Goal: Information Seeking & Learning: Learn about a topic

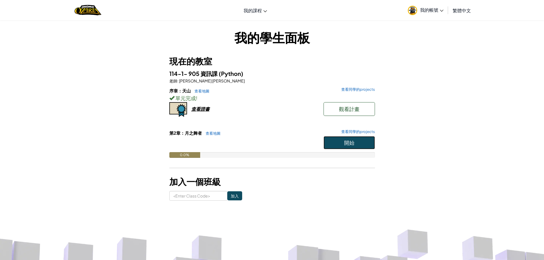
click at [368, 147] on button "開始" at bounding box center [348, 142] width 51 height 13
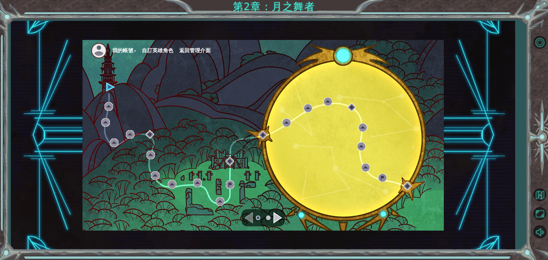
drag, startPoint x: 368, startPoint y: 147, endPoint x: 274, endPoint y: 83, distance: 114.1
click at [281, 77] on div "我的帳號 自訂英雄角色 返回管理介面" at bounding box center [263, 135] width 361 height 191
click at [273, 218] on ul at bounding box center [263, 217] width 21 height 11
click at [276, 217] on div "Navigate to the next page" at bounding box center [277, 217] width 9 height 11
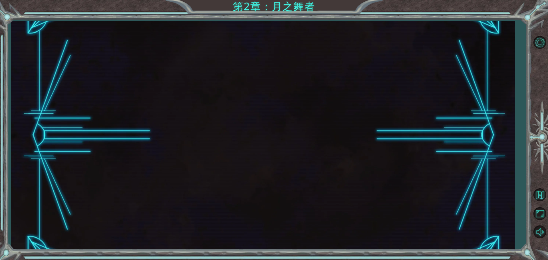
click at [276, 217] on div at bounding box center [263, 135] width 504 height 229
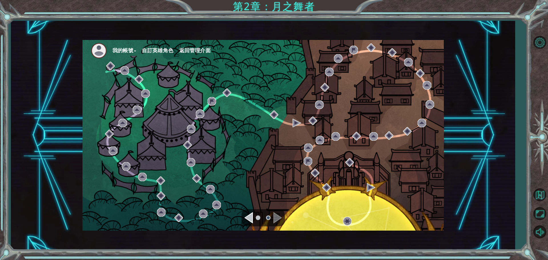
click at [462, 182] on div "我的帳號 自訂英雄角色 返回管理介面" at bounding box center [263, 135] width 504 height 229
click at [253, 219] on div "Navigate to the previous page" at bounding box center [248, 217] width 9 height 11
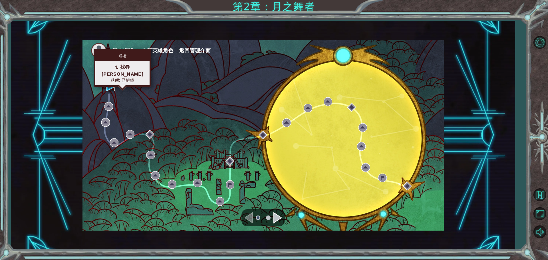
click at [109, 89] on img at bounding box center [110, 87] width 9 height 9
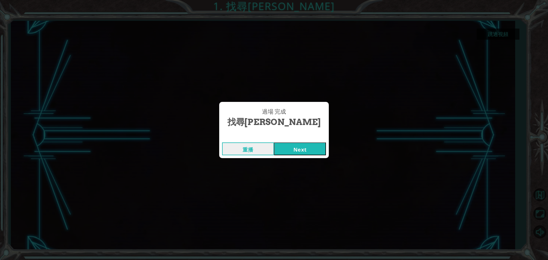
click at [317, 150] on button "Next" at bounding box center [300, 148] width 52 height 13
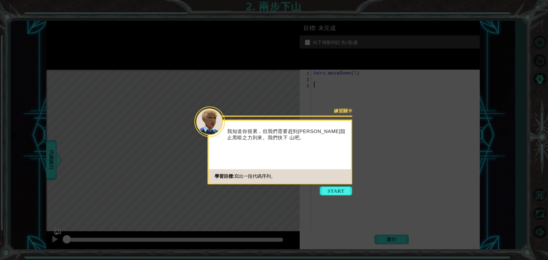
click at [342, 194] on button "Start" at bounding box center [336, 190] width 33 height 9
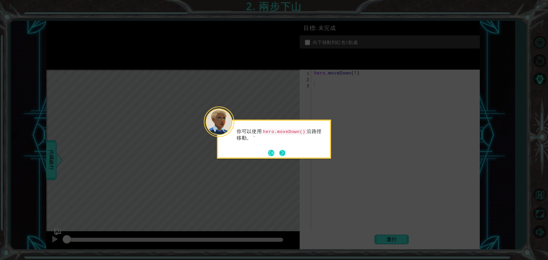
click at [285, 149] on footer at bounding box center [276, 153] width 17 height 9
click at [286, 149] on div "你可以使用 hero.moveDown() 沿路徑移動。 `" at bounding box center [274, 137] width 112 height 29
click at [287, 149] on div "你可以使用 hero.moveDown() 沿路徑移動。 `" at bounding box center [274, 137] width 112 height 29
click at [287, 150] on div "你可以使用 hero.moveDown() 沿路徑移動。 `" at bounding box center [274, 137] width 112 height 29
click at [286, 150] on div "你可以使用 hero.moveDown() 沿路徑移動。 `" at bounding box center [274, 137] width 112 height 29
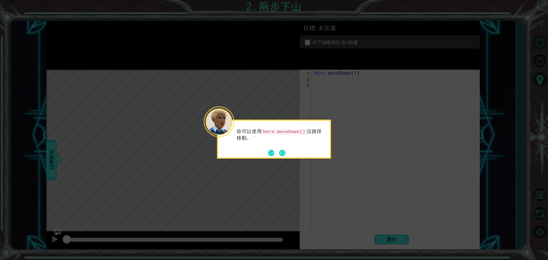
click at [283, 152] on button "Next" at bounding box center [282, 153] width 6 height 6
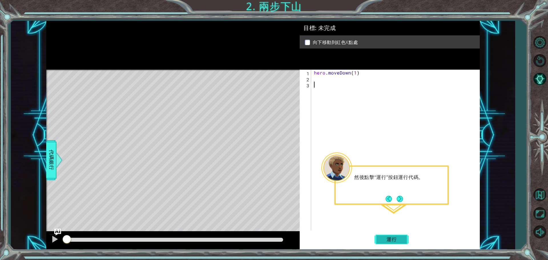
click at [387, 241] on span "運行" at bounding box center [392, 240] width 22 height 6
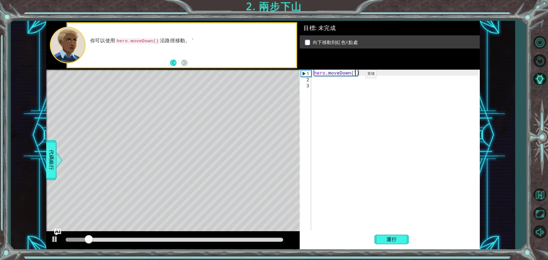
click at [356, 76] on div "hero . moveDown ( 1 )" at bounding box center [397, 157] width 168 height 174
click at [355, 74] on div "hero . moveDown ( 1 )" at bounding box center [395, 151] width 165 height 162
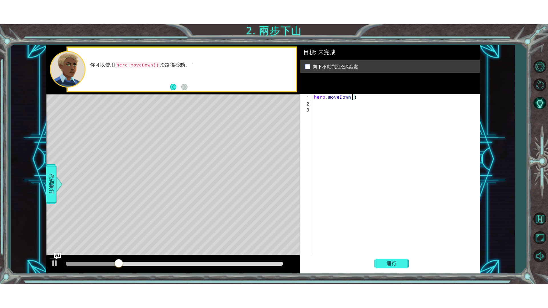
scroll to position [0, 2]
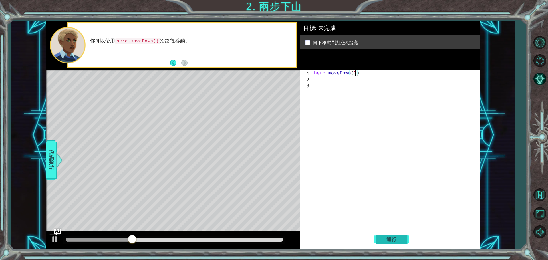
type textarea "hero.moveDown(2)"
click at [391, 238] on span "運行" at bounding box center [392, 240] width 22 height 6
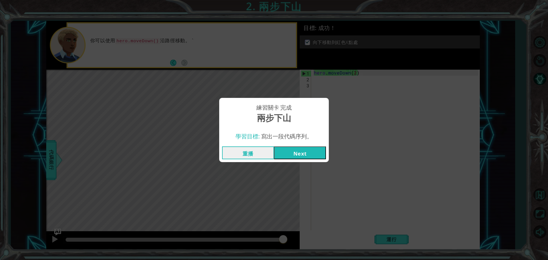
drag, startPoint x: 294, startPoint y: 142, endPoint x: 297, endPoint y: 153, distance: 11.8
click at [295, 147] on div "練習關卡 完成 兩步下山 學習目標: 寫出一段代碼序列。 重播 Next" at bounding box center [274, 130] width 110 height 64
click at [297, 153] on button "Next" at bounding box center [300, 152] width 52 height 13
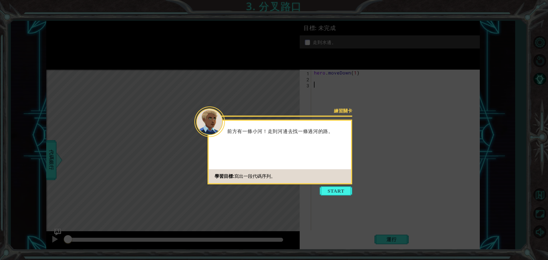
click at [331, 190] on button "Start" at bounding box center [336, 190] width 33 height 9
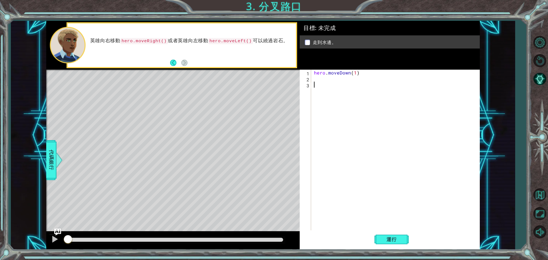
click at [318, 82] on div "hero . moveDown ( 1 )" at bounding box center [397, 157] width 168 height 174
click at [319, 79] on div "hero . moveDown ( 1 )" at bounding box center [397, 157] width 168 height 174
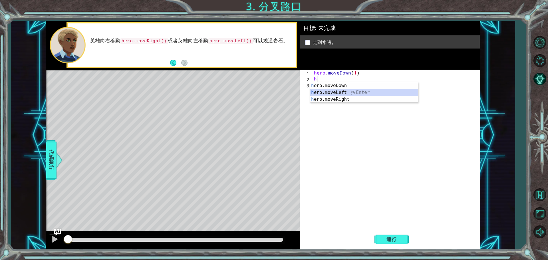
type textarea "hero.moveLeft(1)"
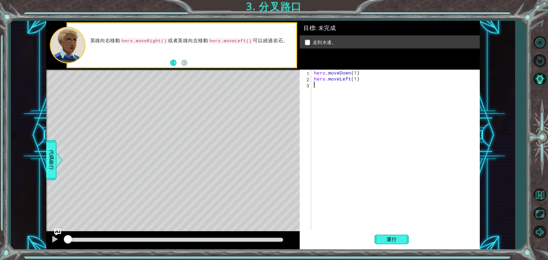
type textarea "j"
type textarea "hero.moveDown(1)"
click at [397, 240] on span "運行" at bounding box center [392, 240] width 22 height 6
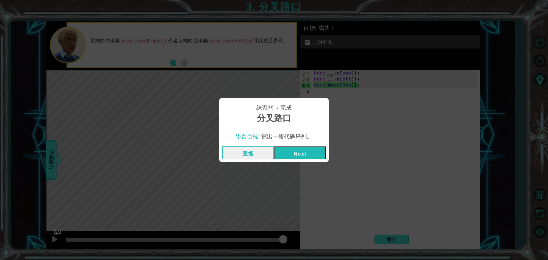
click at [280, 149] on button "Next" at bounding box center [300, 152] width 52 height 13
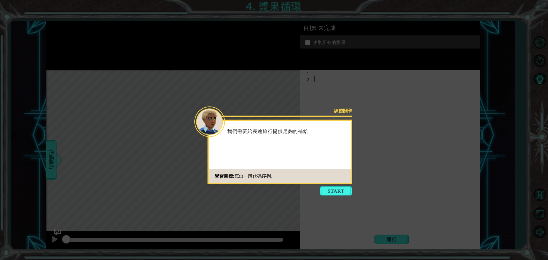
click at [329, 188] on button "Start" at bounding box center [336, 190] width 33 height 9
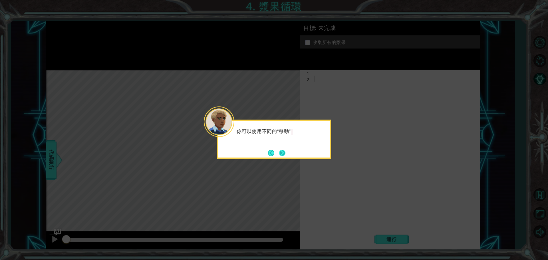
click at [285, 151] on button "Next" at bounding box center [282, 153] width 6 height 6
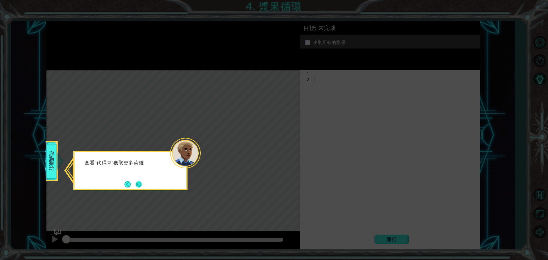
click at [137, 184] on button "Next" at bounding box center [139, 184] width 6 height 6
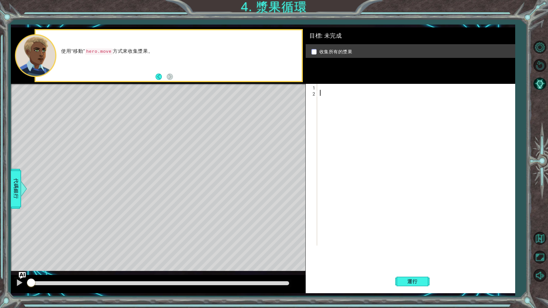
click at [339, 100] on div at bounding box center [417, 171] width 197 height 174
click at [337, 93] on div at bounding box center [417, 171] width 197 height 174
click at [335, 90] on div at bounding box center [417, 171] width 197 height 174
click at [345, 109] on div "h ero.moveUp 按 Enter h ero.moveDown 按 Enter h ero.moveLeft 按 Enter h ero.moveRi…" at bounding box center [370, 114] width 108 height 48
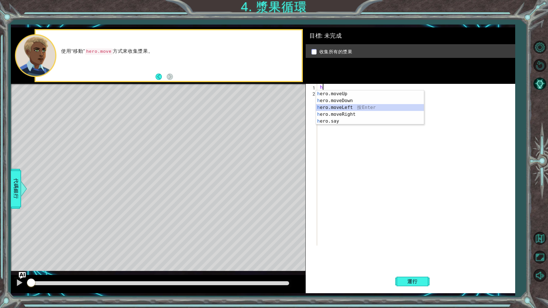
type textarea "hero.moveLeft(1)"
click at [335, 94] on div "hero . moveLeft ( 1 )" at bounding box center [417, 171] width 197 height 174
click at [356, 108] on div "h ero.moveUp 按 Enter h ero.moveDown 按 Enter h ero.moveLeft 按 Enter h ero.moveRi…" at bounding box center [370, 120] width 108 height 48
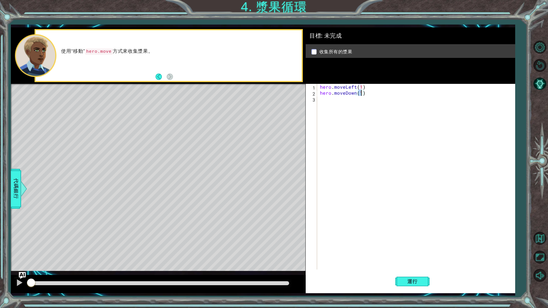
drag, startPoint x: 345, startPoint y: 110, endPoint x: 345, endPoint y: 107, distance: 3.4
click at [345, 110] on div "hero . moveLeft ( 1 ) hero . moveDown ( 1 )" at bounding box center [417, 183] width 197 height 198
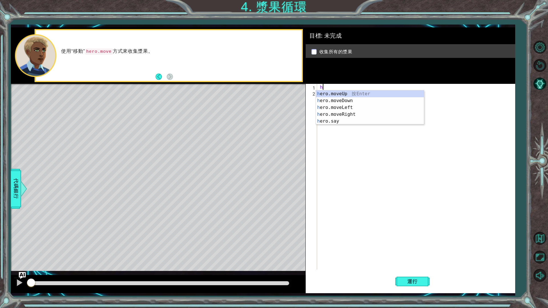
drag, startPoint x: 427, startPoint y: 108, endPoint x: 458, endPoint y: 106, distance: 30.3
click at [428, 108] on div "h" at bounding box center [417, 183] width 197 height 198
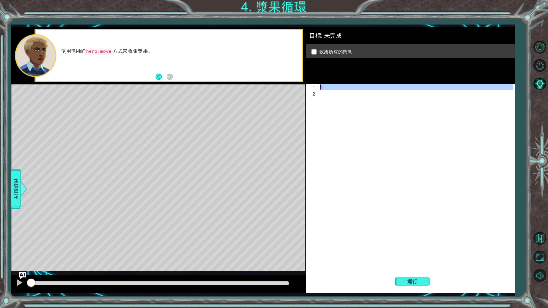
type textarea "h"
click at [385, 92] on div "h" at bounding box center [416, 177] width 194 height 186
click at [381, 89] on div "h" at bounding box center [417, 183] width 197 height 198
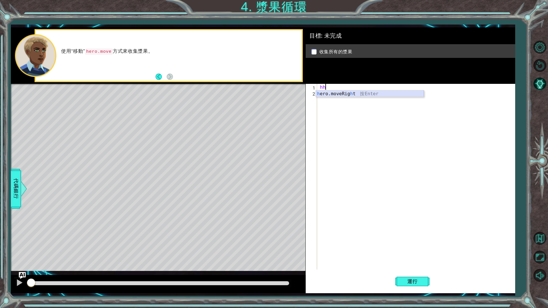
click at [372, 95] on div "h ero.moveRig h t 按 Enter" at bounding box center [370, 100] width 108 height 21
type textarea "hero.moveRight(1)"
click at [333, 95] on div "hero . moveRight ( 1 )" at bounding box center [417, 183] width 197 height 198
type textarea "k"
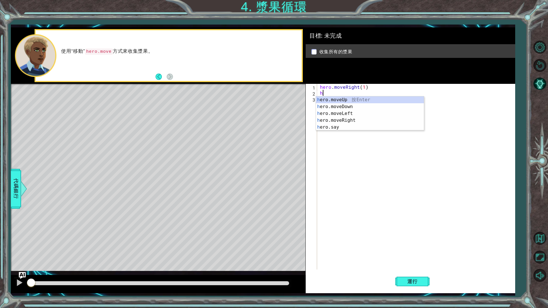
click at [355, 90] on div "hero . moveRight ( 1 ) h" at bounding box center [417, 183] width 197 height 198
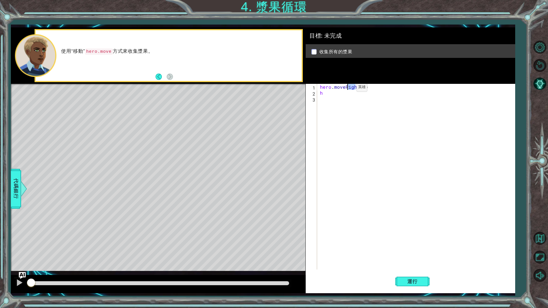
drag, startPoint x: 357, startPoint y: 89, endPoint x: 346, endPoint y: 89, distance: 10.6
click at [346, 89] on div "hero . moveRight ( 1 ) h" at bounding box center [417, 183] width 197 height 198
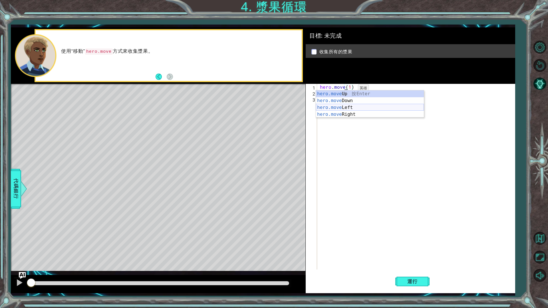
click at [345, 109] on div "hero.move Up 按 Enter hero.move Down 按 Enter hero.move Left 按 Enter hero.move Ri…" at bounding box center [370, 110] width 108 height 41
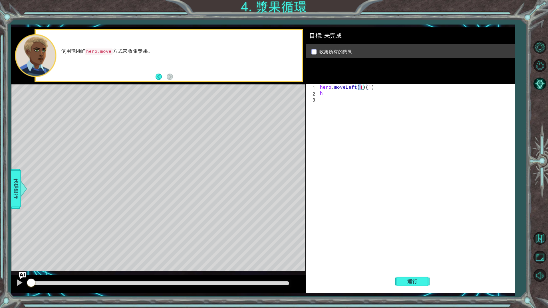
click at [343, 96] on div "hero . moveLeft ( 1 ) ( 1 ) h" at bounding box center [417, 183] width 197 height 198
type textarea "h"
click at [342, 95] on div "hero . moveLeft ( 1 ) ( 1 ) h" at bounding box center [417, 183] width 197 height 198
click at [329, 94] on div "hero . moveLeft ( 1 ) ( 1 ) h" at bounding box center [417, 183] width 197 height 198
drag, startPoint x: 334, startPoint y: 100, endPoint x: 317, endPoint y: 110, distance: 20.1
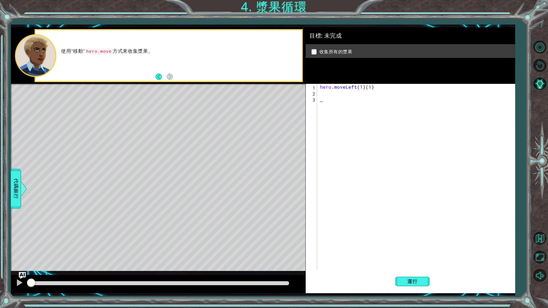
click at [331, 102] on div "hero . moveLeft ( 1 ) ( 1 )" at bounding box center [417, 183] width 197 height 198
click at [323, 96] on div "hero . moveLeft ( 1 ) ( 1 )" at bounding box center [417, 183] width 197 height 198
click at [323, 93] on div "hero . moveLeft ( 1 ) ( 1 )" at bounding box center [417, 183] width 197 height 198
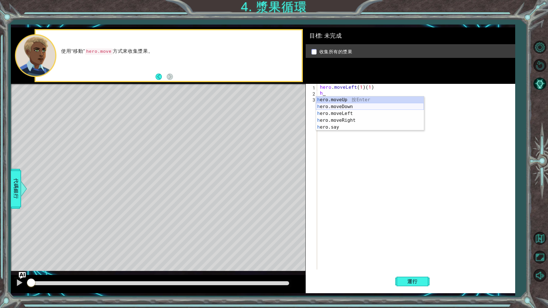
click at [358, 104] on div "h ero.moveUp 按 Enter h ero.moveDown 按 Enter h ero.moveLeft 按 Enter h ero.moveRi…" at bounding box center [370, 120] width 108 height 48
type textarea "hero.moveDown(1)"
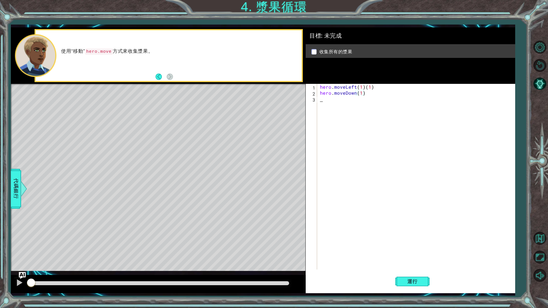
click at [348, 100] on div "hero . moveLeft ( 1 ) ( 1 ) hero . moveDown ( 1 )" at bounding box center [417, 183] width 197 height 198
click at [373, 92] on div "hero . moveLeft ( 1 ) ( 1 ) hero . moveDown ( 1 )" at bounding box center [417, 183] width 197 height 198
click at [375, 89] on div "hero . moveLeft ( 1 ) ( 1 ) hero . moveDown ( 1 )" at bounding box center [417, 183] width 197 height 198
type textarea "hero.moveLeft(1)"
click at [377, 100] on div "hero . moveLeft ( 1 ) hero . moveDown ( 1 )" at bounding box center [417, 183] width 197 height 198
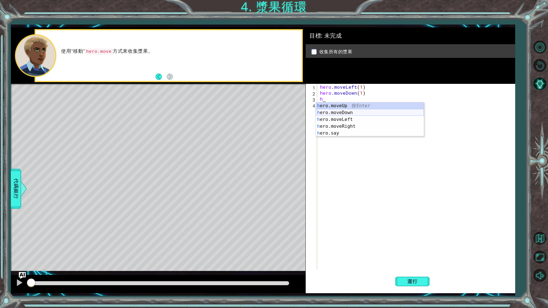
click at [383, 113] on div "h ero.moveUp 按 Enter h ero.moveDown 按 Enter h ero.moveLeft 按 Enter h ero.moveRi…" at bounding box center [370, 126] width 108 height 48
type textarea "hero.moveDown(1)"
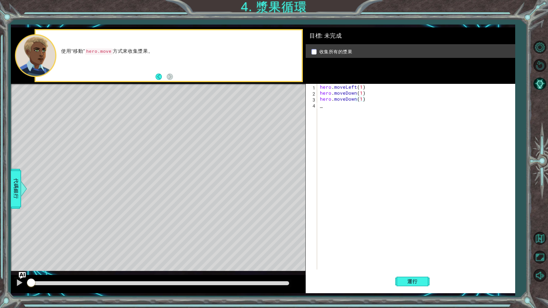
click at [370, 111] on div "hero . moveLeft ( 1 ) hero . moveDown ( 1 ) hero . moveDown ( 1 )" at bounding box center [417, 183] width 197 height 198
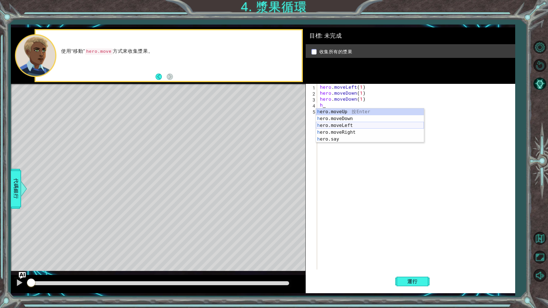
click at [371, 129] on div "h ero.moveUp 按 Enter h ero.moveDown 按 Enter h ero.moveLeft 按 Enter h ero.moveRi…" at bounding box center [370, 132] width 108 height 48
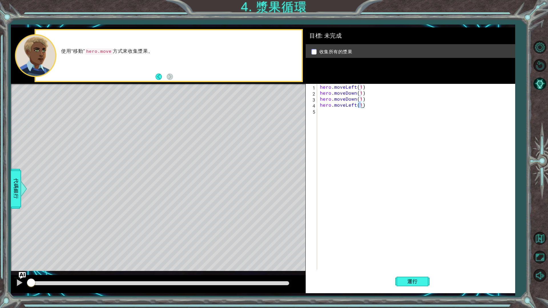
click at [369, 106] on div "hero . moveLeft ( 1 ) hero . moveDown ( 1 ) hero . moveDown ( 1 ) hero . moveLe…" at bounding box center [417, 183] width 197 height 198
drag, startPoint x: 367, startPoint y: 106, endPoint x: 334, endPoint y: 107, distance: 33.1
click at [334, 107] on div "hero . moveLeft ( 1 ) hero . moveDown ( 1 ) hero . moveDown ( 1 ) hero . moveLe…" at bounding box center [417, 183] width 197 height 198
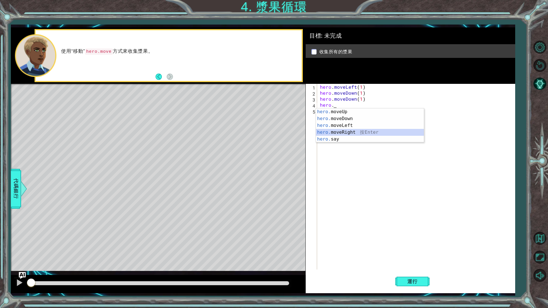
click at [347, 130] on div "hero. moveUp 按 Enter hero. moveDown 按 Enter hero. moveLeft 按 Enter hero. moveRi…" at bounding box center [370, 132] width 108 height 48
type textarea "hero.moveRight(1)"
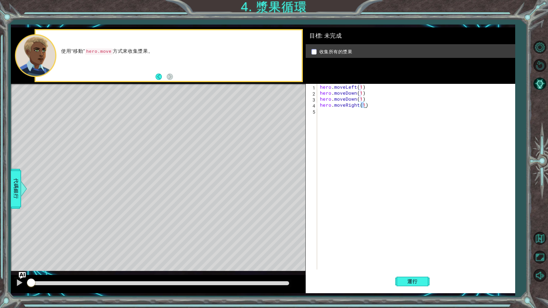
click at [340, 113] on div "hero . moveLeft ( 1 ) hero . moveDown ( 1 ) hero . moveDown ( 1 ) hero . moveRi…" at bounding box center [417, 183] width 197 height 198
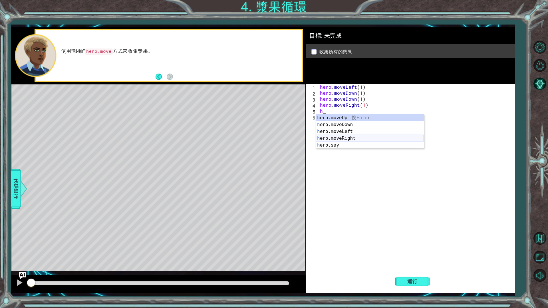
click at [353, 135] on div "h ero.moveUp 按 Enter h ero.moveDown 按 Enter h ero.moveLeft 按 Enter h ero.moveRi…" at bounding box center [370, 138] width 108 height 48
type textarea "hero.moveRight(1)"
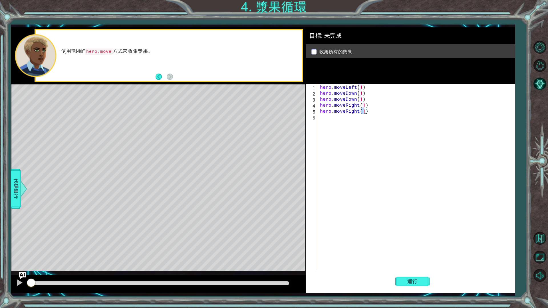
click at [343, 127] on div "hero . moveLeft ( 1 ) hero . moveDown ( 1 ) hero . moveDown ( 1 ) hero . moveRi…" at bounding box center [417, 183] width 197 height 198
click at [356, 124] on div "h ero.moveUp 按 Enter h ero.moveDown 按 Enter h ero.moveLeft 按 Enter h ero.moveRi…" at bounding box center [370, 144] width 108 height 48
click at [415, 260] on span "運行" at bounding box center [413, 282] width 22 height 6
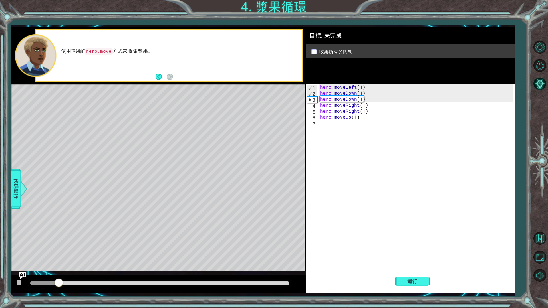
click at [367, 90] on div "hero . moveLeft ( 1 ) hero . moveDown ( 1 ) hero . moveDown ( 1 ) hero . moveRi…" at bounding box center [417, 183] width 197 height 198
type textarea "hero.moveLeft(1)"
click at [369, 88] on div "hero . moveLeft ( 1 ) hero . moveDown ( 1 ) hero . moveDown ( 1 ) hero . moveRi…" at bounding box center [417, 183] width 197 height 198
click at [368, 90] on div "hero . moveLeft ( 1 ) hero . moveDown ( 1 ) hero . moveDown ( 1 ) hero . moveRi…" at bounding box center [417, 183] width 197 height 198
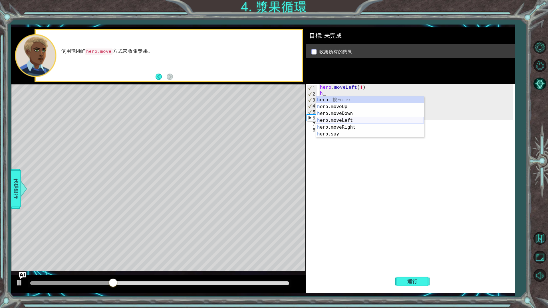
click at [351, 119] on div "h ero 按 Enter h ero.moveUp 按 Enter h ero.moveDown 按 Enter h ero.moveLeft 按 Ente…" at bounding box center [370, 123] width 108 height 55
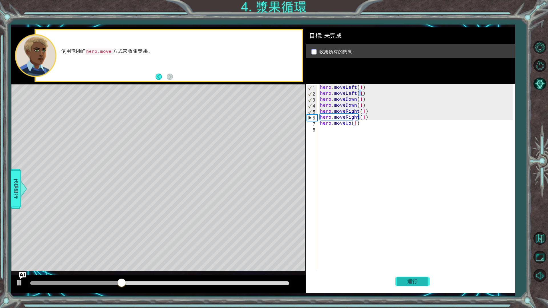
type textarea "hero.moveLeft(1)"
click at [419, 260] on span "運行" at bounding box center [413, 282] width 22 height 6
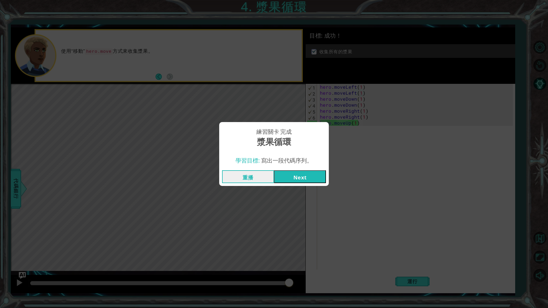
click at [299, 176] on button "Next" at bounding box center [300, 176] width 52 height 13
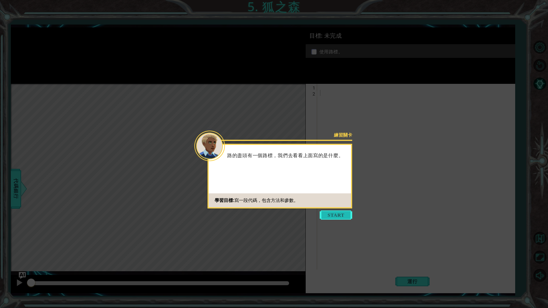
click at [339, 212] on button "Start" at bounding box center [336, 215] width 33 height 9
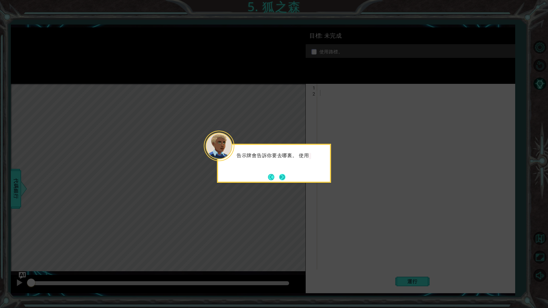
click at [280, 180] on button "Next" at bounding box center [282, 177] width 6 height 6
click at [283, 180] on button "Next" at bounding box center [282, 177] width 6 height 6
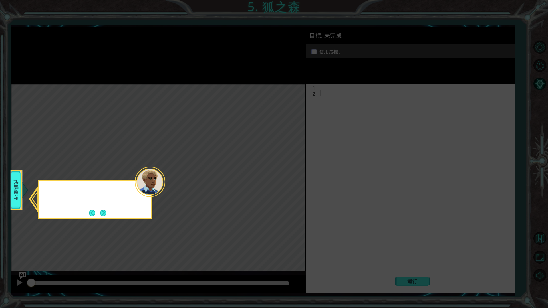
click at [283, 181] on icon at bounding box center [274, 154] width 548 height 308
click at [100, 214] on button "Next" at bounding box center [103, 213] width 6 height 6
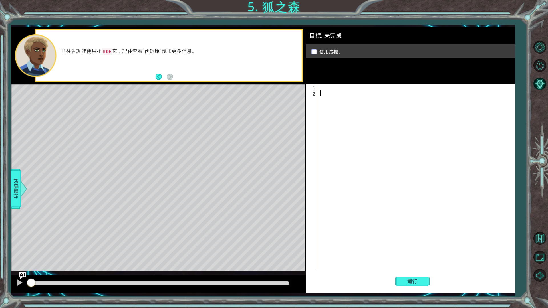
click at [322, 99] on div at bounding box center [417, 183] width 197 height 198
click at [323, 90] on div at bounding box center [417, 183] width 197 height 198
click at [358, 112] on div "h ero.moveUp 按 Enter h ero.moveDown 按 Enter h ero.moveLeft 按 Enter h ero.moveRi…" at bounding box center [370, 117] width 108 height 55
type textarea "hero.moveRight(1)"
click at [360, 96] on div "hero . moveRight ( 1 )" at bounding box center [417, 183] width 197 height 198
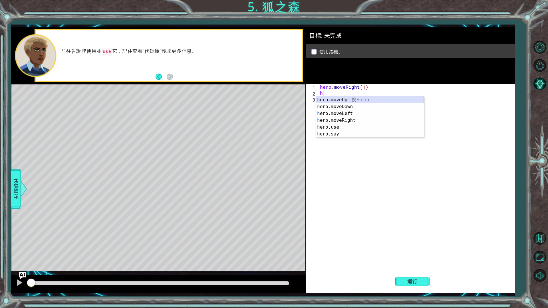
click at [353, 102] on div "h ero.moveUp 按 Enter h ero.moveDown 按 Enter h ero.moveLeft 按 Enter h ero.moveRi…" at bounding box center [370, 123] width 108 height 55
type textarea "hero.moveUp(1)"
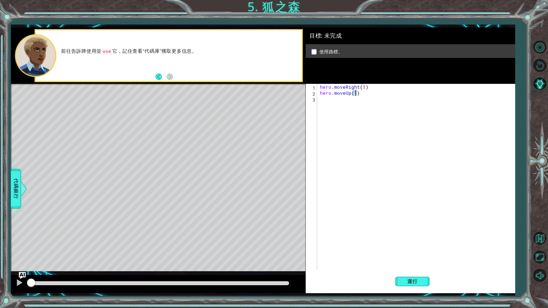
click at [351, 112] on div "hero . moveRight ( 1 ) hero . moveUp ( 1 )" at bounding box center [417, 183] width 197 height 198
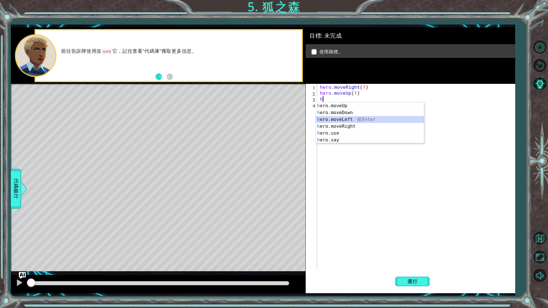
click at [346, 121] on div "h ero.moveUp 按 Enter h ero.moveDown 按 Enter h ero.moveLeft 按 Enter h ero.moveRi…" at bounding box center [370, 129] width 108 height 55
type textarea "hero.moveLeft(1)"
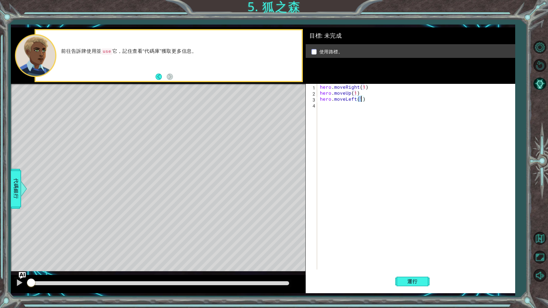
click at [349, 118] on div "hero . moveRight ( 1 ) hero . moveUp ( 1 ) hero . moveLeft ( 1 )" at bounding box center [417, 183] width 197 height 198
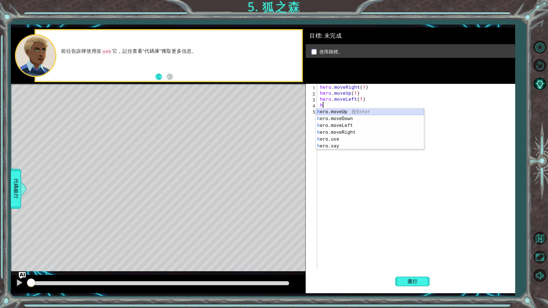
click at [353, 112] on div "h ero.moveUp 按 Enter h ero.moveDown 按 Enter h ero.moveLeft 按 Enter h ero.moveRi…" at bounding box center [370, 135] width 108 height 55
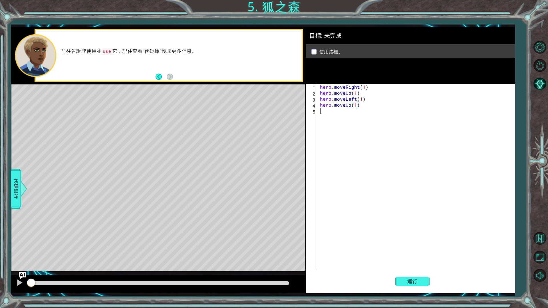
click at [348, 114] on div "hero . moveRight ( 1 ) hero . moveUp ( 1 ) hero . moveLeft ( 1 ) hero . moveUp …" at bounding box center [417, 183] width 197 height 198
type textarea "h"
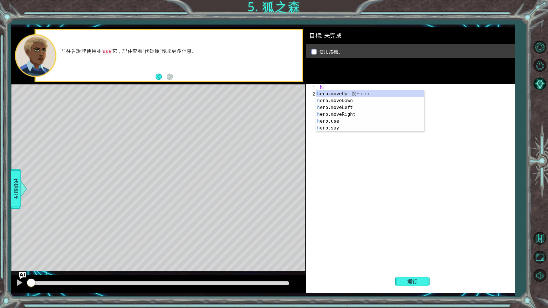
click at [395, 155] on div "h" at bounding box center [417, 183] width 197 height 198
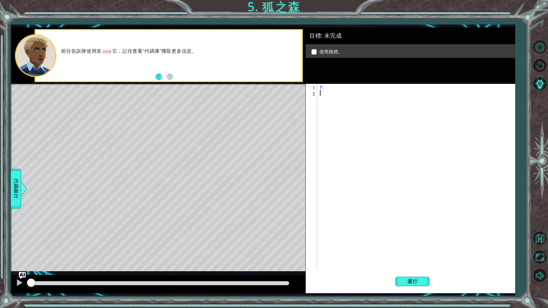
click at [319, 85] on div "h" at bounding box center [417, 183] width 197 height 198
type textarea "h"
click at [323, 89] on div "h" at bounding box center [417, 183] width 197 height 198
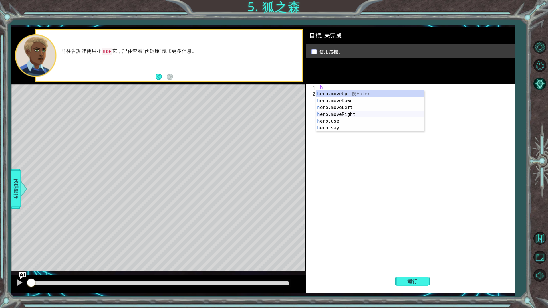
click at [347, 113] on div "h ero.moveUp 按 Enter h ero.moveDown 按 Enter h ero.moveLeft 按 Enter h ero.moveRi…" at bounding box center [370, 117] width 108 height 55
type textarea "hero.moveRight(1)"
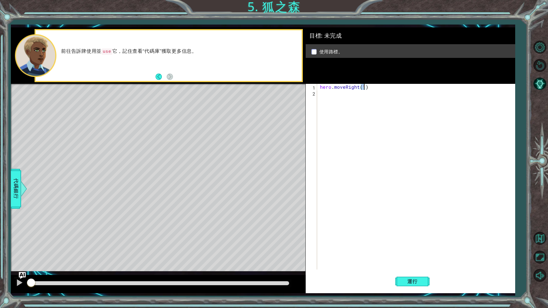
click at [340, 98] on div "hero . moveRight ( 1 )" at bounding box center [417, 183] width 197 height 198
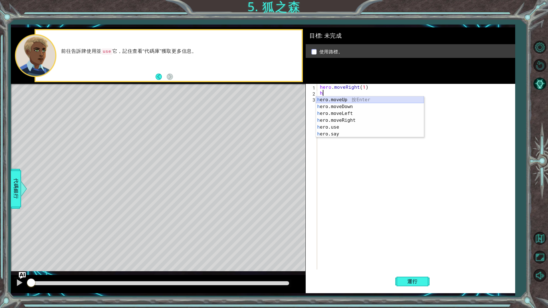
click at [349, 99] on div "h ero.moveUp 按 Enter h ero.moveDown 按 Enter h ero.moveLeft 按 Enter h ero.moveRi…" at bounding box center [370, 123] width 108 height 55
type textarea "hero.moveUp(1)"
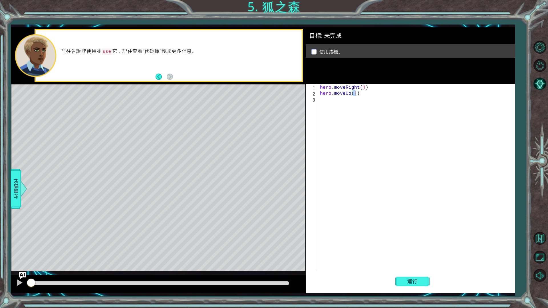
click at [343, 106] on div "hero . moveRight ( 1 ) hero . moveUp ( 1 )" at bounding box center [417, 183] width 197 height 198
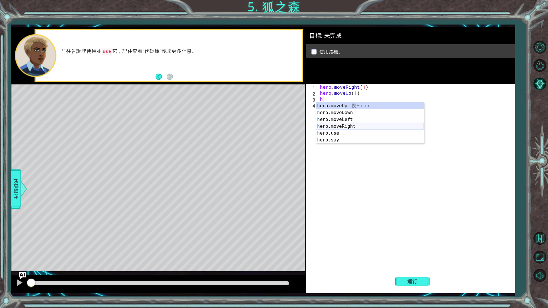
click at [341, 127] on div "h ero.moveUp 按 Enter h ero.moveDown 按 Enter h ero.moveLeft 按 Enter h ero.moveRi…" at bounding box center [370, 129] width 108 height 55
type textarea "hero.moveRight(1)"
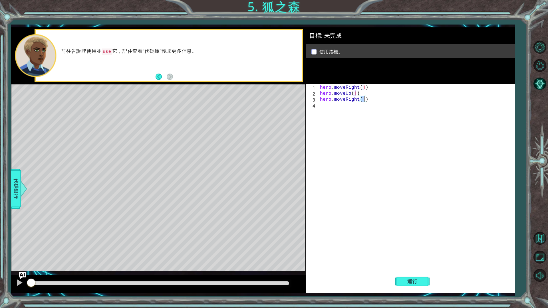
click at [334, 112] on div "hero . moveRight ( 1 ) hero . moveUp ( 1 ) hero . moveRight ( 1 )" at bounding box center [417, 183] width 197 height 198
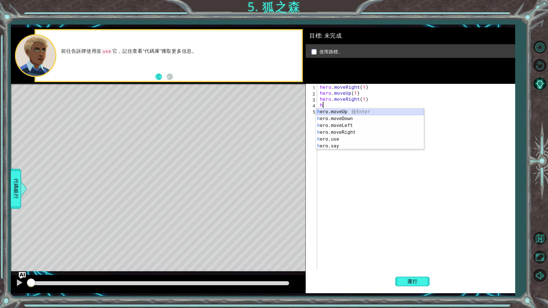
click at [339, 113] on div "h ero.moveUp 按 Enter h ero.moveDown 按 Enter h ero.moveLeft 按 Enter h ero.moveRi…" at bounding box center [370, 135] width 108 height 55
type textarea "hero.moveUp(1)"
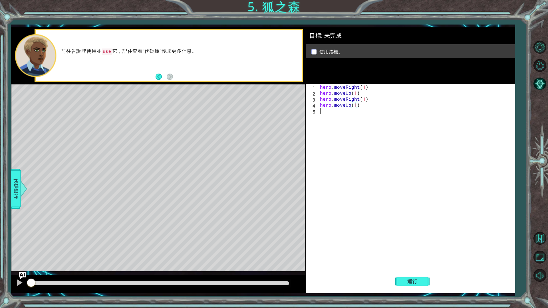
click at [337, 114] on div "hero . moveRight ( 1 ) hero . moveUp ( 1 ) hero . moveRight ( 1 ) hero . moveUp…" at bounding box center [417, 183] width 197 height 198
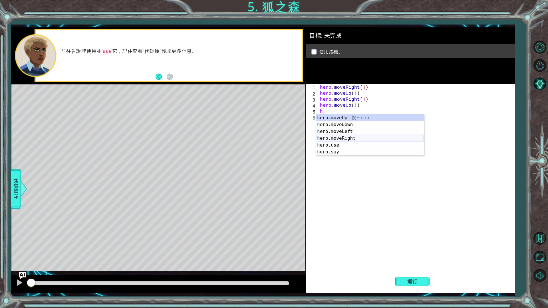
click at [343, 138] on div "h ero.moveUp 按 Enter h ero.moveDown 按 Enter h ero.moveLeft 按 Enter h ero.moveRi…" at bounding box center [370, 141] width 108 height 55
type textarea "hero.moveRight(1)"
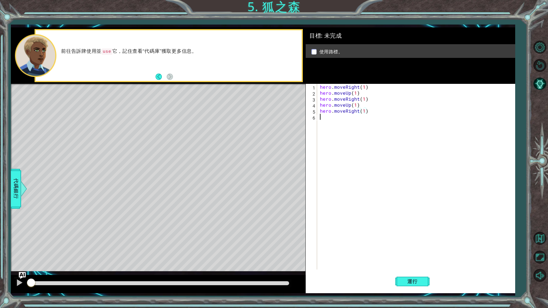
click at [341, 122] on div "hero . moveRight ( 1 ) hero . moveUp ( 1 ) hero . moveRight ( 1 ) hero . moveUp…" at bounding box center [417, 183] width 197 height 198
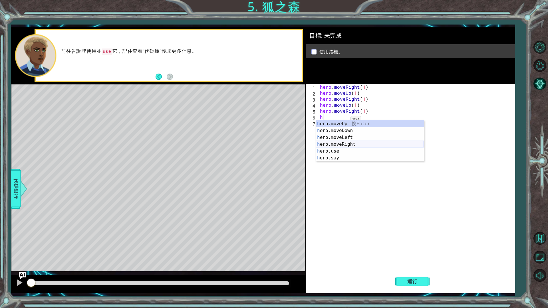
click at [343, 145] on div "h ero.moveUp 按 Enter h ero.moveDown 按 Enter h ero.moveLeft 按 Enter h ero.moveRi…" at bounding box center [370, 147] width 108 height 55
type textarea "hero.moveRight(1)"
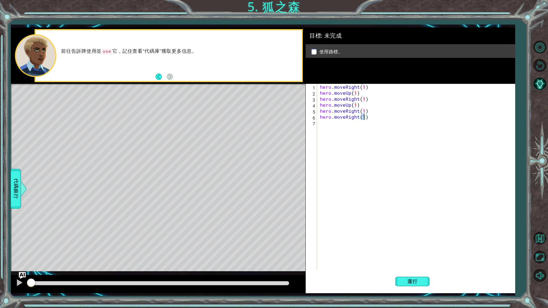
click at [342, 130] on div "hero . moveRight ( 1 ) hero . moveUp ( 1 ) hero . moveRight ( 1 ) hero . moveUp…" at bounding box center [417, 183] width 197 height 198
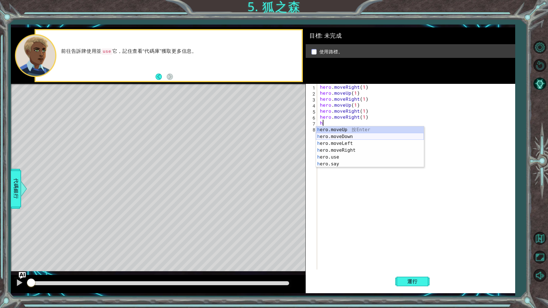
click at [347, 138] on div "h ero.moveUp 按 Enter h ero.moveDown 按 Enter h ero.moveLeft 按 Enter h ero.moveRi…" at bounding box center [370, 153] width 108 height 55
type textarea "hero.moveDown(1)"
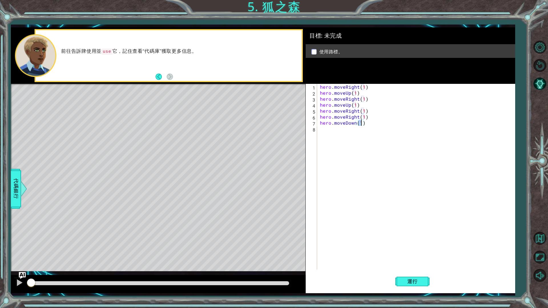
click at [341, 140] on div "hero . moveRight ( 1 ) hero . moveUp ( 1 ) hero . moveRight ( 1 ) hero . moveUp…" at bounding box center [417, 183] width 197 height 198
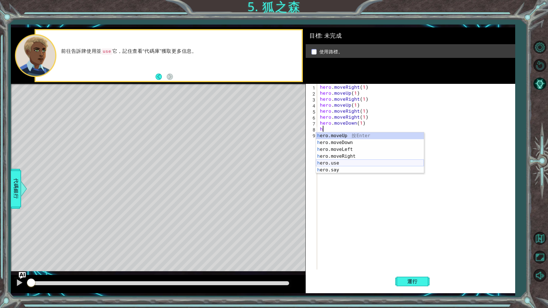
click at [339, 165] on div "h ero.moveUp 按 Enter h ero.moveDown 按 Enter h ero.moveLeft 按 Enter h ero.moveRi…" at bounding box center [370, 159] width 108 height 55
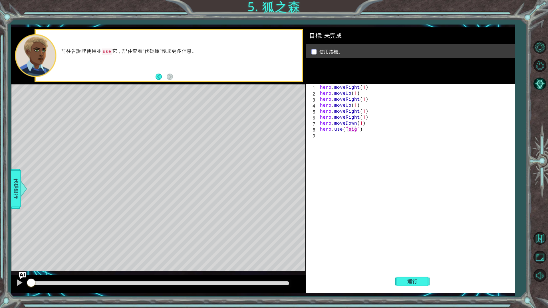
scroll to position [0, 2]
click at [409, 260] on span "運行" at bounding box center [413, 282] width 22 height 6
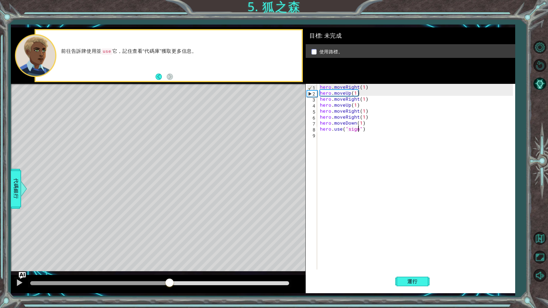
click at [170, 260] on div at bounding box center [159, 283] width 259 height 4
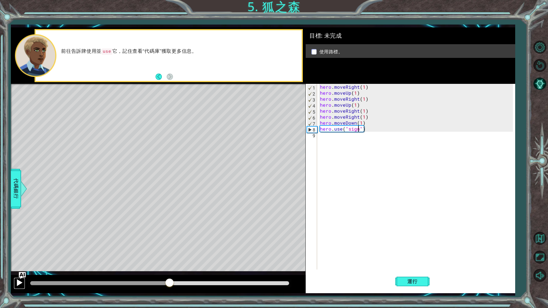
click at [18, 260] on div at bounding box center [19, 282] width 7 height 7
drag, startPoint x: 204, startPoint y: 280, endPoint x: 229, endPoint y: 282, distance: 25.2
click at [208, 260] on div at bounding box center [159, 284] width 263 height 8
click at [229, 260] on div at bounding box center [159, 283] width 259 height 4
drag, startPoint x: 231, startPoint y: 284, endPoint x: 247, endPoint y: 284, distance: 15.7
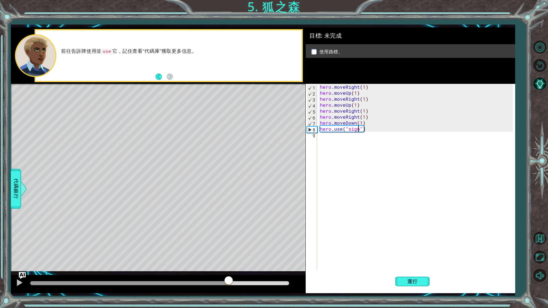
click at [232, 260] on div at bounding box center [229, 281] width 10 height 10
drag, startPoint x: 247, startPoint y: 284, endPoint x: 275, endPoint y: 285, distance: 28.3
click at [252, 260] on div at bounding box center [159, 283] width 259 height 4
click at [275, 260] on div at bounding box center [159, 283] width 259 height 4
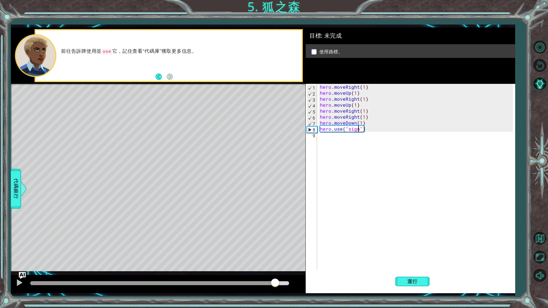
click at [279, 260] on div at bounding box center [275, 283] width 10 height 10
drag, startPoint x: 280, startPoint y: 285, endPoint x: 288, endPoint y: 285, distance: 8.6
click at [398, 260] on button "運行" at bounding box center [412, 281] width 34 height 21
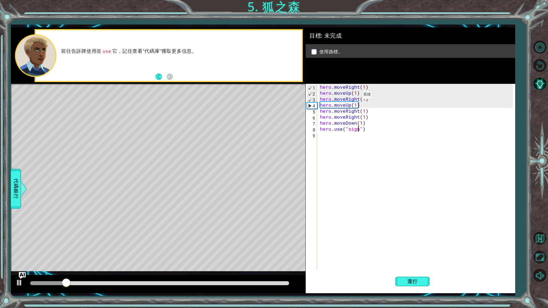
click at [351, 96] on div "hero . moveRight ( 1 ) hero . moveUp ( 1 ) hero . moveRight ( 1 ) hero . moveUp…" at bounding box center [417, 183] width 197 height 198
click at [355, 97] on div "hero . moveRight ( 1 ) hero . moveUp ( 1 ) hero . moveRight ( 1 ) hero . moveUp…" at bounding box center [417, 183] width 197 height 198
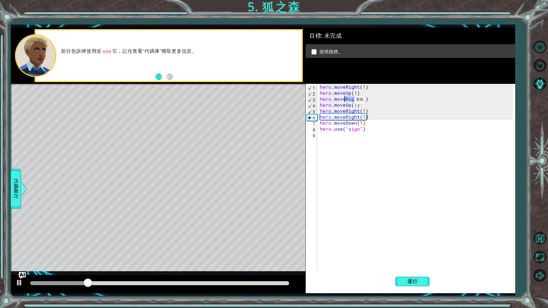
drag, startPoint x: 357, startPoint y: 97, endPoint x: 345, endPoint y: 101, distance: 13.2
click at [345, 101] on div "hero . moveRight ( 1 ) hero . moveUp ( 1 ) hero . moveRight ( 1 ) hero . moveUp…" at bounding box center [417, 183] width 197 height 198
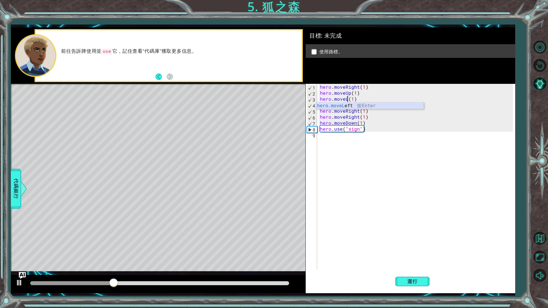
click at [379, 106] on div "hero.moveL eft 按 Enter" at bounding box center [370, 112] width 108 height 21
click at [361, 100] on div "hero . moveRight ( 1 ) hero . moveUp ( 1 ) hero . moveLeft ( ) ( 1 ) hero . mov…" at bounding box center [417, 183] width 197 height 198
type textarea "hero.moveLeft(1)"
click at [406, 260] on button "運行" at bounding box center [412, 281] width 34 height 21
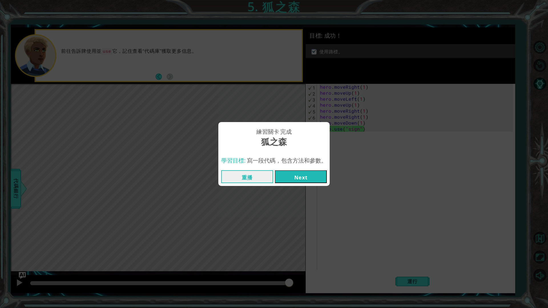
click at [303, 177] on button "Next" at bounding box center [301, 176] width 52 height 13
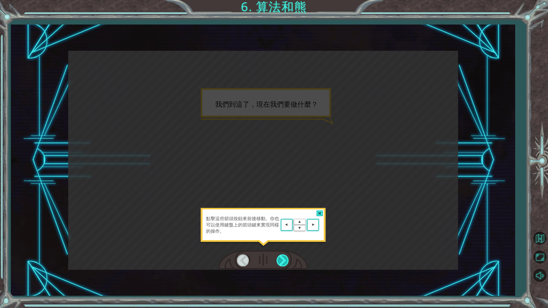
click at [283, 258] on div at bounding box center [283, 261] width 13 height 12
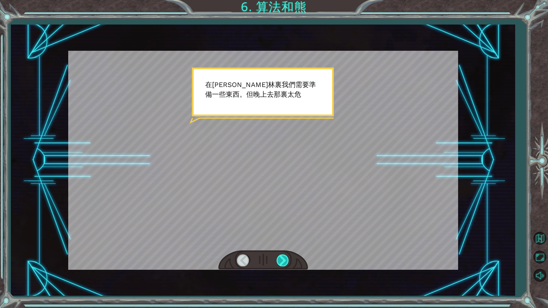
click at [283, 258] on div at bounding box center [283, 261] width 13 height 12
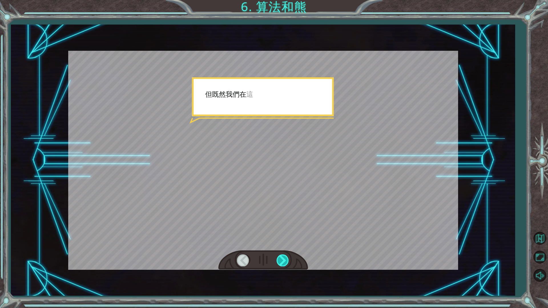
click at [283, 258] on div at bounding box center [283, 261] width 13 height 12
click at [281, 258] on div at bounding box center [283, 261] width 13 height 12
click at [281, 257] on div at bounding box center [283, 261] width 13 height 12
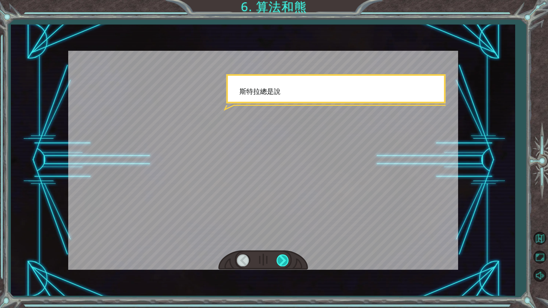
click at [281, 257] on div at bounding box center [283, 261] width 13 height 12
click at [282, 257] on div at bounding box center [283, 261] width 13 height 12
click at [289, 258] on div at bounding box center [283, 261] width 13 height 12
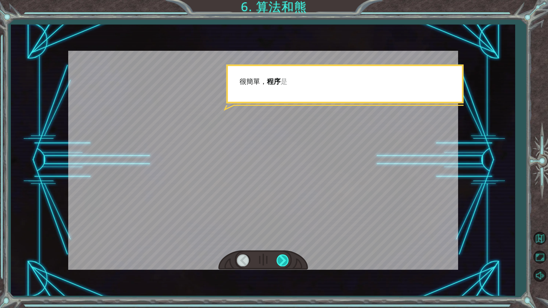
click at [288, 258] on div at bounding box center [283, 261] width 13 height 12
click at [287, 258] on div at bounding box center [283, 261] width 13 height 12
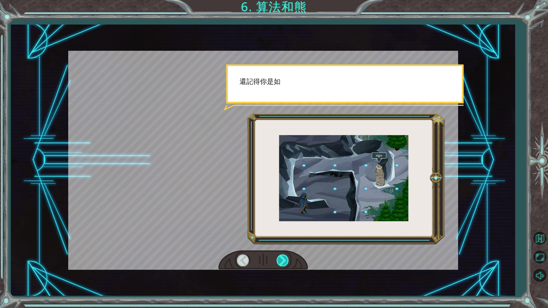
click at [286, 258] on div at bounding box center [283, 261] width 13 height 12
click at [285, 258] on div at bounding box center [283, 261] width 13 height 12
click at [288, 252] on div at bounding box center [263, 261] width 90 height 20
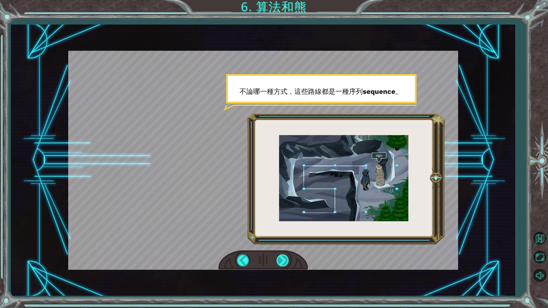
click at [283, 258] on div at bounding box center [283, 261] width 13 height 12
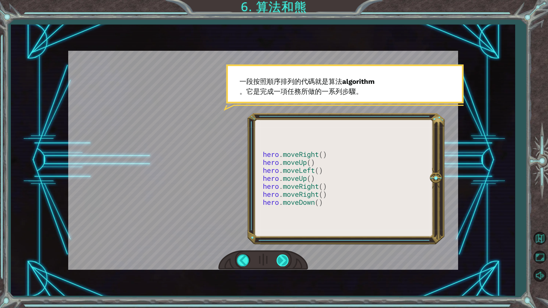
click at [283, 257] on div at bounding box center [283, 261] width 13 height 12
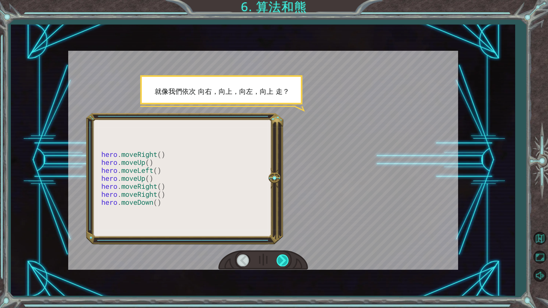
click at [284, 257] on div at bounding box center [283, 261] width 13 height 12
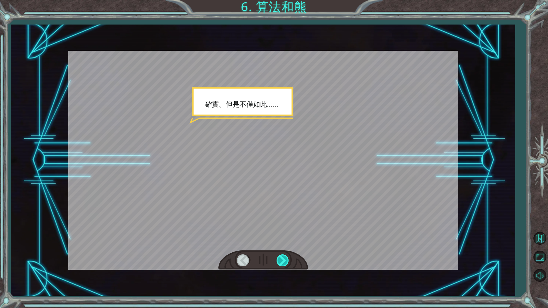
click at [284, 256] on div at bounding box center [283, 261] width 13 height 12
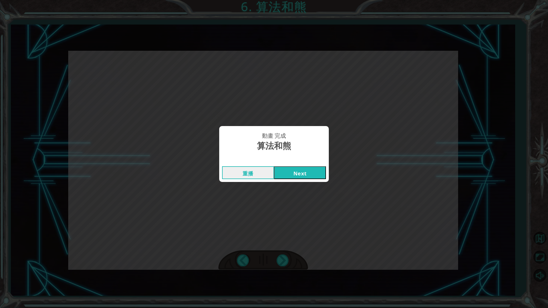
click at [307, 171] on button "Next" at bounding box center [300, 172] width 52 height 13
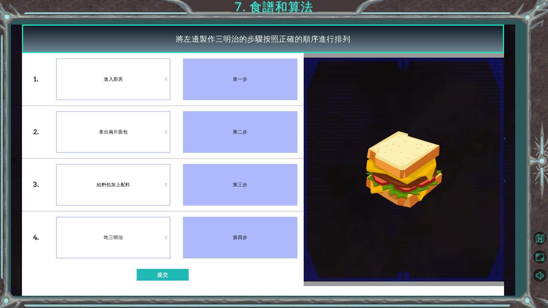
click at [129, 181] on div "給麪包加上配料" at bounding box center [113, 185] width 114 height 42
click at [156, 260] on button "提交" at bounding box center [163, 275] width 52 height 12
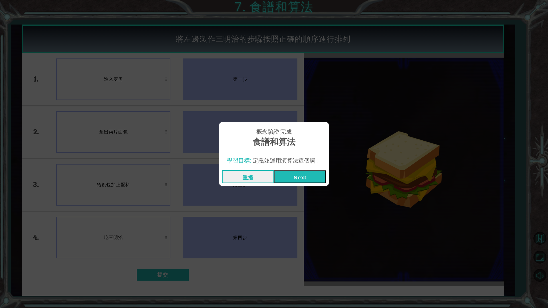
click at [300, 179] on button "Next" at bounding box center [300, 176] width 52 height 13
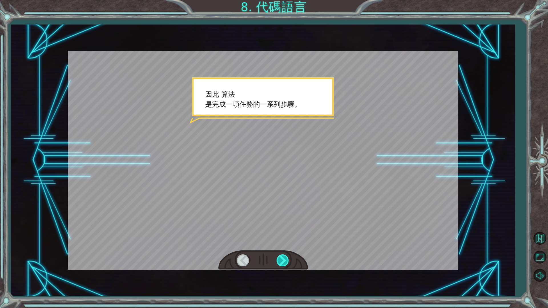
click at [281, 260] on div at bounding box center [283, 261] width 13 height 12
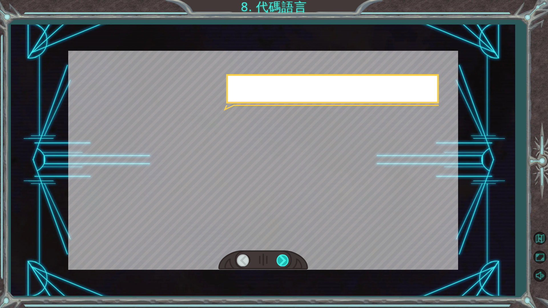
click at [282, 260] on div at bounding box center [283, 261] width 13 height 12
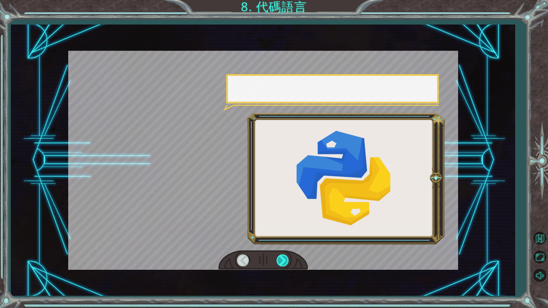
click at [282, 260] on div at bounding box center [283, 261] width 13 height 12
click at [281, 260] on div at bounding box center [283, 261] width 13 height 12
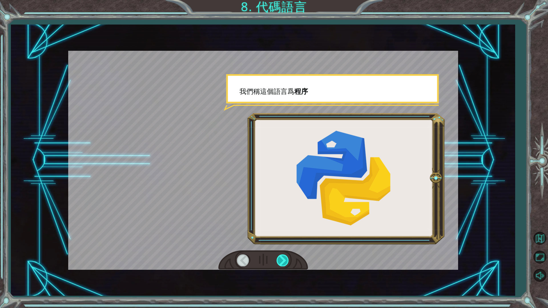
click at [280, 260] on div at bounding box center [283, 261] width 13 height 12
click at [279, 260] on div at bounding box center [283, 261] width 13 height 12
click at [281, 260] on div at bounding box center [283, 261] width 13 height 12
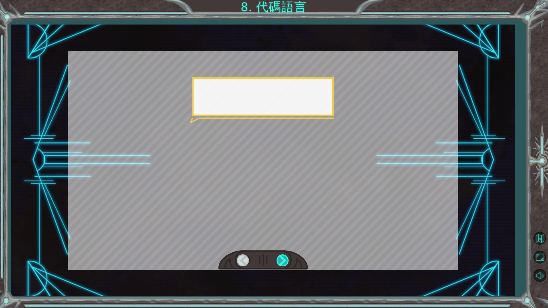
click at [281, 260] on div at bounding box center [283, 261] width 13 height 12
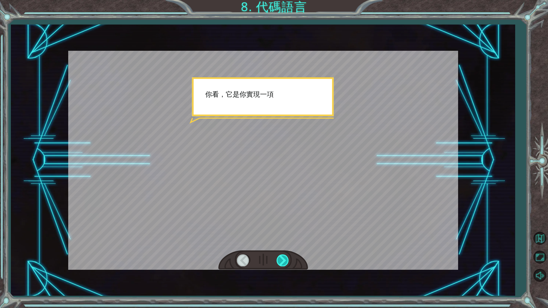
click at [281, 260] on div at bounding box center [283, 261] width 13 height 12
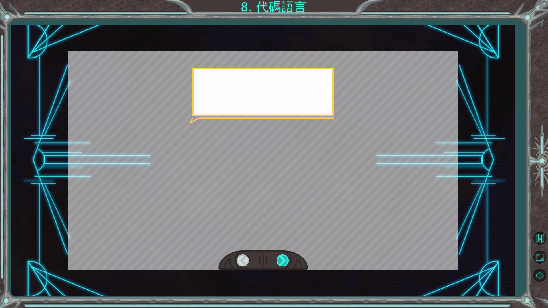
click at [281, 260] on div at bounding box center [283, 261] width 13 height 12
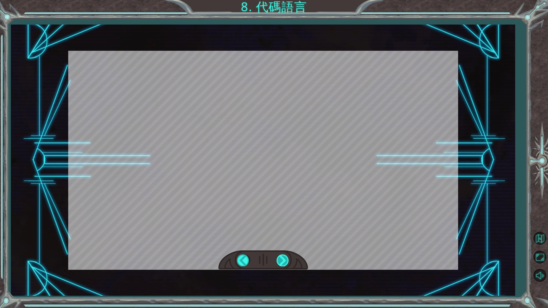
click at [281, 260] on div at bounding box center [283, 261] width 13 height 12
click at [281, 0] on div "因 此 算 法 是 完 成 一 項 任 務 的 一 系 列 步 驟 。 [PERSON_NAME] 拉 精 通 扣 噠 魔 盒 的 語 言 ， 它 是 捕 捉…" at bounding box center [274, 0] width 548 height 0
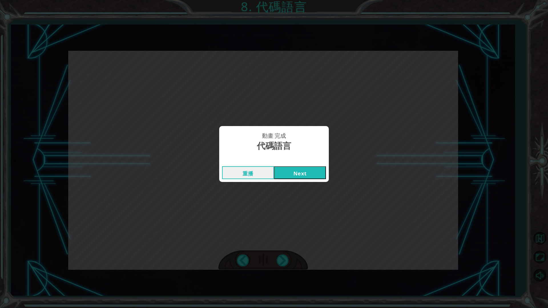
click at [281, 260] on div "動畫 完成 代碼語言 重播 Next" at bounding box center [274, 154] width 548 height 308
click at [299, 164] on div "重播 Next" at bounding box center [274, 173] width 110 height 19
click at [298, 166] on div "重播 Next" at bounding box center [274, 173] width 110 height 19
drag, startPoint x: 298, startPoint y: 167, endPoint x: 303, endPoint y: 170, distance: 5.9
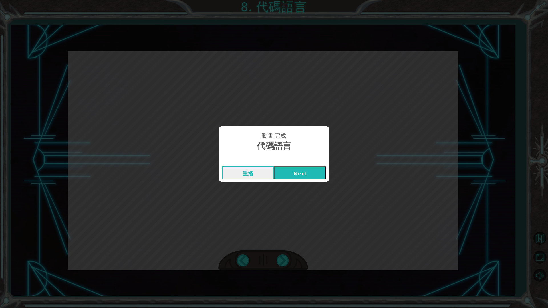
click at [299, 168] on button "Next" at bounding box center [300, 172] width 52 height 13
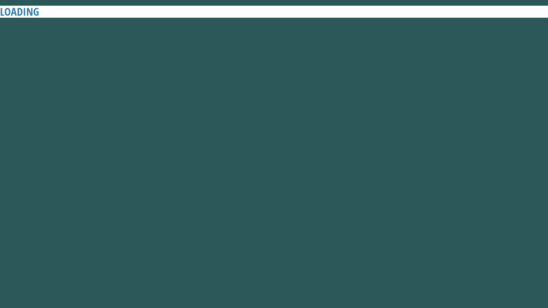
click at [303, 170] on button "Next" at bounding box center [300, 172] width 52 height 13
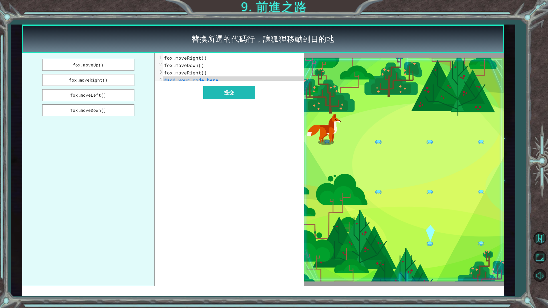
drag, startPoint x: 112, startPoint y: 65, endPoint x: 142, endPoint y: 84, distance: 35.4
click at [159, 76] on div "fox.moveUp() fox.moveRight() fox.moveLeft() fox.moveDown() xxxxxxxxxx 4 1 fox.m…" at bounding box center [163, 169] width 282 height 233
drag, startPoint x: 85, startPoint y: 81, endPoint x: 85, endPoint y: 87, distance: 5.5
click at [85, 84] on button "fox.moveRight()" at bounding box center [88, 80] width 92 height 12
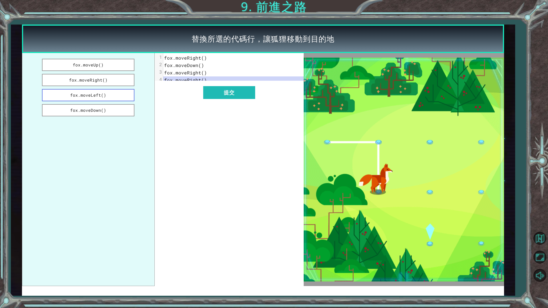
click at [84, 91] on button "fox.moveLeft()" at bounding box center [88, 95] width 92 height 12
click at [90, 69] on button "fox.moveUp()" at bounding box center [88, 65] width 92 height 12
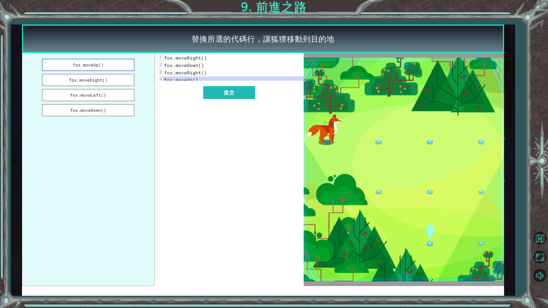
click at [92, 60] on button "fox.moveUp()" at bounding box center [88, 65] width 92 height 12
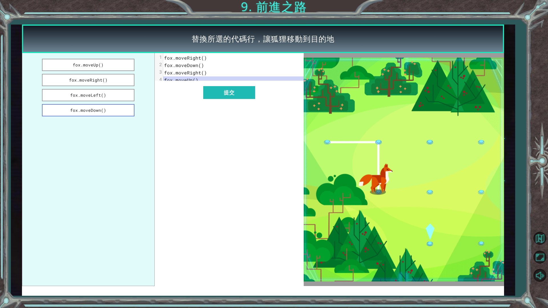
drag, startPoint x: 97, startPoint y: 88, endPoint x: 96, endPoint y: 113, distance: 24.9
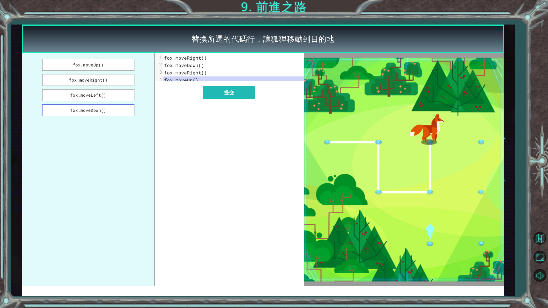
click at [97, 91] on ul "fox.moveUp() fox.moveRight() fox.moveLeft() fox.moveDown()" at bounding box center [88, 169] width 133 height 233
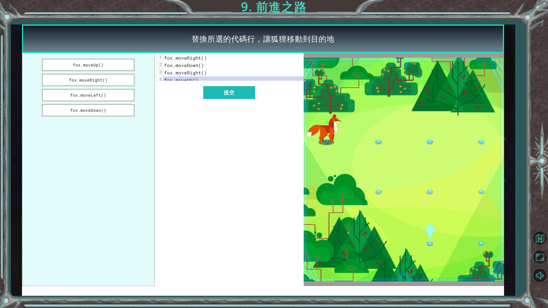
click at [95, 127] on ul "fox.moveUp() fox.moveRight() fox.moveLeft() fox.moveDown()" at bounding box center [88, 169] width 133 height 233
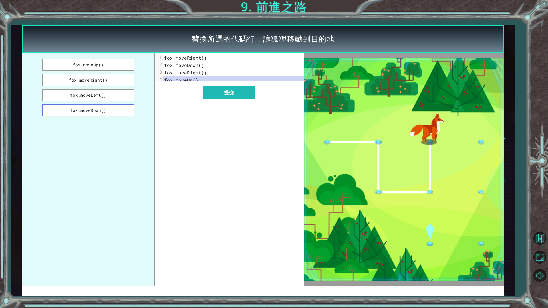
click at [107, 105] on button "fox.moveDown()" at bounding box center [88, 110] width 92 height 12
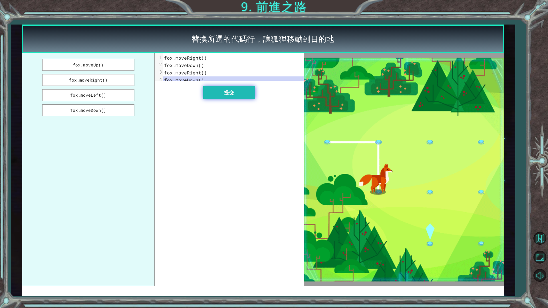
click at [241, 98] on button "提交" at bounding box center [229, 92] width 52 height 13
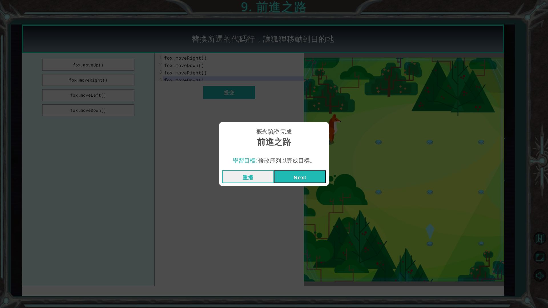
click at [309, 176] on button "Next" at bounding box center [300, 176] width 52 height 13
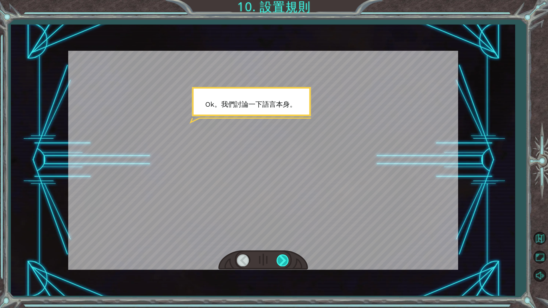
click at [285, 260] on div at bounding box center [283, 261] width 13 height 12
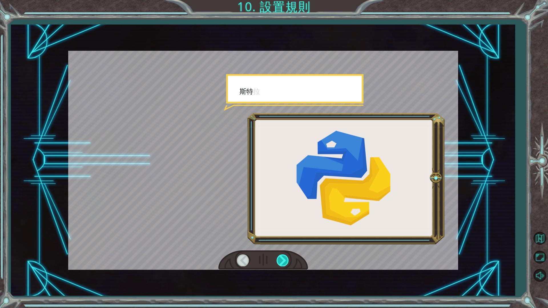
click at [284, 260] on div at bounding box center [283, 261] width 13 height 12
click at [285, 259] on div at bounding box center [283, 261] width 13 height 12
click at [284, 259] on div at bounding box center [283, 261] width 13 height 12
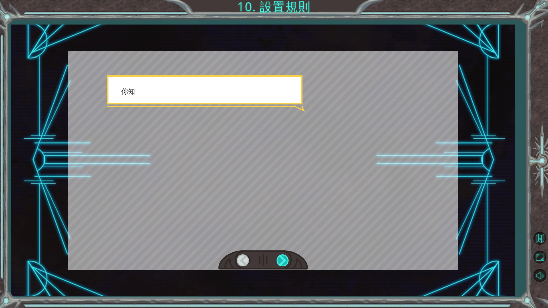
click at [284, 259] on div at bounding box center [283, 261] width 13 height 12
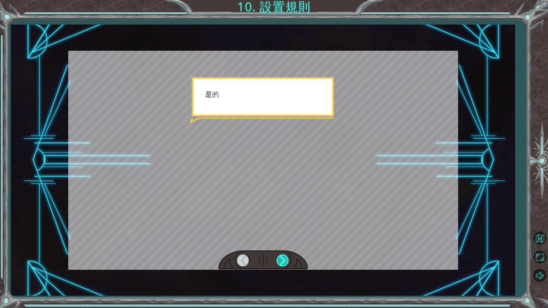
click at [284, 259] on div at bounding box center [283, 261] width 13 height 12
click at [284, 260] on div at bounding box center [283, 261] width 13 height 12
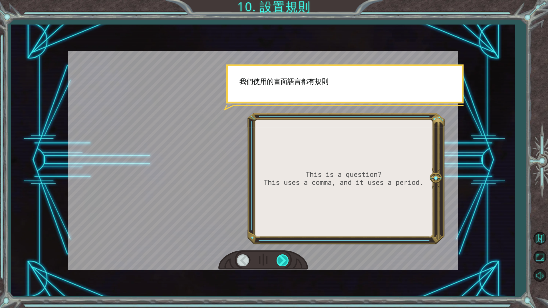
click at [284, 260] on div at bounding box center [283, 261] width 13 height 12
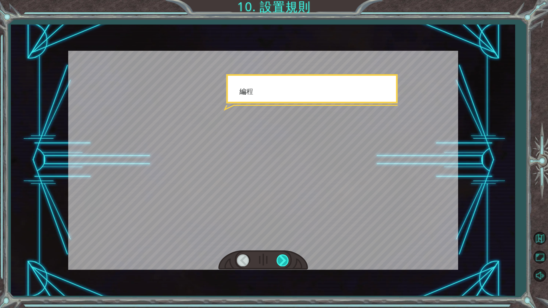
click at [284, 260] on div at bounding box center [283, 261] width 13 height 12
click at [283, 260] on div at bounding box center [283, 261] width 13 height 12
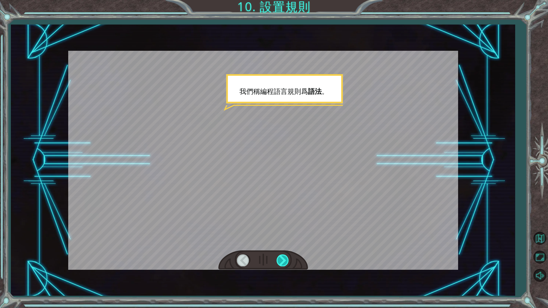
click at [283, 260] on div at bounding box center [283, 261] width 13 height 12
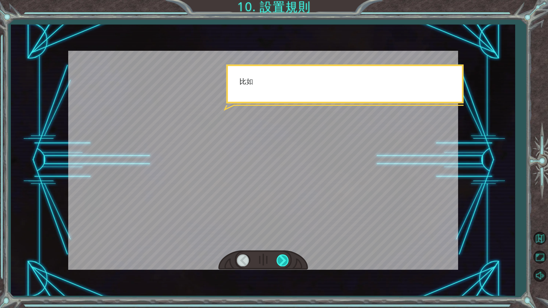
click at [283, 260] on div at bounding box center [283, 261] width 13 height 12
click at [282, 260] on div at bounding box center [283, 261] width 13 height 12
click at [281, 260] on div at bounding box center [283, 261] width 13 height 12
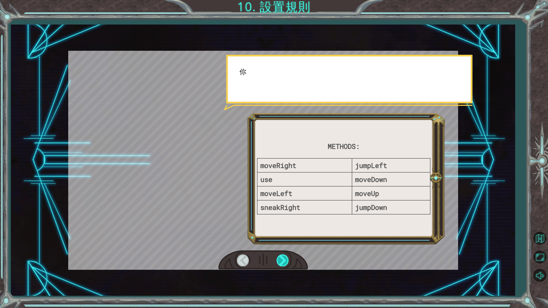
click at [281, 260] on div at bounding box center [283, 261] width 13 height 12
click at [281, 259] on div at bounding box center [283, 261] width 13 height 12
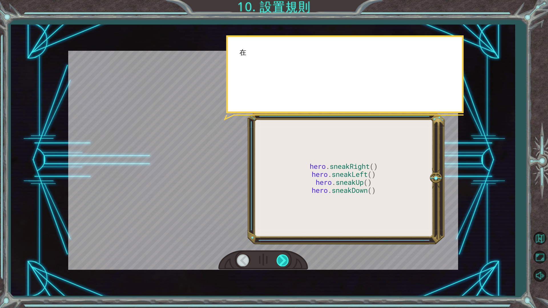
click at [281, 259] on div at bounding box center [283, 261] width 13 height 12
click at [281, 258] on div at bounding box center [283, 261] width 13 height 12
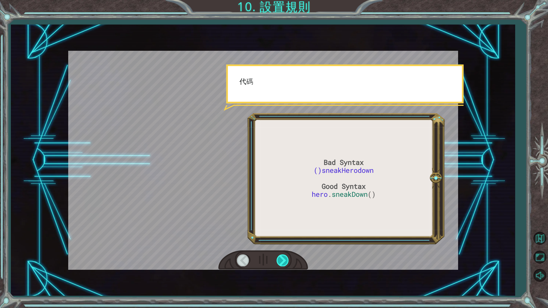
click at [281, 258] on div at bounding box center [283, 261] width 13 height 12
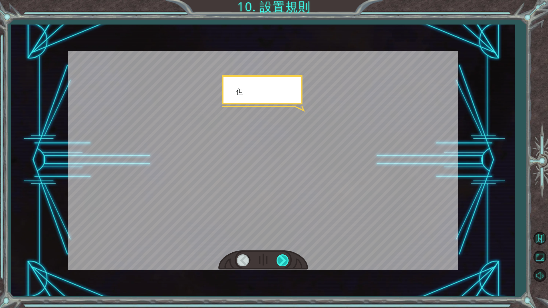
click at [281, 258] on div at bounding box center [283, 261] width 13 height 12
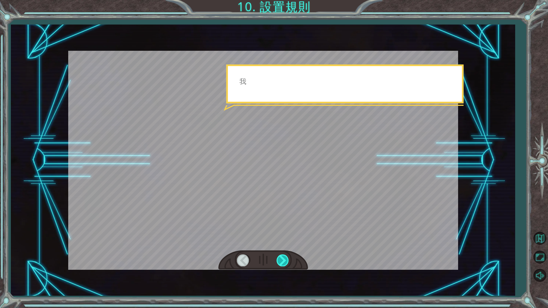
click at [280, 258] on div at bounding box center [283, 261] width 13 height 12
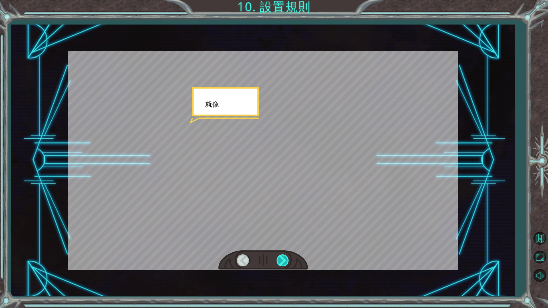
click at [280, 258] on div at bounding box center [283, 261] width 13 height 12
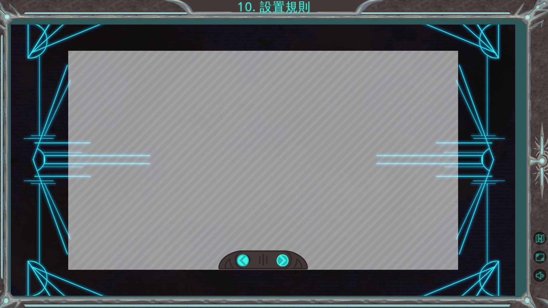
click at [279, 0] on div "Bad Syntax ()sneakHerodown Good Syntax hero . sneakDown () O k 。 我 們 討 論 一 下 語 …" at bounding box center [274, 0] width 548 height 0
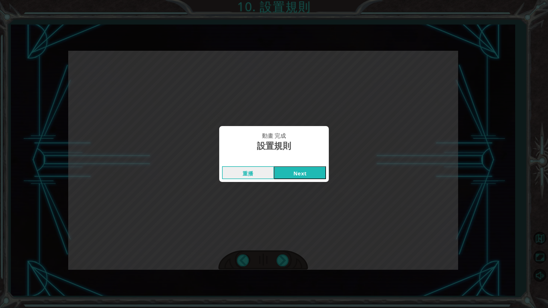
click at [280, 254] on div "動畫 完成 設置規則 重播 Next" at bounding box center [274, 154] width 548 height 308
click at [279, 256] on div "動畫 完成 設置規則 重播 Next" at bounding box center [274, 154] width 548 height 308
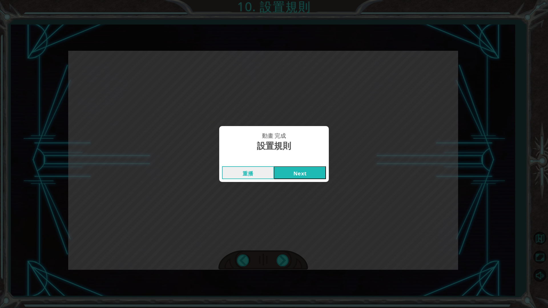
click at [305, 177] on button "Next" at bounding box center [300, 172] width 52 height 13
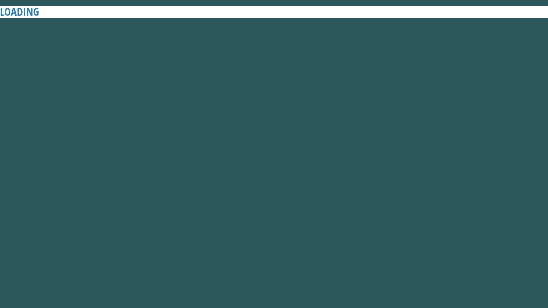
click at [307, 174] on button "Next" at bounding box center [300, 172] width 52 height 13
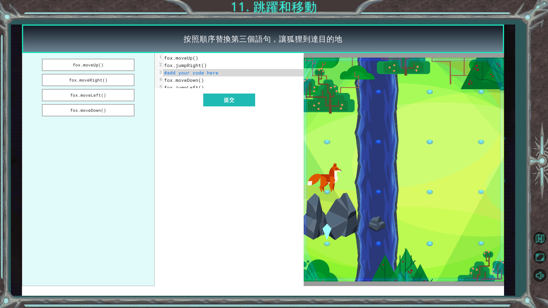
click at [202, 59] on pre "fox.moveUp()" at bounding box center [235, 57] width 145 height 7
click at [188, 61] on pre "fox.moveUp()" at bounding box center [235, 57] width 145 height 7
click at [126, 110] on button "fox.moveDown()" at bounding box center [88, 110] width 92 height 12
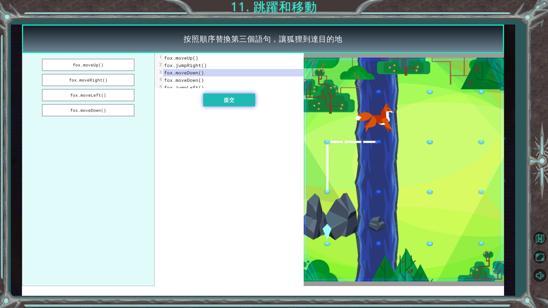
click at [220, 98] on button "提交" at bounding box center [229, 100] width 52 height 13
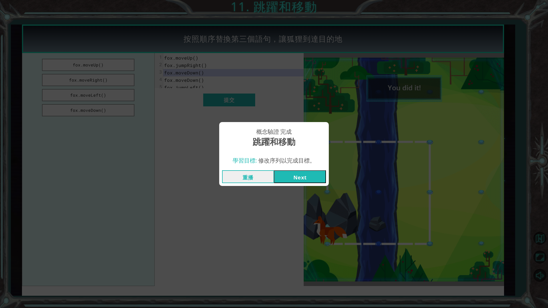
click at [292, 171] on button "Next" at bounding box center [300, 176] width 52 height 13
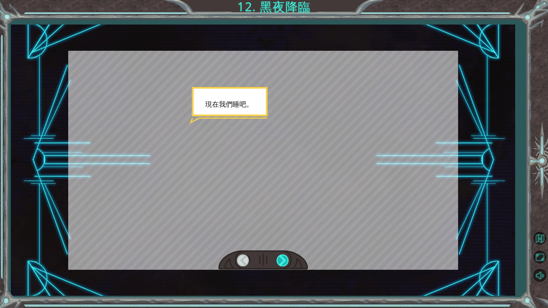
click at [280, 258] on div at bounding box center [283, 261] width 13 height 12
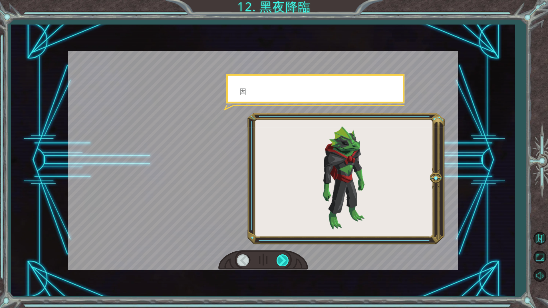
click at [280, 258] on div at bounding box center [283, 261] width 13 height 12
click at [281, 258] on div at bounding box center [283, 261] width 13 height 12
click at [279, 256] on div at bounding box center [283, 261] width 13 height 12
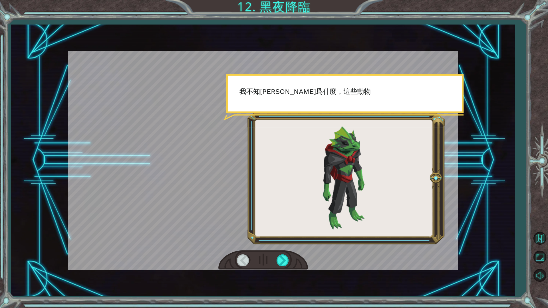
drag, startPoint x: 276, startPoint y: 252, endPoint x: 273, endPoint y: 249, distance: 3.6
click at [276, 252] on div at bounding box center [263, 261] width 90 height 20
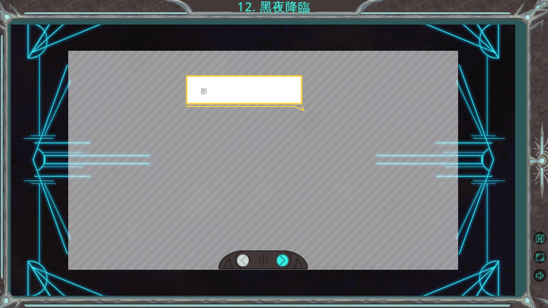
click at [273, 249] on div at bounding box center [263, 160] width 390 height 219
click at [273, 252] on div at bounding box center [263, 160] width 390 height 219
click at [274, 254] on div at bounding box center [263, 261] width 90 height 20
click at [275, 254] on div at bounding box center [263, 261] width 90 height 20
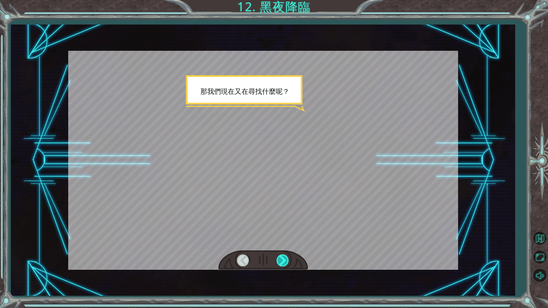
click at [284, 260] on div at bounding box center [283, 261] width 13 height 12
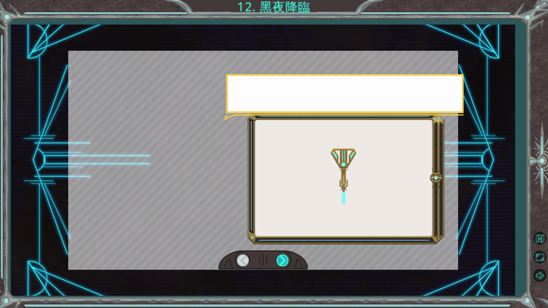
click at [285, 260] on div at bounding box center [283, 261] width 13 height 12
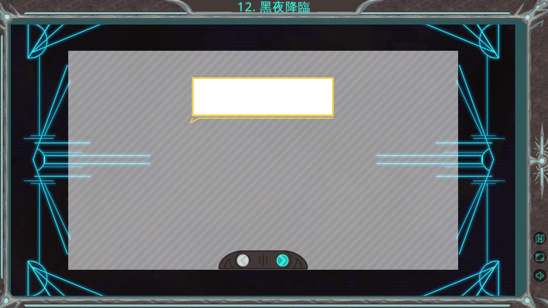
click at [284, 260] on div at bounding box center [283, 261] width 13 height 12
click at [283, 260] on div at bounding box center [283, 261] width 13 height 12
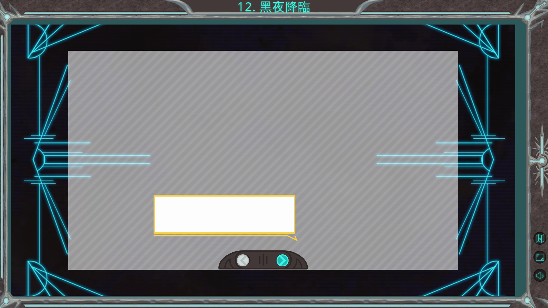
click at [282, 258] on div at bounding box center [283, 261] width 13 height 12
drag, startPoint x: 282, startPoint y: 258, endPoint x: 278, endPoint y: 258, distance: 4.0
click at [278, 258] on div at bounding box center [283, 261] width 13 height 12
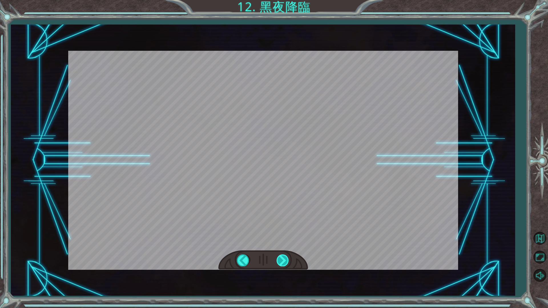
click at [278, 258] on div at bounding box center [283, 261] width 13 height 12
click at [285, 0] on div "現 在 我 們 睡 吧 。 因 爲 那 裏 有 騰 蛇 。 那 些 蜥 蜴 人 會 攻 擊 路 上 的 商 人 。 我 不 知 道 爲 什 麼 ， 這 些 動…" at bounding box center [274, 0] width 548 height 0
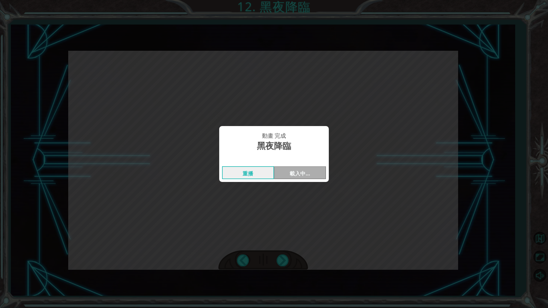
click at [285, 258] on div "動畫 完成 黑夜降臨 重播 載入中…" at bounding box center [274, 154] width 548 height 308
click at [284, 259] on div "動畫 完成 黑夜降臨 重播 載入中…" at bounding box center [274, 154] width 548 height 308
click at [292, 172] on button "Next" at bounding box center [300, 172] width 52 height 13
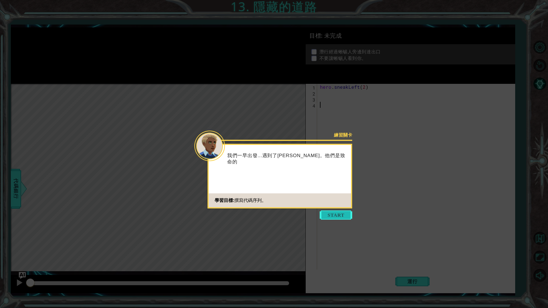
click at [333, 212] on button "Start" at bounding box center [336, 215] width 33 height 9
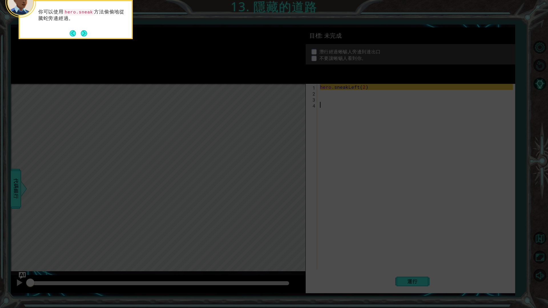
click at [83, 31] on button "Next" at bounding box center [84, 33] width 6 height 6
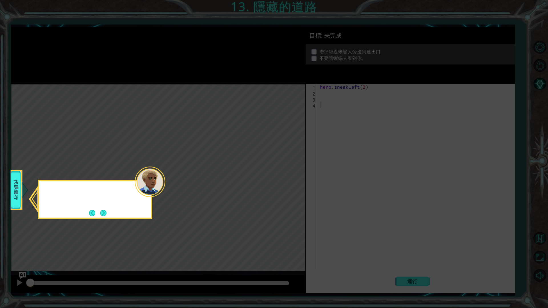
click at [83, 31] on icon at bounding box center [274, 154] width 548 height 308
click at [105, 212] on button "Next" at bounding box center [103, 213] width 6 height 6
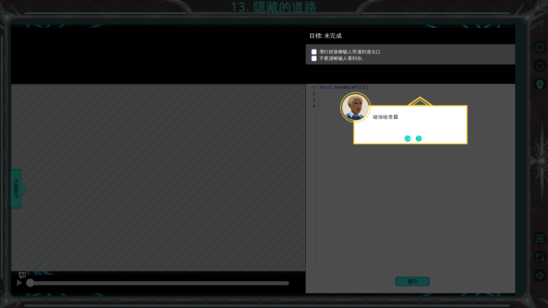
click at [417, 141] on button "Next" at bounding box center [419, 139] width 6 height 6
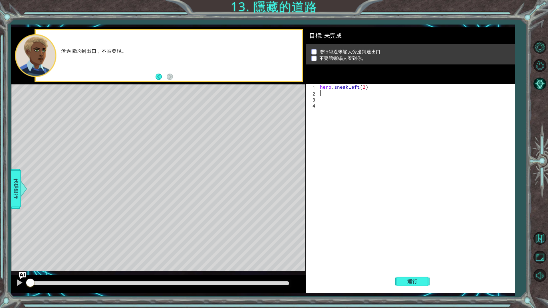
click at [331, 95] on div "hero . sneakLeft ( 2 )" at bounding box center [417, 183] width 197 height 198
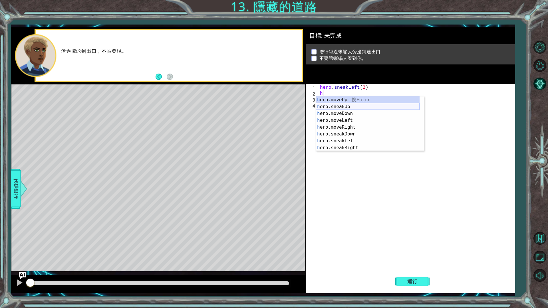
click at [349, 107] on div "h ero.moveUp 按 Enter h ero.sneakUp 按 Enter h ero.moveDown 按 Enter h ero.moveLef…" at bounding box center [368, 130] width 104 height 69
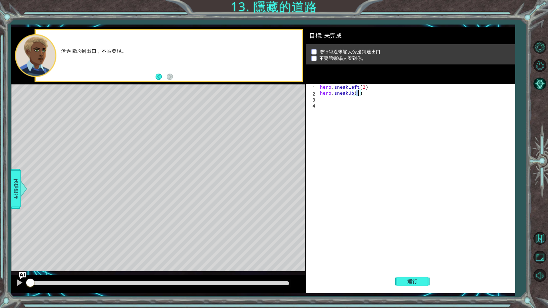
type textarea "hero.sneakUp(2)"
drag, startPoint x: 344, startPoint y: 110, endPoint x: 336, endPoint y: 95, distance: 17.0
click at [343, 108] on div "hero . sneakLeft ( 2 ) hero . sneakUp ( 2 )" at bounding box center [417, 183] width 197 height 198
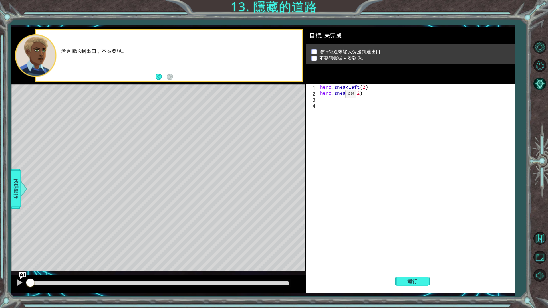
click at [336, 95] on div "hero . sneakLeft ( 2 ) hero . sneakUp ( 2 )" at bounding box center [417, 183] width 197 height 198
type textarea "hero.sneakUp(2)"
click at [333, 102] on div "hero . sneakLeft ( 2 ) hero . sneakUp ( 2 )" at bounding box center [417, 183] width 197 height 198
click at [334, 103] on div "hero . sneakLeft ( 2 ) hero . sneakUp ( 2 )" at bounding box center [417, 183] width 197 height 198
click at [333, 100] on div "hero . sneakLeft ( 2 ) hero . sneakUp ( 2 )" at bounding box center [417, 183] width 197 height 198
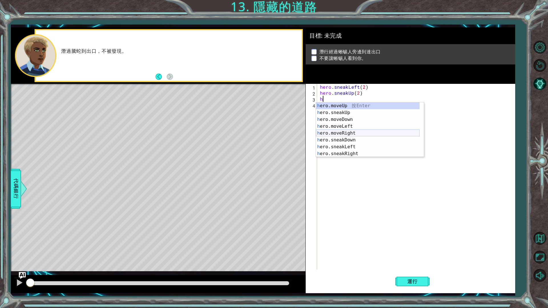
click at [378, 130] on div "h ero.moveUp 按 Enter h ero.sneakUp 按 Enter h ero.moveDown 按 Enter h ero.moveLef…" at bounding box center [368, 136] width 104 height 69
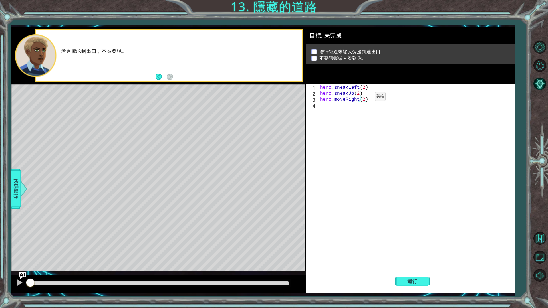
scroll to position [0, 3]
click at [414, 260] on button "運行" at bounding box center [412, 281] width 34 height 21
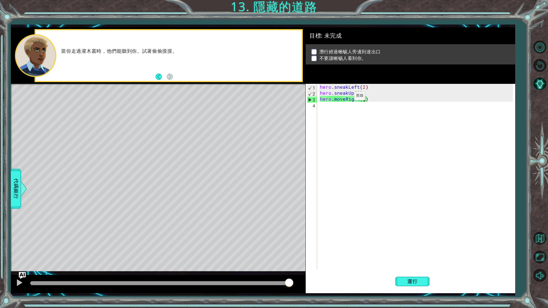
click at [345, 98] on div "hero . sneakLeft ( 2 ) hero . sneakUp ( 2 ) hero . moveRight ( 2 )" at bounding box center [417, 183] width 197 height 198
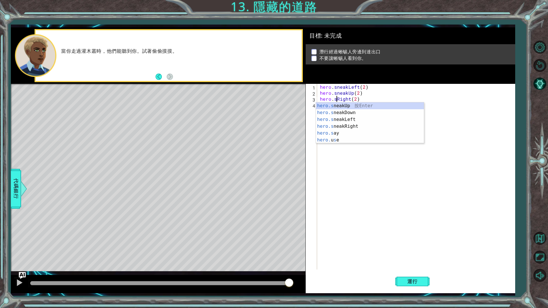
scroll to position [0, 1]
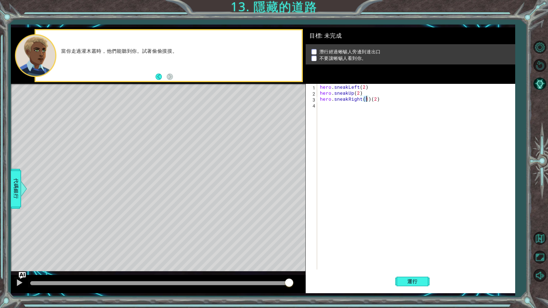
click at [403, 99] on div "hero . sneakLeft ( 2 ) hero . sneakUp ( 2 ) hero . sneakRight ( 1 ) ( 2 )" at bounding box center [417, 183] width 197 height 198
type textarea "hero.sneakRight(1)"
click at [360, 110] on div "hero . sneakLeft ( 2 ) hero . sneakUp ( 2 ) hero . sneakRight ( 1 )" at bounding box center [417, 183] width 197 height 198
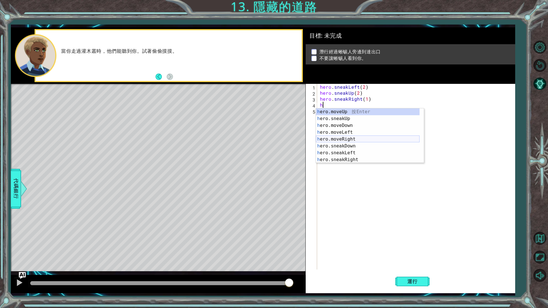
click at [361, 138] on div "h ero.moveUp 按 Enter h ero.sneakUp 按 Enter h ero.moveDown 按 Enter h ero.moveLef…" at bounding box center [368, 142] width 104 height 69
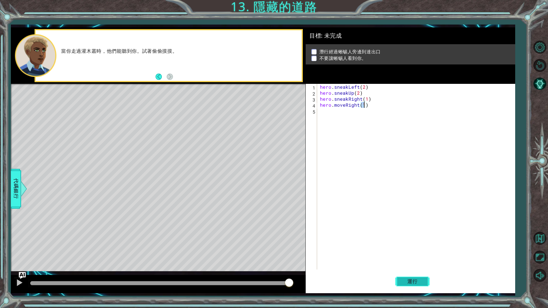
type textarea "hero.moveRight(1)"
click at [412, 260] on span "運行" at bounding box center [413, 282] width 22 height 6
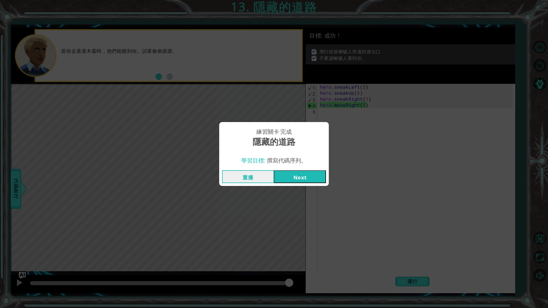
click at [317, 175] on button "Next" at bounding box center [300, 176] width 52 height 13
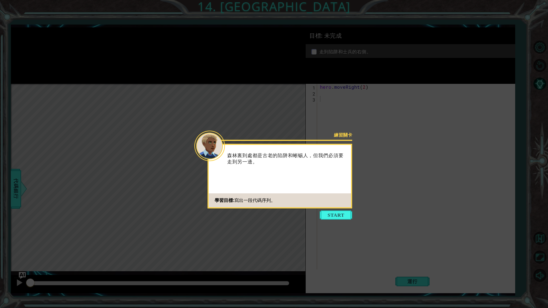
click at [336, 216] on button "Start" at bounding box center [336, 215] width 33 height 9
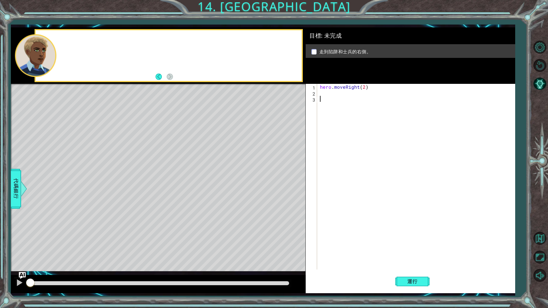
click at [337, 216] on div "hero . moveRight ( 2 )" at bounding box center [417, 183] width 197 height 198
click at [411, 260] on span "運行" at bounding box center [413, 282] width 22 height 6
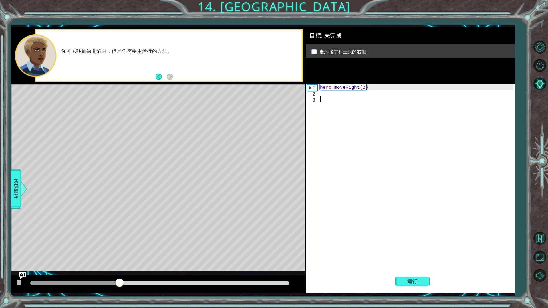
click at [330, 97] on div "hero . moveRight ( 2 )" at bounding box center [417, 183] width 197 height 198
click at [331, 95] on div "hero . moveRight ( 2 )" at bounding box center [417, 183] width 197 height 198
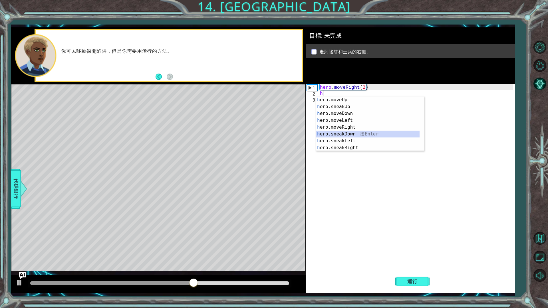
type textarea "hero.sneakDown(1)"
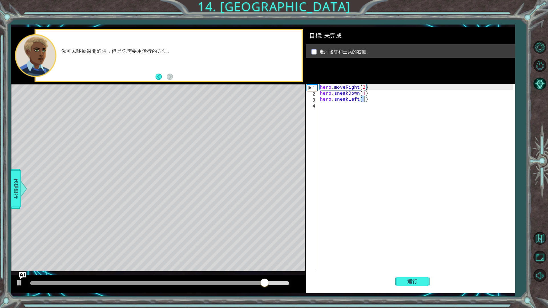
type textarea "hero.sneakLeft(2)"
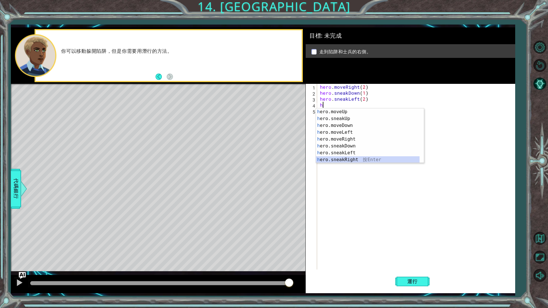
scroll to position [7, 0]
type textarea "hero.sneakUp(1)"
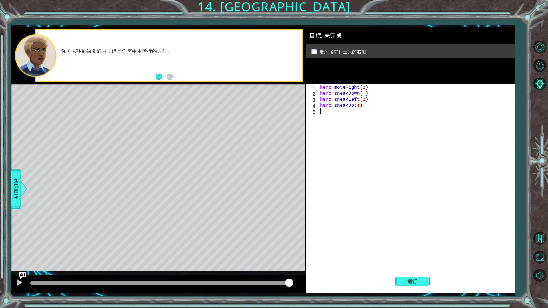
scroll to position [0, 0]
click at [413, 260] on button "運行" at bounding box center [412, 281] width 34 height 21
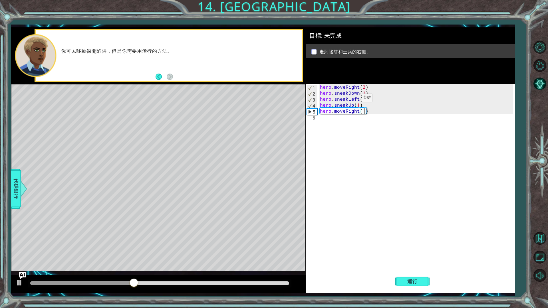
drag, startPoint x: 353, startPoint y: 100, endPoint x: 361, endPoint y: 101, distance: 8.3
click at [355, 101] on div "hero . moveRight ( 2 ) hero . sneakDown ( 1 ) hero . sneakLeft ( 2 ) hero . sne…" at bounding box center [417, 183] width 197 height 198
drag, startPoint x: 357, startPoint y: 99, endPoint x: 347, endPoint y: 98, distance: 9.7
click at [347, 98] on div "hero . moveRight ( 2 ) hero . sneakDown ( 1 ) hero . sneakLeft ( 2 ) hero . sne…" at bounding box center [417, 183] width 197 height 198
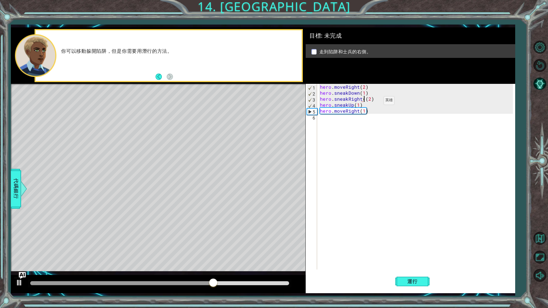
type textarea "hero.sneakRight(2)"
click at [411, 260] on span "運行" at bounding box center [413, 282] width 22 height 6
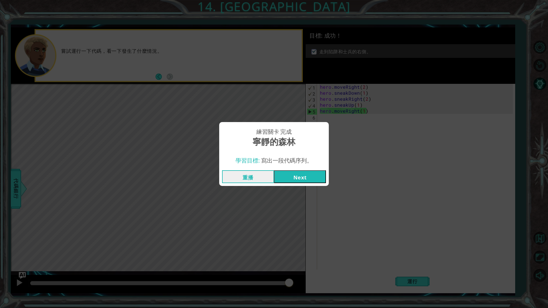
click at [289, 180] on button "Next" at bounding box center [300, 176] width 52 height 13
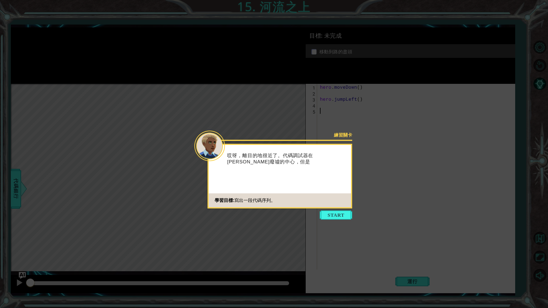
click at [351, 223] on icon at bounding box center [274, 154] width 548 height 308
click at [348, 220] on button "Start" at bounding box center [336, 215] width 33 height 9
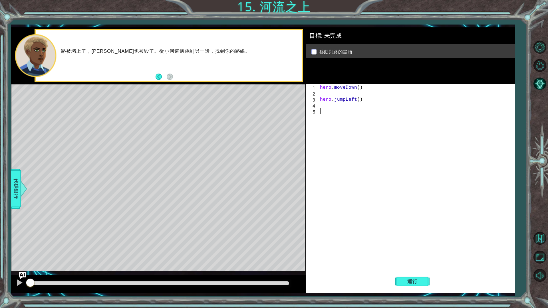
click at [337, 96] on div "hero . moveDown ( ) hero . jumpLeft ( )" at bounding box center [417, 183] width 197 height 198
type textarea "hero.jumpLeft()"
click at [360, 101] on div "hero . moveDown ( ) hero . jumpLeft ( ) hero . moveLeft ( 32 )" at bounding box center [417, 183] width 197 height 198
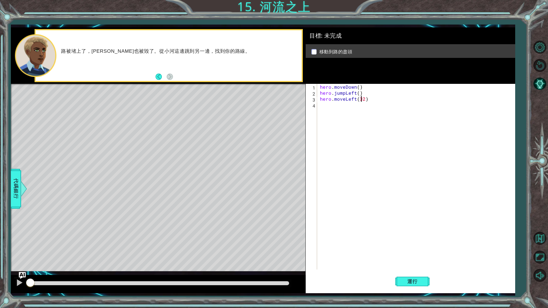
type textarea "hero.moveLeft(2)"
click at [343, 102] on div "hero . moveDown ( ) hero . jumpLeft ( ) hero . moveLeft ( 2 )" at bounding box center [417, 183] width 197 height 198
type textarea "h"
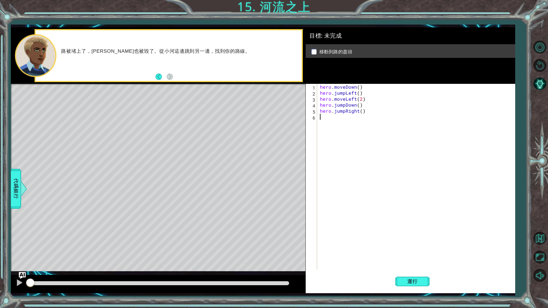
type textarea "ㄘ"
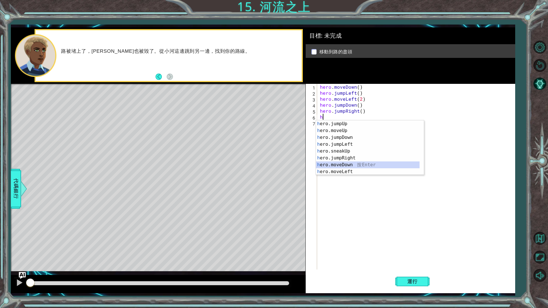
scroll to position [7, 0]
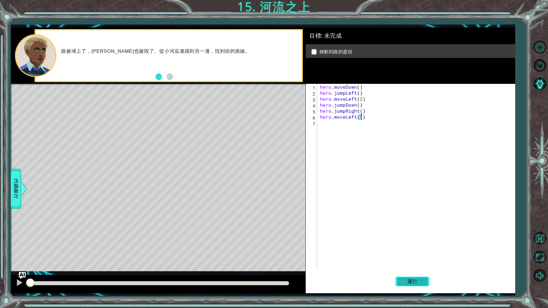
click at [417, 260] on span "運行" at bounding box center [413, 282] width 22 height 6
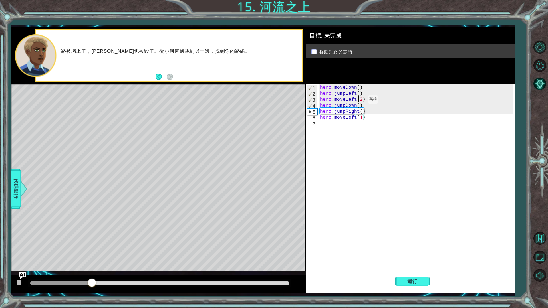
click at [358, 101] on div "hero . moveDown ( ) hero . jumpLeft ( ) hero . moveLeft ( 2 ) hero . jumpDown (…" at bounding box center [417, 183] width 197 height 198
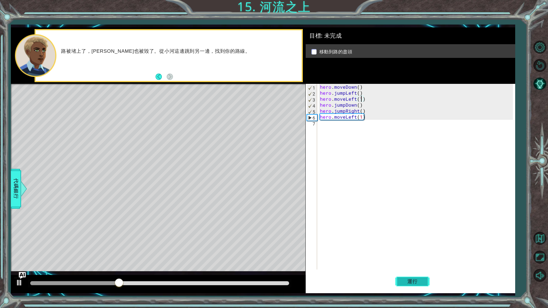
click at [414, 260] on span "運行" at bounding box center [413, 282] width 22 height 6
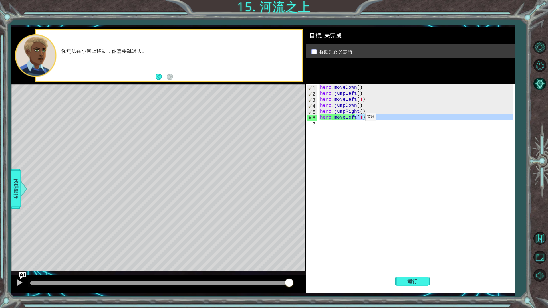
drag, startPoint x: 345, startPoint y: 120, endPoint x: 355, endPoint y: 118, distance: 10.1
click at [355, 118] on div "hero . moveDown ( ) hero . jumpLeft ( ) hero . moveLeft ( 1 ) hero . jumpDown (…" at bounding box center [417, 183] width 197 height 198
click at [355, 118] on div "hero . moveDown ( ) hero . jumpLeft ( ) hero . moveLeft ( 1 ) hero . jumpDown (…" at bounding box center [416, 177] width 194 height 186
drag, startPoint x: 354, startPoint y: 119, endPoint x: 344, endPoint y: 118, distance: 10.6
click at [344, 118] on div "hero . moveDown ( ) hero . jumpLeft ( ) hero . moveLeft ( 1 ) hero . jumpDown (…" at bounding box center [417, 183] width 197 height 198
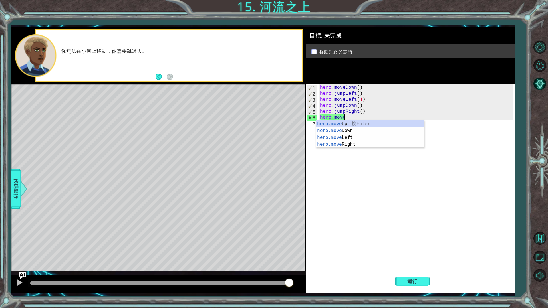
scroll to position [0, 1]
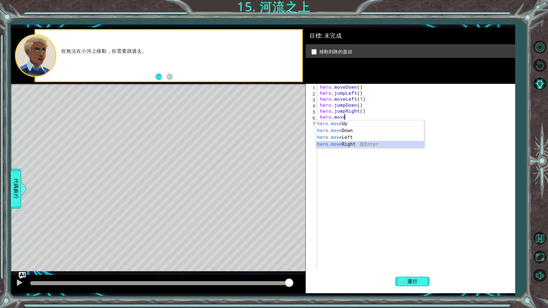
type textarea "hero.moveRight(1)"
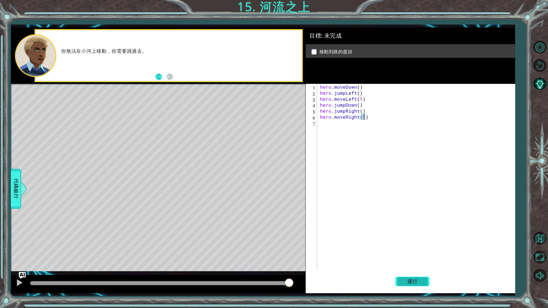
drag, startPoint x: 398, startPoint y: 276, endPoint x: 401, endPoint y: 272, distance: 5.5
click at [398, 260] on button "運行" at bounding box center [412, 281] width 34 height 21
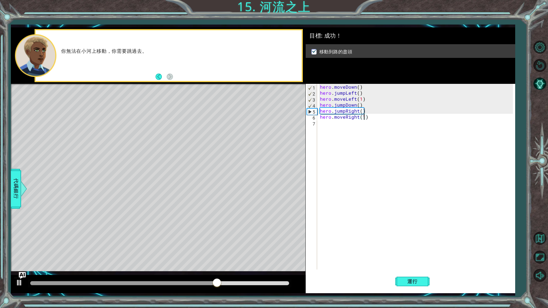
scroll to position [0, 0]
drag, startPoint x: 423, startPoint y: 236, endPoint x: 361, endPoint y: 241, distance: 62.1
click at [361, 241] on div "hero . moveDown ( ) hero . jumpLeft ( ) hero . moveLeft ( 1 ) hero . jumpDown (…" at bounding box center [417, 183] width 197 height 198
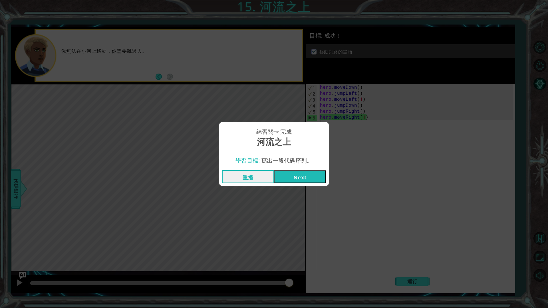
click at [293, 175] on button "Next" at bounding box center [300, 176] width 52 height 13
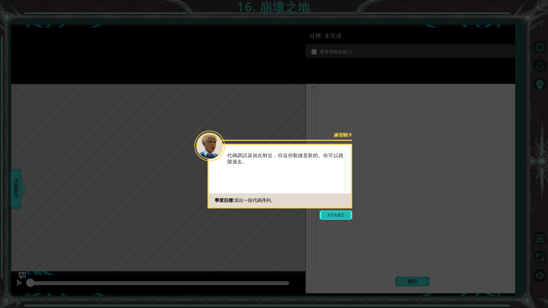
click at [329, 214] on button "Start" at bounding box center [336, 215] width 33 height 9
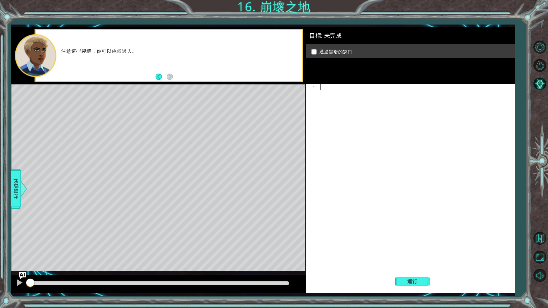
type textarea "h"
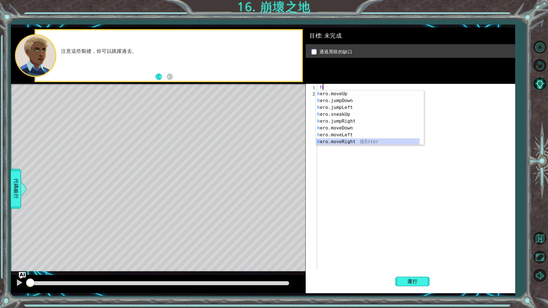
scroll to position [14, 0]
type textarea "hero.moveRight(1)"
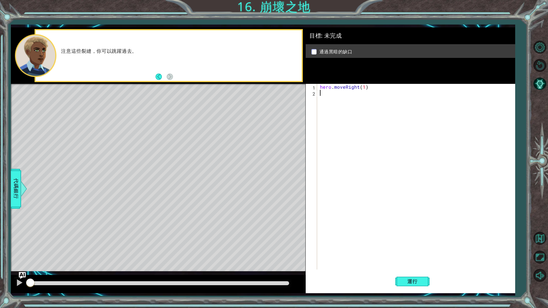
type textarea "h"
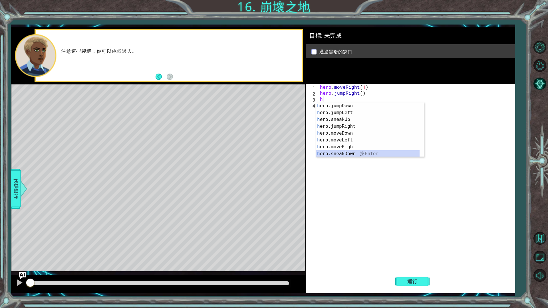
scroll to position [21, 0]
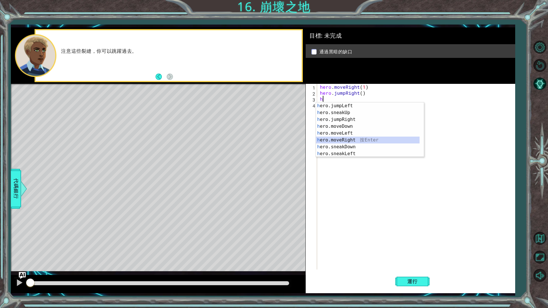
type textarea "hero.moveRight(1)"
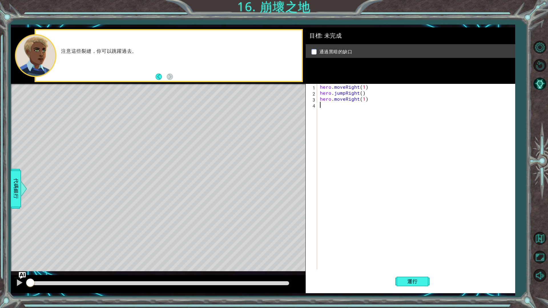
type textarea "h"
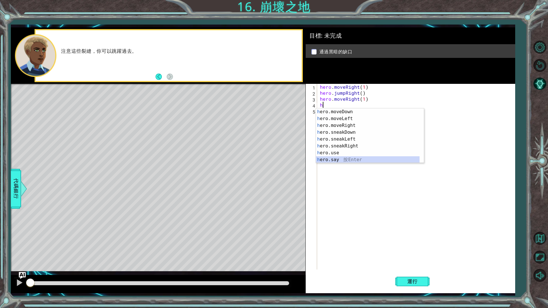
scroll to position [0, 0]
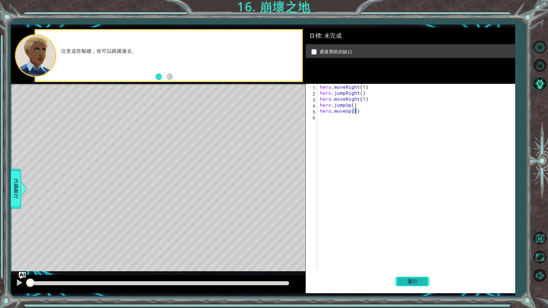
type textarea "hero.moveUp(1)"
click at [417, 260] on button "運行" at bounding box center [412, 281] width 34 height 21
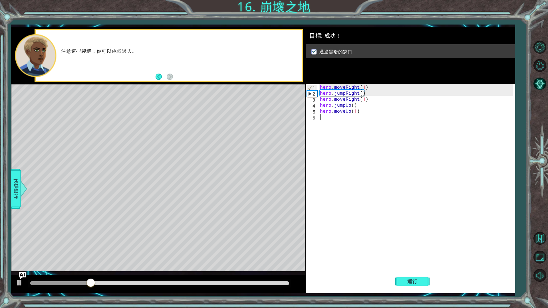
drag, startPoint x: 405, startPoint y: 240, endPoint x: 401, endPoint y: 234, distance: 7.2
click at [401, 234] on div "hero . moveRight ( 1 ) hero . jumpRight ( ) hero . moveRight ( 1 ) hero . jumpU…" at bounding box center [417, 183] width 197 height 198
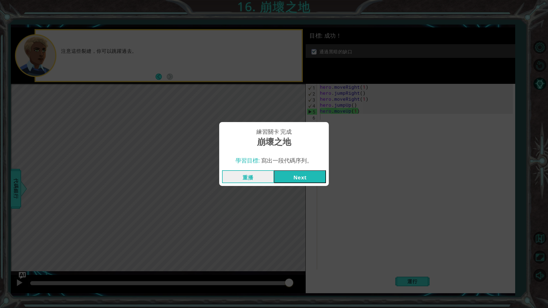
click at [294, 181] on button "Next" at bounding box center [300, 176] width 52 height 13
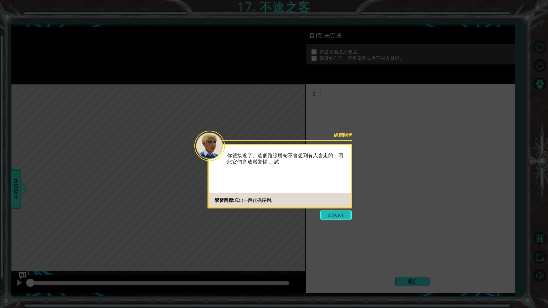
click at [339, 212] on button "Start" at bounding box center [336, 215] width 33 height 9
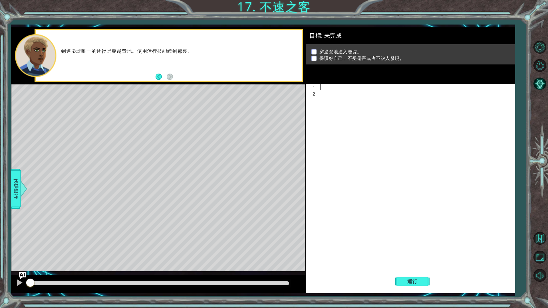
click at [370, 88] on div at bounding box center [417, 183] width 197 height 198
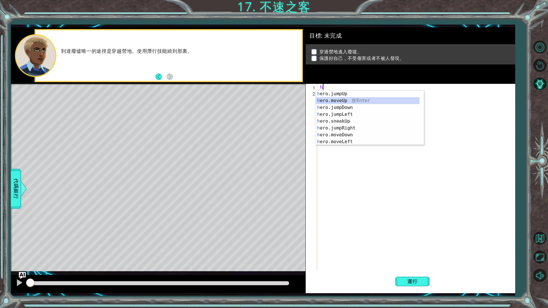
type textarea "hero.moveUp(1)"
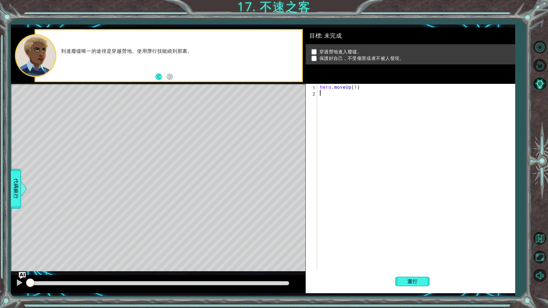
type textarea "h"
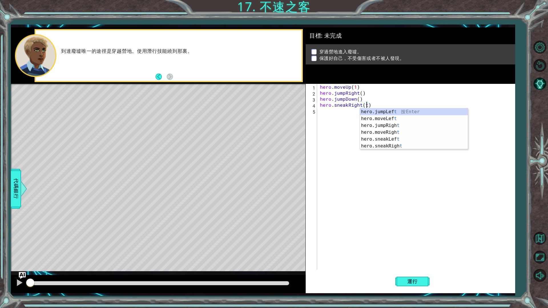
scroll to position [0, 3]
type textarea "hero.sneakRight()"
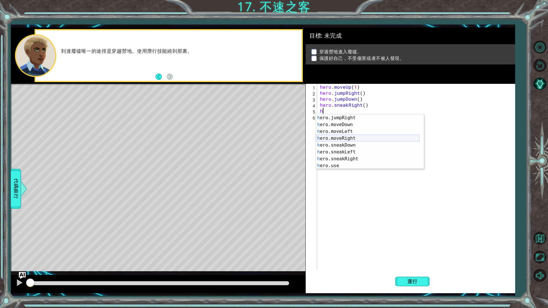
scroll to position [34, 0]
click at [355, 145] on div "h ero.jumpRight 按 Enter h ero.moveDown 按 Enter h ero.moveLeft 按 Enter h ero.mov…" at bounding box center [368, 148] width 104 height 69
type textarea "hero.sneakDown(1)"
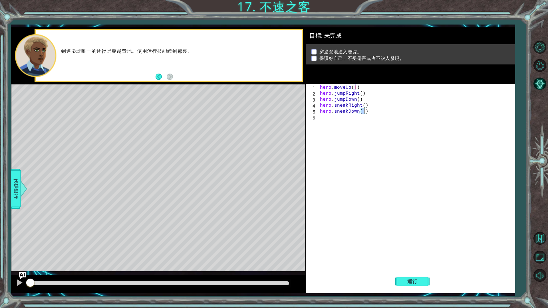
click at [346, 130] on div "hero . moveUp ( 1 ) hero . jumpRight ( ) hero . jumpDown ( ) hero . sneakRight …" at bounding box center [417, 183] width 197 height 198
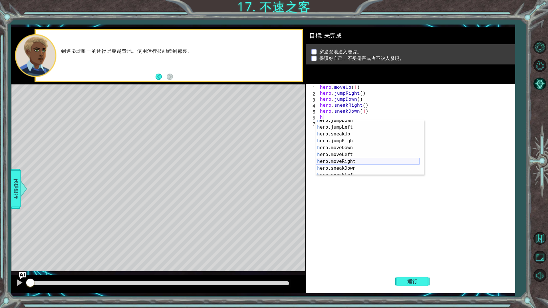
scroll to position [41, 0]
click at [383, 155] on div "h ero.moveDown 按 Enter h ero.moveLeft 按 Enter h ero.moveRight 按 Enter h ero.sne…" at bounding box center [368, 154] width 104 height 69
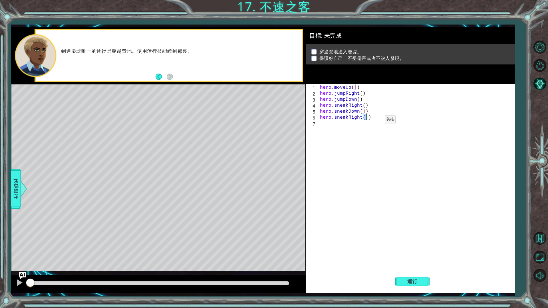
type textarea "hero.sneakRight(2)"
click at [321, 125] on div "hero . moveUp ( 1 ) hero . jumpRight ( ) hero . jumpDown ( ) hero . sneakRight …" at bounding box center [417, 183] width 197 height 198
type textarea "hero.sneakUp(1)"
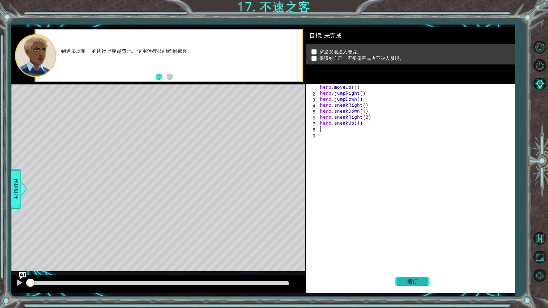
click at [425, 260] on button "運行" at bounding box center [412, 281] width 34 height 21
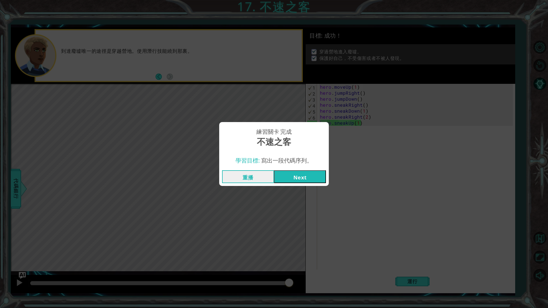
click at [321, 178] on button "Next" at bounding box center [300, 176] width 52 height 13
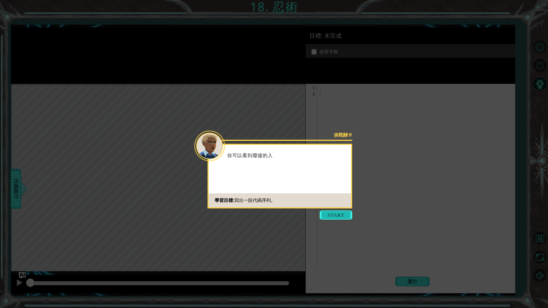
click at [330, 216] on button "Start" at bounding box center [336, 215] width 33 height 9
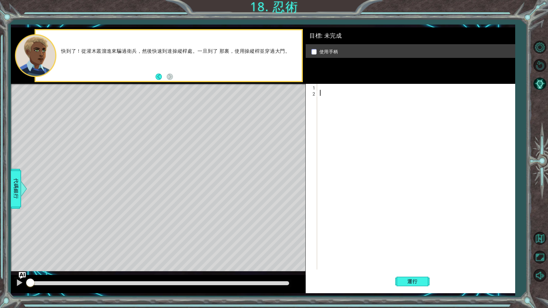
drag, startPoint x: 327, startPoint y: 220, endPoint x: 323, endPoint y: 227, distance: 8.2
click at [345, 98] on div at bounding box center [417, 183] width 197 height 198
click at [346, 89] on div at bounding box center [417, 183] width 197 height 198
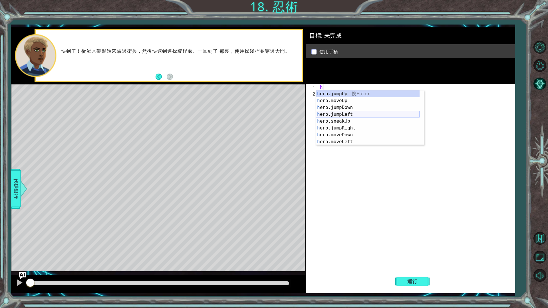
scroll to position [41, 0]
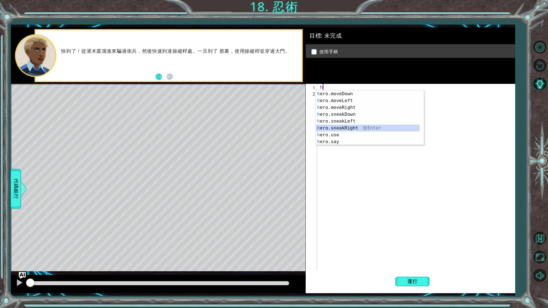
click at [383, 126] on div "h ero.moveDown 按 Enter h ero.moveLeft 按 Enter h ero.moveRight 按 Enter h ero.sne…" at bounding box center [368, 124] width 104 height 69
type textarea "hero.sneakRight(1)"
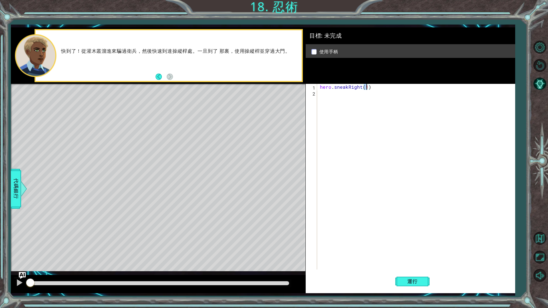
click at [355, 99] on div "hero . sneakRight ( 1 )" at bounding box center [417, 183] width 197 height 198
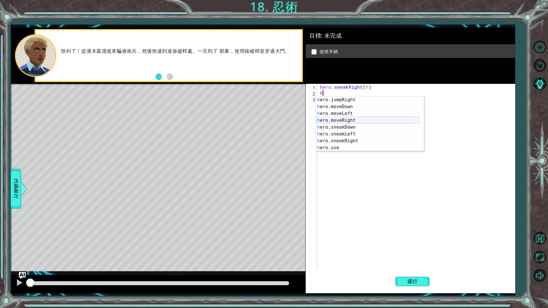
scroll to position [17, 0]
click at [369, 110] on div "h ero.jumpDown 按 Enter h ero.jumpLeft 按 Enter h ero.sneakUp 按 Enter h ero.jumpR…" at bounding box center [368, 127] width 104 height 69
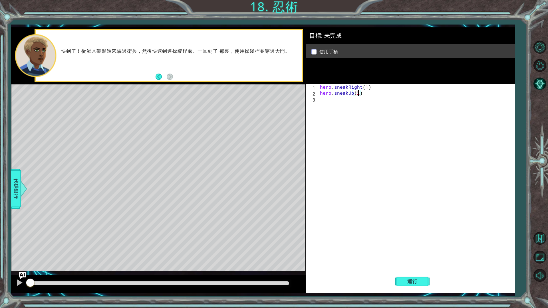
scroll to position [0, 2]
click at [387, 90] on div "hero . sneakRight ( 1 ) hero . sneakUp ( 2 )" at bounding box center [417, 183] width 197 height 198
type textarea "hero.sneakRight(1)"
drag, startPoint x: 386, startPoint y: 90, endPoint x: 247, endPoint y: 79, distance: 139.5
click at [247, 79] on div "1 ההההההההההההההההההההההההההההההההההההההההההההההההההההההההההההההההההההההההההההה…" at bounding box center [263, 160] width 504 height 266
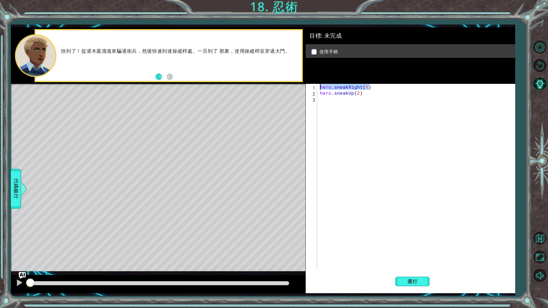
click at [322, 100] on div "hero . sneakRight ( 1 ) hero . sneakUp ( 2 )" at bounding box center [417, 183] width 197 height 198
paste textarea "hero.sneakRight(1)"
drag, startPoint x: 362, startPoint y: 94, endPoint x: 317, endPoint y: 92, distance: 45.4
click at [317, 92] on div "hero.sneakRight(1) 1 2 3 4 hero . sneakRight ( 1 ) hero . sneakUp ( 2 ) hero . …" at bounding box center [410, 177] width 208 height 186
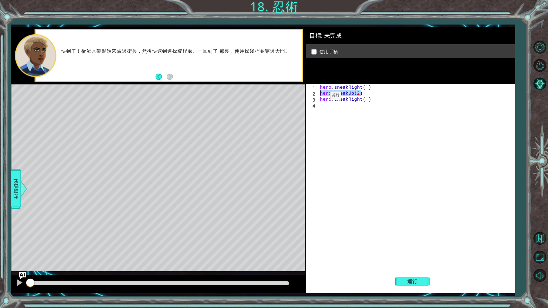
type textarea "hero.sneakUp(2)"
paste textarea "hero.sneakUp(2)"
type textarea "hero.sneakUp(2)"
click at [350, 110] on div "hero . sneakRight ( 1 ) hero . sneakUp ( 2 ) hero . sneakRight ( 1 )" at bounding box center [417, 183] width 197 height 198
paste textarea "hero.sneakUp(2)"
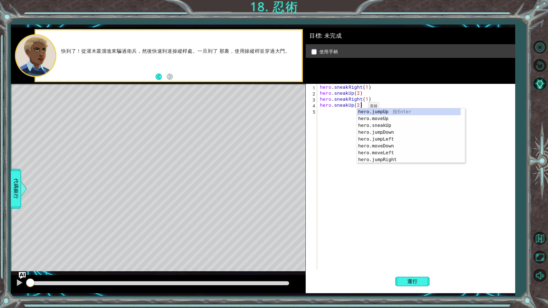
click at [359, 107] on div "hero . sneakRight ( 1 ) hero . sneakUp ( 2 ) hero . sneakRight ( 1 ) hero . sne…" at bounding box center [417, 183] width 197 height 198
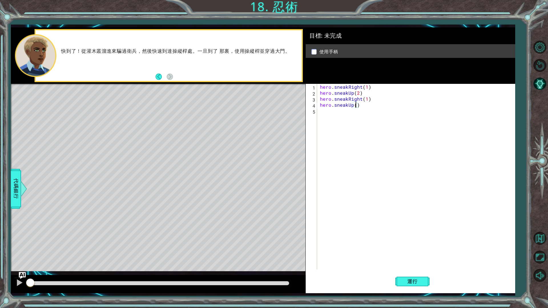
type textarea "hero.sneakUp(1)"
click at [366, 118] on div "hero . sneakRight ( 1 ) hero . sneakUp ( 2 ) hero . sneakRight ( 1 ) hero . sne…" at bounding box center [417, 183] width 197 height 198
type textarea "g"
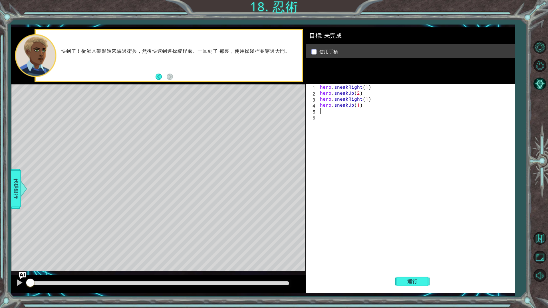
type textarea "h"
click at [378, 123] on div "hero.jump Ri ght 按 Enter hero.move Ri ght 按 Enter hero.sneak Ri ght 按 Enter" at bounding box center [370, 131] width 108 height 34
type textarea "hero.moveRight(1)"
click at [398, 127] on div "hero . sneakRight ( 1 ) hero . sneakUp ( 2 ) hero . sneakRight ( 1 ) hero . sne…" at bounding box center [417, 183] width 197 height 198
click at [376, 132] on div "hero.jump D own 按 Enter hero.move D own 按 Enter hero.sneak D own 按 Enter" at bounding box center [370, 137] width 108 height 34
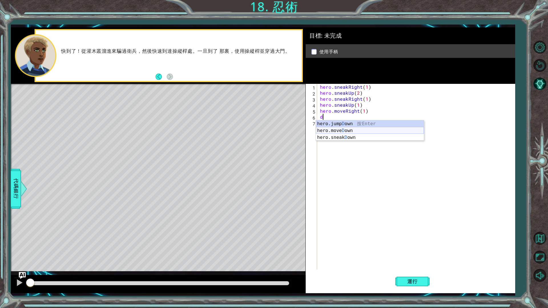
type textarea "hero.moveDown(1)"
click at [345, 124] on div "hero . sneakRight ( 1 ) hero . sneakUp ( 2 ) hero . sneakRight ( 1 ) hero . sne…" at bounding box center [417, 183] width 197 height 198
type textarea "j"
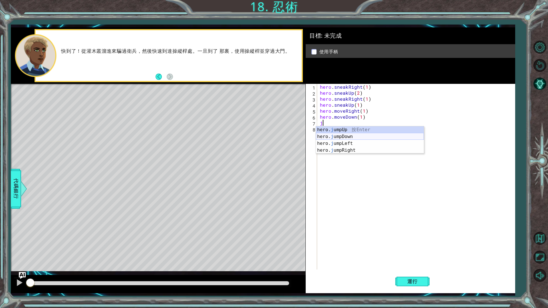
click at [359, 139] on div "hero. j umpUp 按 Enter hero. j umpDown 按 Enter hero. j umpLeft 按 Enter hero. j u…" at bounding box center [370, 146] width 108 height 41
click at [352, 131] on div "hero . sneakRight ( 1 ) hero . sneakUp ( 2 ) hero . sneakRight ( 1 ) hero . sne…" at bounding box center [417, 183] width 197 height 198
type textarea "j"
click at [363, 156] on div "hero. j umpUp 按 Enter hero. j umpDown 按 Enter hero. j umpLeft 按 Enter hero. j u…" at bounding box center [370, 152] width 108 height 41
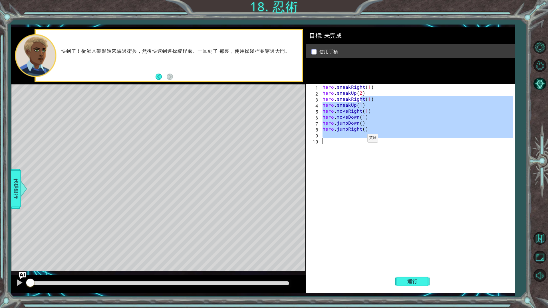
click at [360, 140] on div "hero . sneakRight ( 1 ) hero . sneakUp ( 2 ) hero . sneakRight ( 1 ) hero . sne…" at bounding box center [418, 183] width 195 height 198
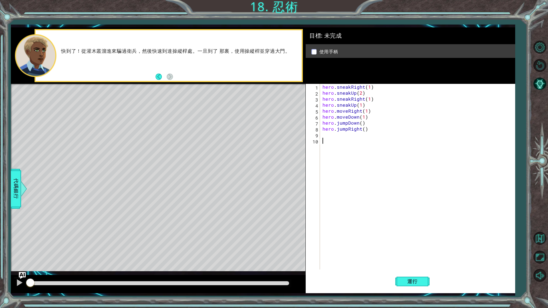
click at [356, 136] on div "hero . sneakRight ( 1 ) hero . sneakUp ( 2 ) hero . sneakRight ( 1 ) hero . sne…" at bounding box center [418, 183] width 195 height 198
click at [355, 134] on div "hero . sneakRight ( 1 ) hero . sneakUp ( 2 ) hero . sneakRight ( 1 ) hero . sne…" at bounding box center [417, 177] width 192 height 186
type textarea "j"
click at [354, 141] on div "hero. j umpUp 按 Enter hero. j umpDown 按 Enter hero. j umpLeft 按 Enter hero. j u…" at bounding box center [373, 158] width 108 height 41
click at [347, 145] on div "hero . sneakRight ( 1 ) hero . sneakUp ( 2 ) hero . sneakRight ( 1 ) hero . sne…" at bounding box center [418, 183] width 195 height 198
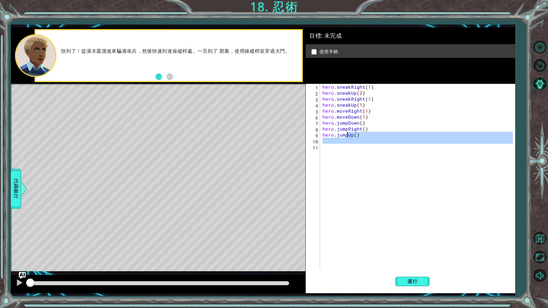
type textarea "hero.jumpUp()"
click at [347, 144] on div "hero . sneakRight ( 1 ) hero . sneakUp ( 2 ) hero . sneakRight ( 1 ) hero . sne…" at bounding box center [417, 177] width 192 height 186
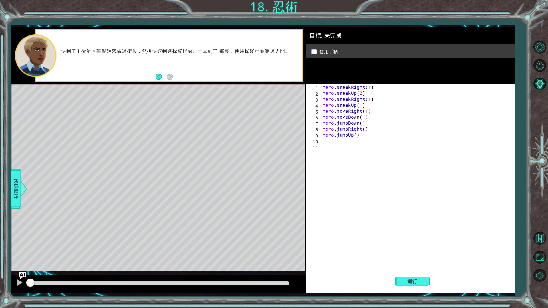
click at [345, 142] on div "hero . sneakRight ( 1 ) hero . sneakUp ( 2 ) hero . sneakRight ( 1 ) hero . sne…" at bounding box center [418, 183] width 195 height 198
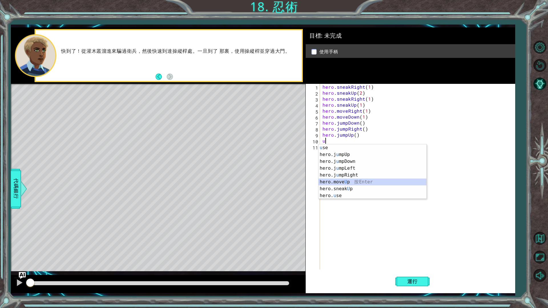
click at [368, 182] on div "u se 按 Enter hero.j u mpUp 按 Enter hero.j u mpDown 按 Enter hero.j u mpLeft 按 En…" at bounding box center [373, 178] width 108 height 69
type textarea "hero.moveUp(1)"
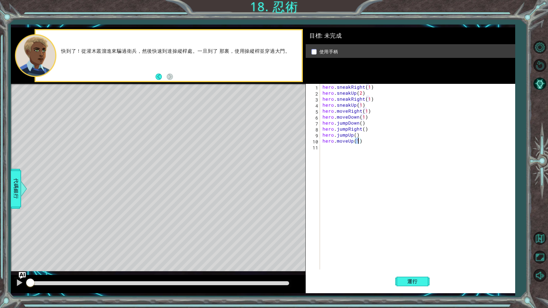
click at [368, 154] on div "hero . sneakRight ( 1 ) hero . sneakUp ( 2 ) hero . sneakRight ( 1 ) hero . sne…" at bounding box center [418, 183] width 195 height 198
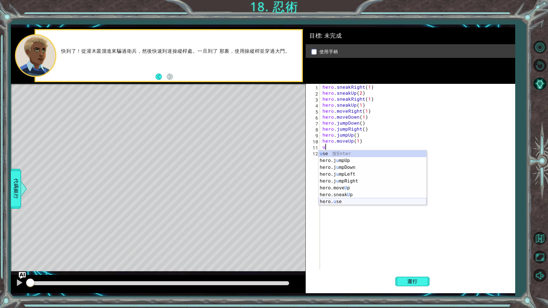
click at [366, 203] on div "u se 按 Enter hero.j u mpUp 按 Enter hero.j u mpDown 按 Enter hero.j u mpLeft 按 En…" at bounding box center [373, 184] width 108 height 69
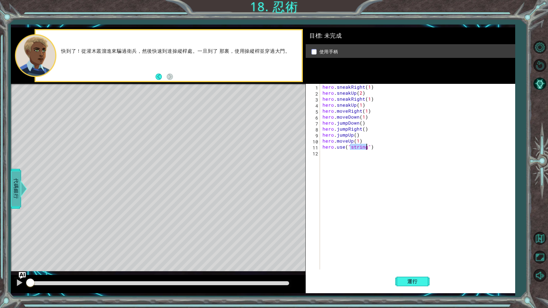
type textarea "hero.use("string")"
click at [15, 190] on span "代碼銀行" at bounding box center [15, 189] width 9 height 35
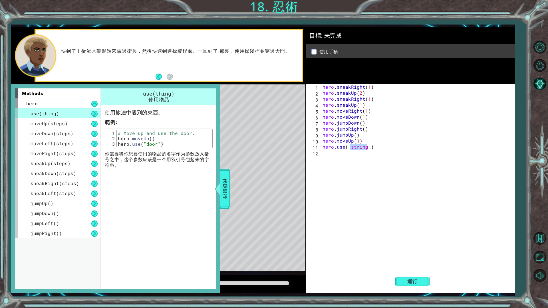
click at [78, 114] on div "use(thing)" at bounding box center [58, 113] width 86 height 10
click at [221, 179] on span "代碼銀行" at bounding box center [224, 189] width 9 height 35
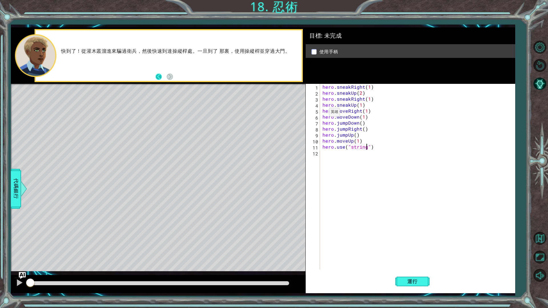
click at [158, 76] on button "Back" at bounding box center [161, 77] width 11 height 6
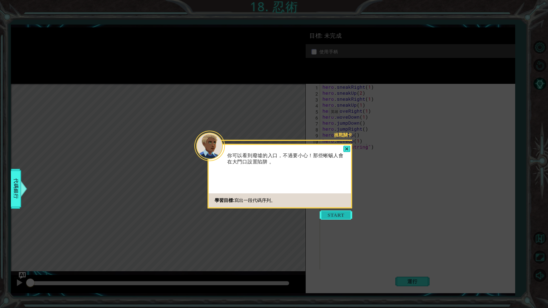
click at [341, 217] on button "Start" at bounding box center [336, 215] width 33 height 9
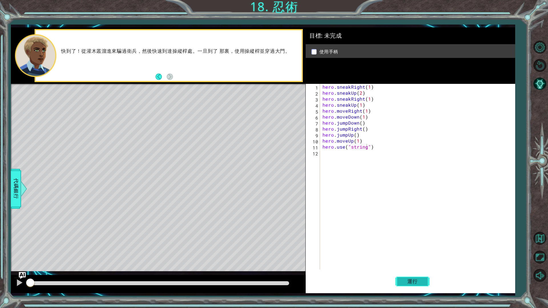
click at [407, 260] on button "運行" at bounding box center [412, 281] width 34 height 21
drag, startPoint x: 364, startPoint y: 152, endPoint x: 363, endPoint y: 146, distance: 6.0
click at [363, 146] on div "hero . sneakRight ( 1 ) hero . sneakUp ( 2 ) hero . sneakRight ( 1 ) hero . sne…" at bounding box center [418, 183] width 195 height 198
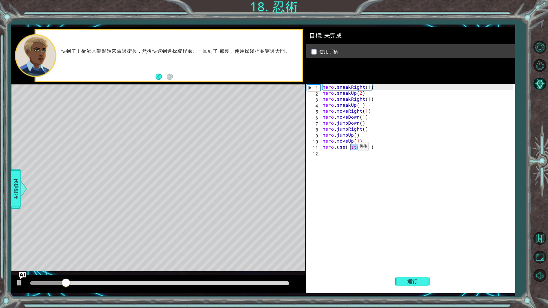
drag, startPoint x: 365, startPoint y: 146, endPoint x: 351, endPoint y: 148, distance: 14.1
click at [351, 148] on div "hero . sneakRight ( 1 ) hero . sneakUp ( 2 ) hero . sneakRight ( 1 ) hero . sne…" at bounding box center [418, 183] width 195 height 198
type textarea "hero.use("lever")"
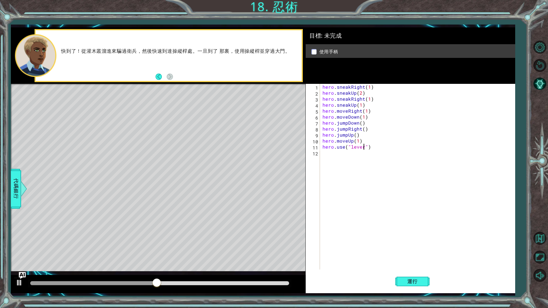
click at [338, 157] on div "hero . sneakRight ( 1 ) hero . sneakUp ( 2 ) hero . sneakRight ( 1 ) hero . sne…" at bounding box center [418, 183] width 195 height 198
drag, startPoint x: 360, startPoint y: 114, endPoint x: 336, endPoint y: 112, distance: 24.0
click at [336, 112] on div "hero . sneakRight ( 1 ) hero . sneakUp ( 2 ) hero . sneakRight ( 1 ) hero . sne…" at bounding box center [418, 183] width 195 height 198
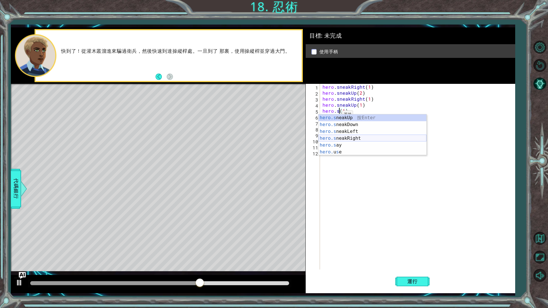
click at [353, 137] on div "hero.s neakUp 按 Enter hero.s neakDown 按 Enter hero.s neakLeft 按 Enter hero.s ne…" at bounding box center [373, 141] width 108 height 55
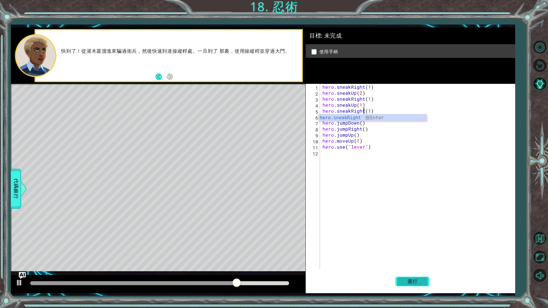
click at [413, 260] on span "運行" at bounding box center [413, 282] width 22 height 6
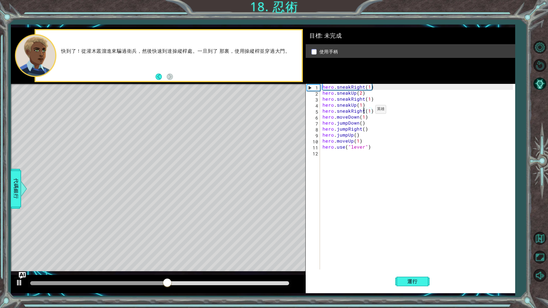
click at [368, 111] on div "hero . sneakRight ( 1 ) hero . sneakUp ( 2 ) hero . sneakRight ( 1 ) hero . sne…" at bounding box center [418, 183] width 195 height 198
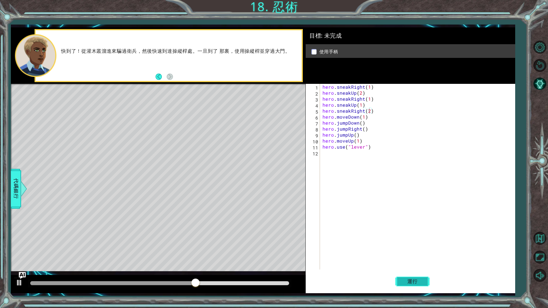
click at [411, 260] on button "運行" at bounding box center [412, 281] width 34 height 21
click at [367, 104] on div "hero . sneakRight ( 1 ) hero . sneakUp ( 2 ) hero . sneakRight ( 1 ) hero . sne…" at bounding box center [418, 183] width 195 height 198
click at [365, 110] on div "hero . sneakRight ( 1 ) hero . sneakUp ( 2 ) hero . sneakRight ( 1 ) hero . sne…" at bounding box center [418, 183] width 195 height 198
click at [355, 110] on div "hero . sneakRight ( 1 ) hero . sneakUp ( 2 ) hero . sneakRight ( 1 ) hero . sne…" at bounding box center [418, 183] width 195 height 198
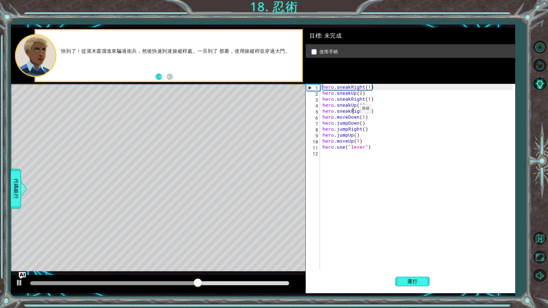
click at [353, 110] on div "hero . sneakRight ( 1 ) hero . sneakUp ( 2 ) hero . sneakRight ( 1 ) hero . sne…" at bounding box center [418, 183] width 195 height 198
click at [350, 111] on div "hero . sneakRight ( 1 ) hero . sneakUp ( 2 ) hero . sneakRight ( 1 ) hero . sne…" at bounding box center [418, 183] width 195 height 198
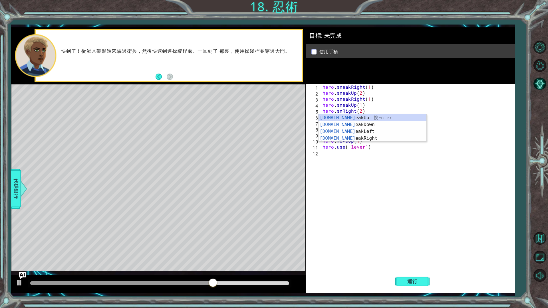
scroll to position [0, 2]
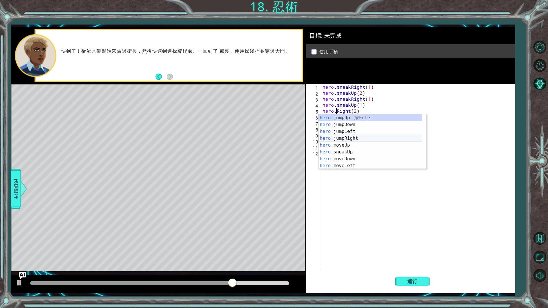
click at [359, 136] on div "hero. jumpUp 按 Enter hero. jumpDown 按 Enter hero. jumpLeft 按 Enter hero. jumpRi…" at bounding box center [371, 148] width 104 height 69
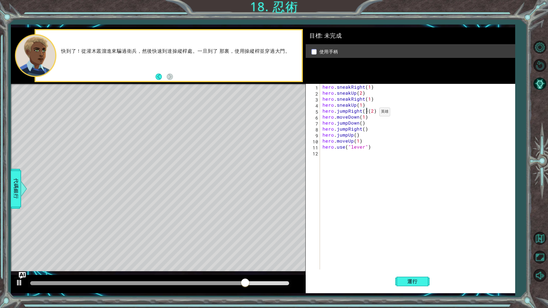
click at [372, 113] on div "hero . sneakRight ( 1 ) hero . sneakUp ( 2 ) hero . sneakRight ( 1 ) hero . sne…" at bounding box center [418, 183] width 195 height 198
type textarea "hero.jumpRight()"
drag, startPoint x: 407, startPoint y: 286, endPoint x: 402, endPoint y: 269, distance: 17.4
click at [407, 260] on button "運行" at bounding box center [412, 281] width 34 height 21
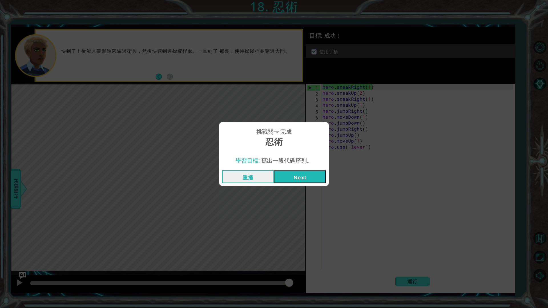
click at [314, 178] on button "Next" at bounding box center [300, 176] width 52 height 13
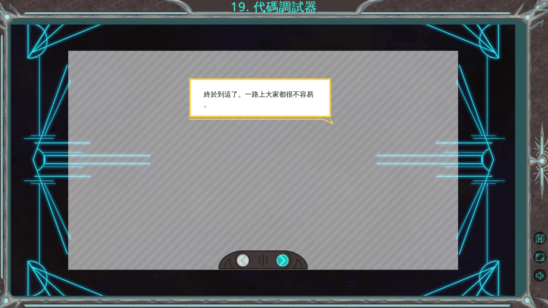
click at [282, 260] on div at bounding box center [283, 261] width 13 height 12
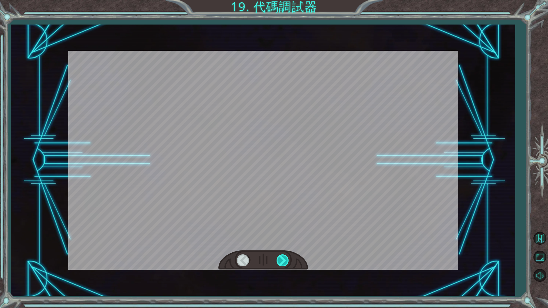
click at [281, 260] on div at bounding box center [283, 261] width 13 height 12
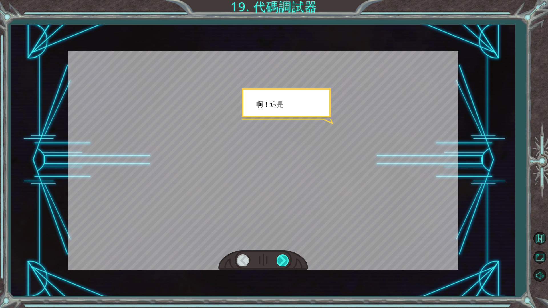
click at [281, 260] on div at bounding box center [283, 261] width 13 height 12
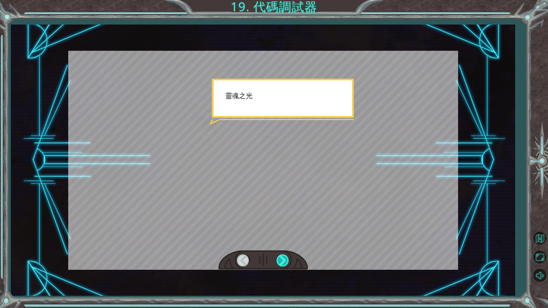
click at [281, 260] on div at bounding box center [283, 261] width 13 height 12
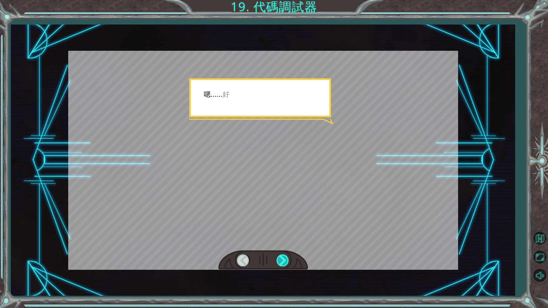
click at [281, 260] on div at bounding box center [283, 261] width 13 height 12
click at [285, 260] on div at bounding box center [283, 261] width 13 height 12
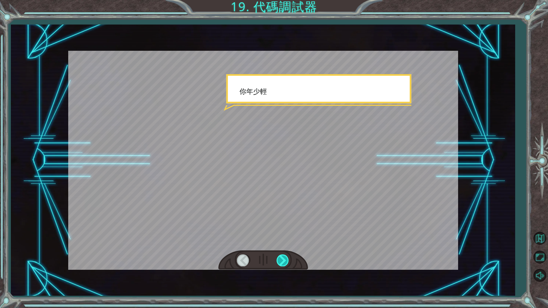
click at [284, 259] on div at bounding box center [283, 261] width 13 height 12
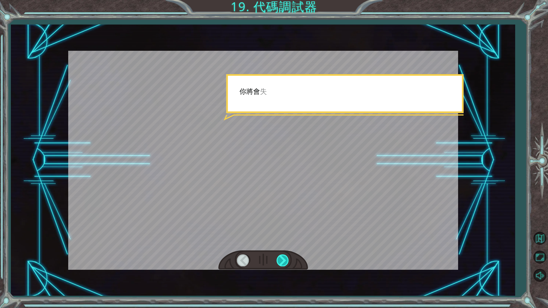
click at [282, 258] on div at bounding box center [283, 261] width 13 height 12
click at [283, 256] on div at bounding box center [283, 261] width 13 height 12
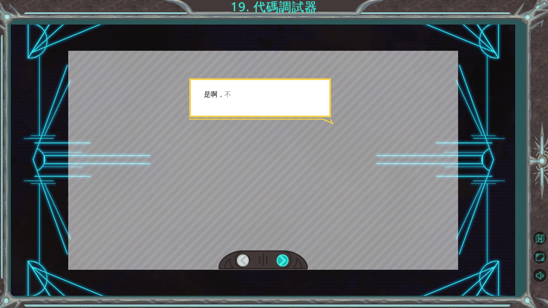
click at [284, 255] on div at bounding box center [283, 261] width 13 height 12
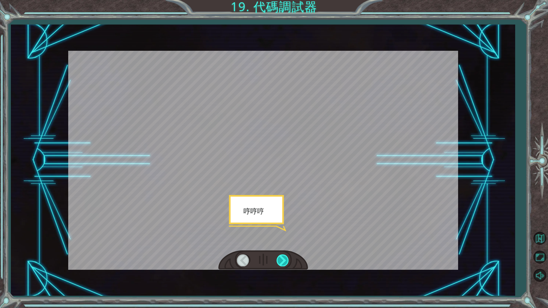
click at [284, 255] on div at bounding box center [283, 261] width 13 height 12
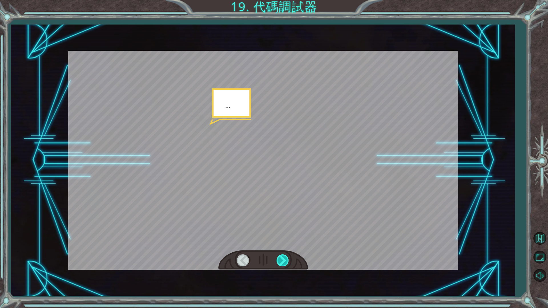
click at [284, 255] on div at bounding box center [283, 261] width 13 height 12
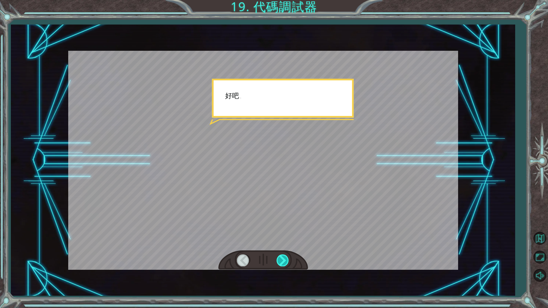
click at [284, 255] on div at bounding box center [283, 261] width 13 height 12
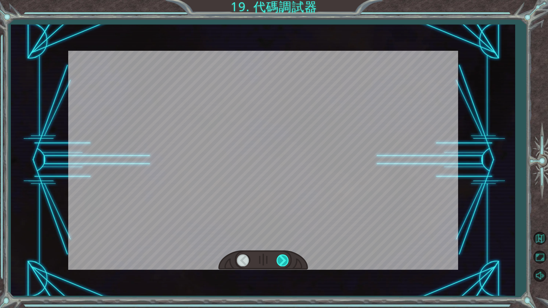
click at [284, 255] on div at bounding box center [283, 261] width 13 height 12
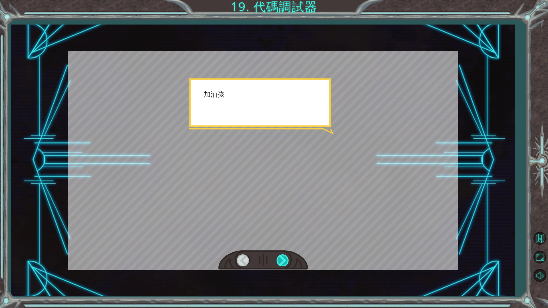
click at [284, 255] on div at bounding box center [283, 261] width 13 height 12
click at [284, 256] on div at bounding box center [283, 261] width 13 height 12
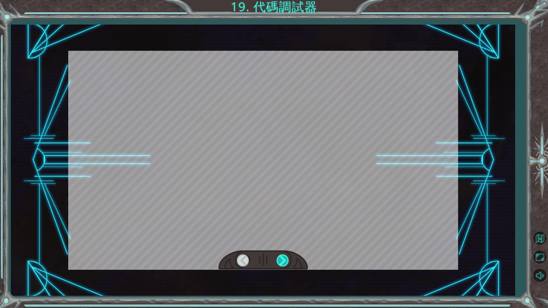
click at [284, 256] on div at bounding box center [283, 261] width 13 height 12
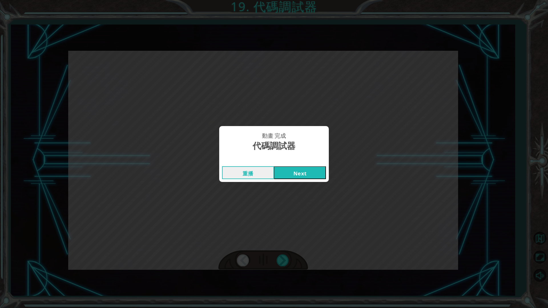
click at [303, 175] on button "Next" at bounding box center [300, 172] width 52 height 13
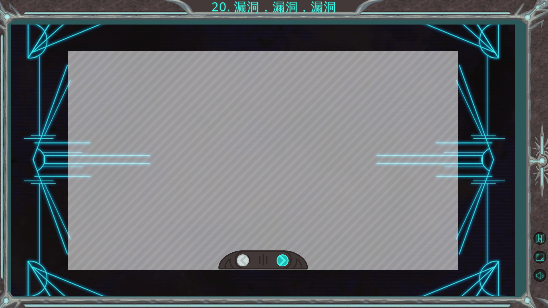
click at [283, 259] on div at bounding box center [283, 261] width 13 height 12
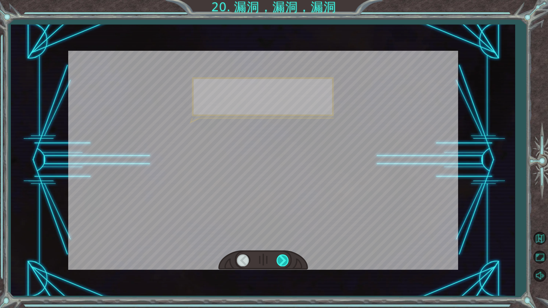
click at [283, 259] on div at bounding box center [283, 261] width 13 height 12
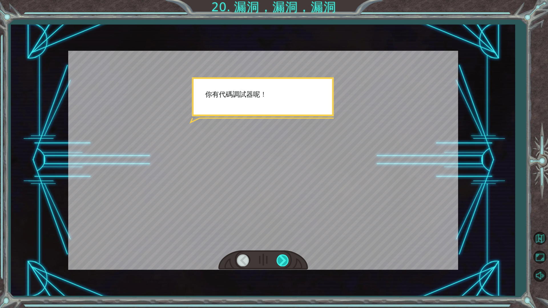
click at [283, 259] on div at bounding box center [283, 261] width 13 height 12
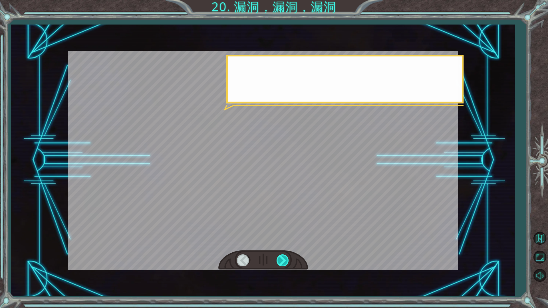
click at [283, 259] on div at bounding box center [283, 261] width 13 height 12
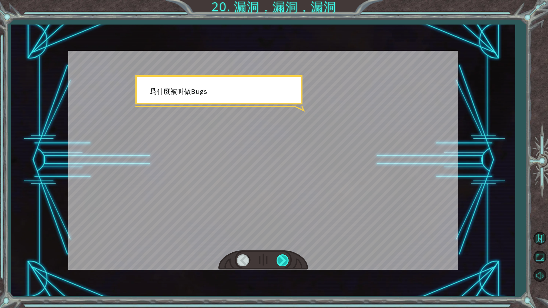
click at [283, 259] on div at bounding box center [283, 261] width 13 height 12
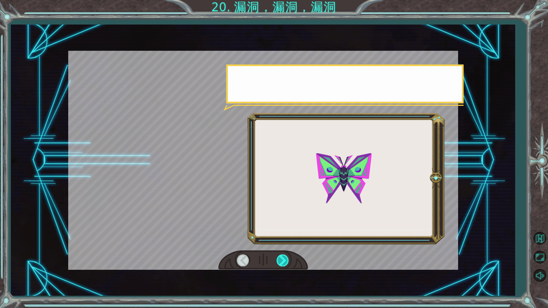
click at [283, 259] on div at bounding box center [283, 261] width 13 height 12
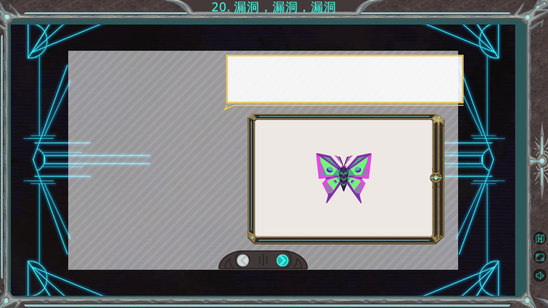
click at [283, 259] on div at bounding box center [283, 261] width 13 height 12
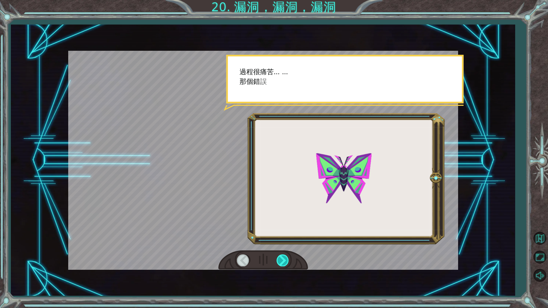
click at [283, 259] on div at bounding box center [283, 261] width 13 height 12
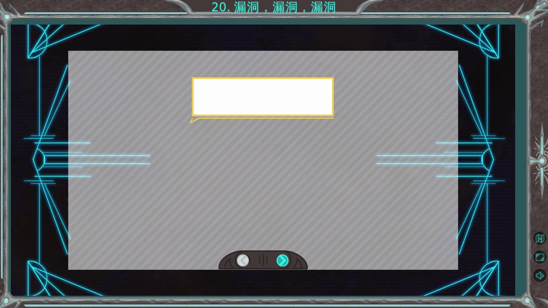
click at [286, 258] on div at bounding box center [283, 261] width 13 height 12
click at [287, 258] on div at bounding box center [283, 261] width 13 height 12
click at [285, 259] on div at bounding box center [283, 261] width 13 height 12
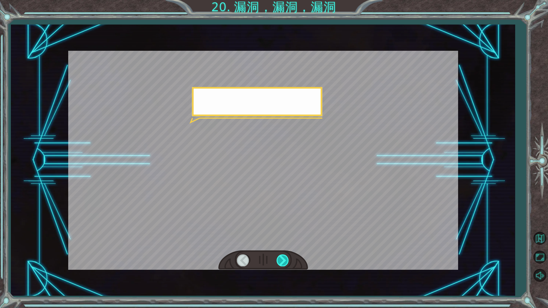
click at [285, 259] on div at bounding box center [283, 261] width 13 height 12
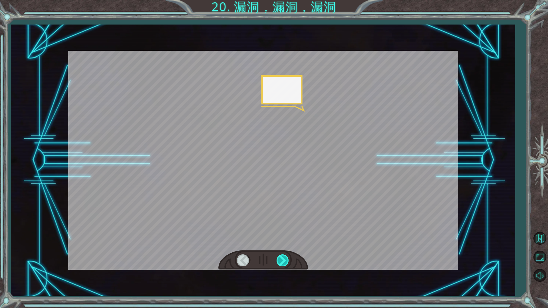
click at [285, 259] on div at bounding box center [283, 261] width 13 height 12
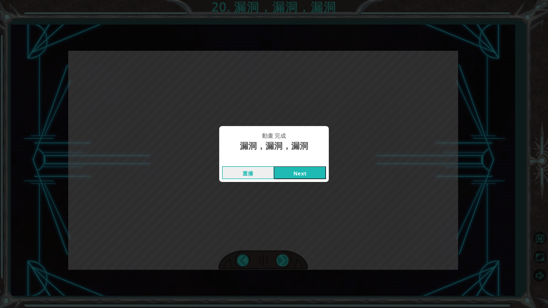
click at [285, 0] on div "你 有 代 碼 調 試 器 呢 ！ 不 錯 。 我 們 來 談 談 B u g 。 漏 洞 也 叫 B u g s ， 它 是 一 種 代 碼 錯 誤 ， 會…" at bounding box center [274, 0] width 548 height 0
click at [285, 258] on div "動畫 完成 漏洞，漏洞，漏洞 重播 Next" at bounding box center [274, 154] width 548 height 308
drag, startPoint x: 285, startPoint y: 258, endPoint x: 317, endPoint y: 99, distance: 162.6
click at [285, 258] on div "動畫 完成 漏洞，漏洞，漏洞 重播 Next" at bounding box center [274, 154] width 548 height 308
click at [312, 171] on button "Next" at bounding box center [300, 172] width 52 height 13
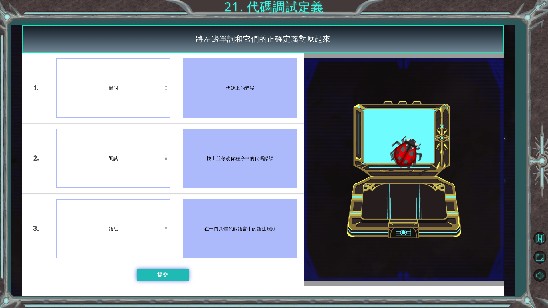
click at [158, 260] on button "提交" at bounding box center [163, 275] width 52 height 12
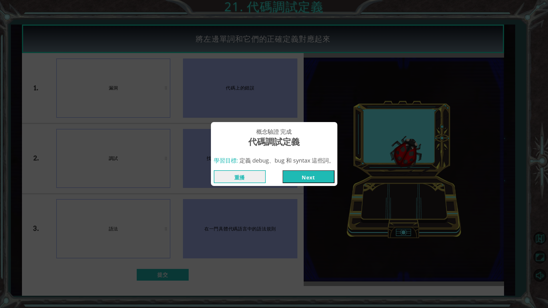
click at [298, 168] on div "重播 Next" at bounding box center [274, 177] width 126 height 19
click at [296, 178] on button "Next" at bounding box center [309, 176] width 52 height 13
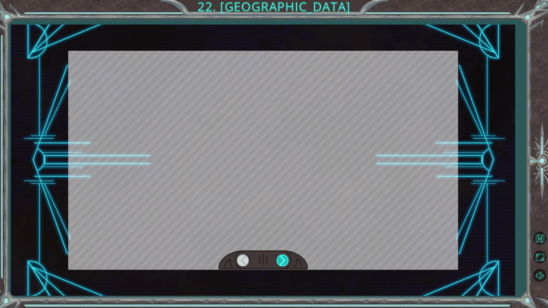
click at [283, 258] on div at bounding box center [283, 261] width 13 height 12
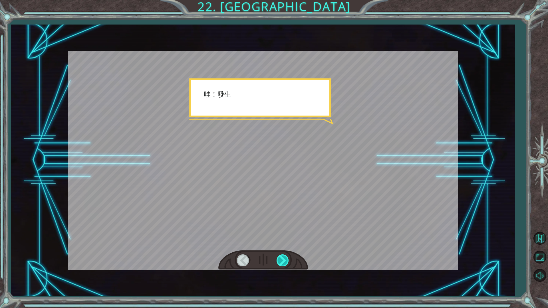
click at [283, 258] on div at bounding box center [283, 261] width 13 height 12
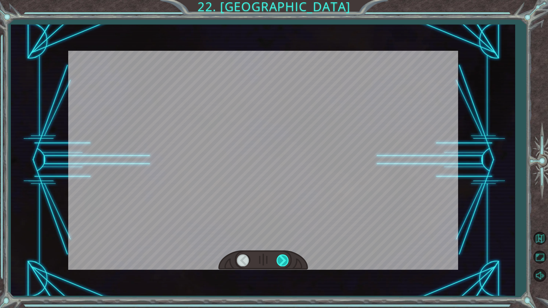
click at [283, 258] on div at bounding box center [283, 261] width 13 height 12
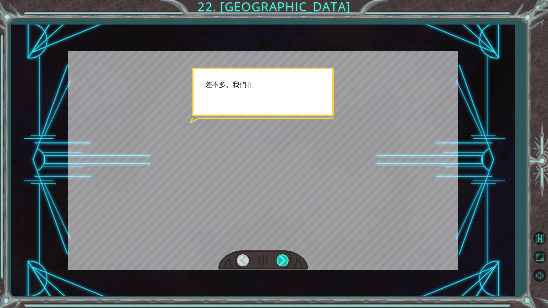
click at [283, 258] on div at bounding box center [283, 261] width 13 height 12
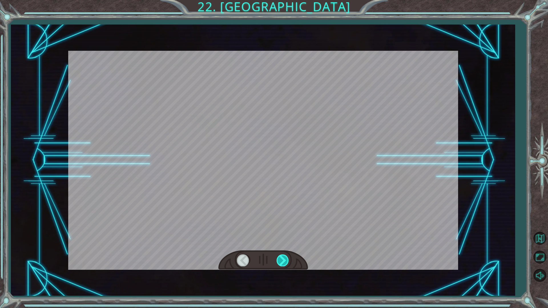
click at [282, 258] on div at bounding box center [283, 261] width 13 height 12
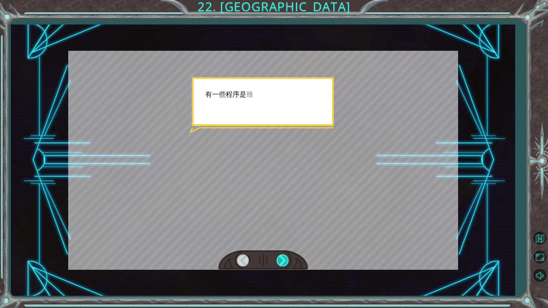
click at [281, 258] on div at bounding box center [283, 261] width 13 height 12
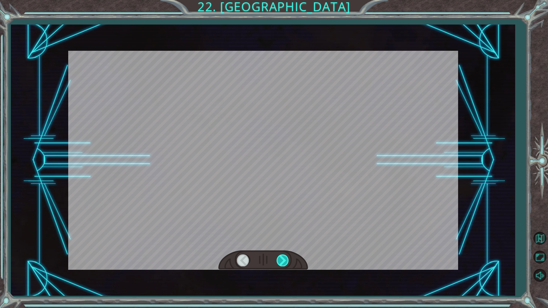
click at [281, 258] on div at bounding box center [283, 261] width 13 height 12
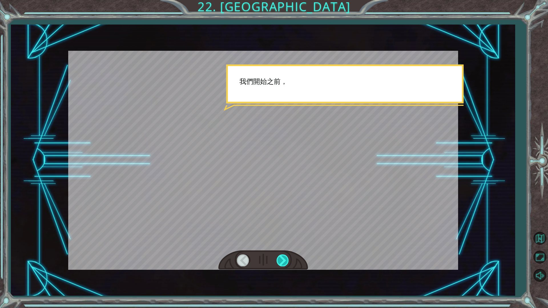
click at [281, 258] on div at bounding box center [283, 261] width 13 height 12
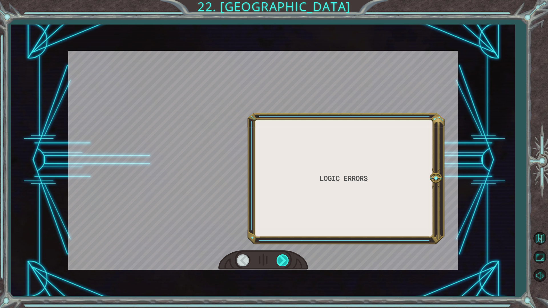
click at [281, 258] on div at bounding box center [283, 261] width 13 height 12
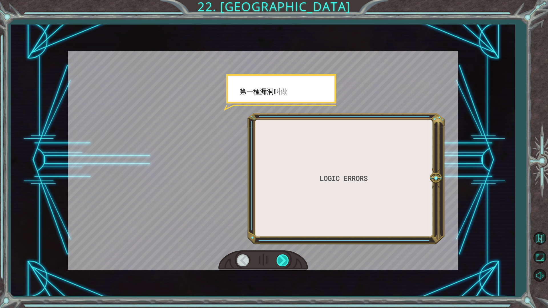
click at [281, 258] on div at bounding box center [283, 261] width 13 height 12
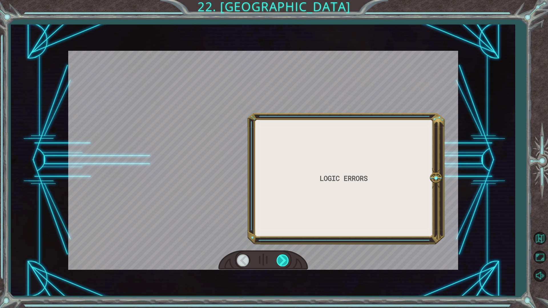
click at [281, 258] on div at bounding box center [283, 261] width 13 height 12
click at [280, 258] on div at bounding box center [283, 261] width 13 height 12
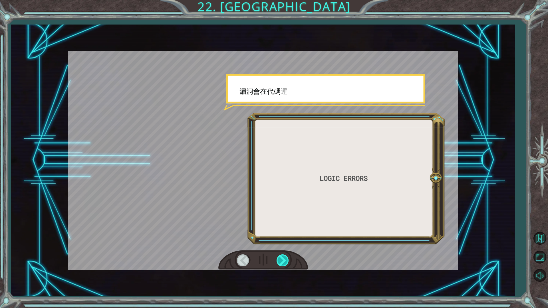
click at [280, 258] on div at bounding box center [283, 261] width 13 height 12
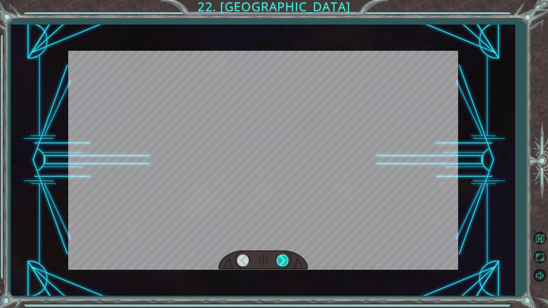
click at [280, 258] on div at bounding box center [283, 261] width 13 height 12
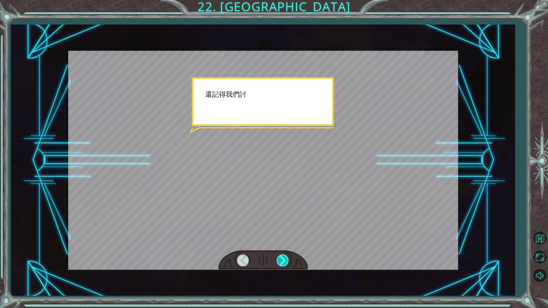
click at [280, 258] on div at bounding box center [283, 261] width 13 height 12
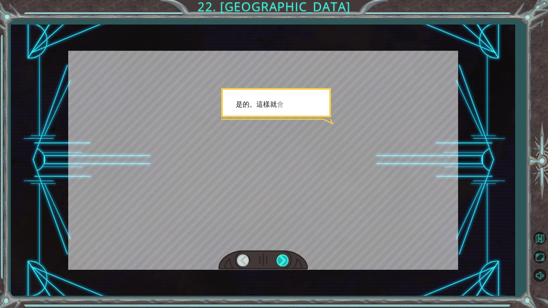
click at [280, 258] on div at bounding box center [283, 261] width 13 height 12
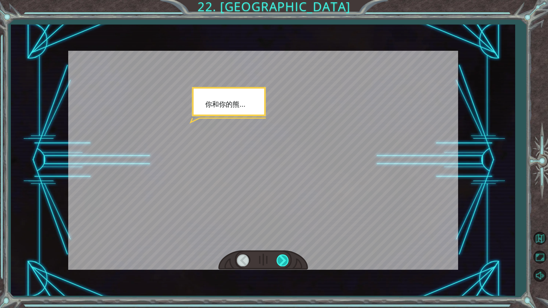
click at [280, 258] on div at bounding box center [283, 261] width 13 height 12
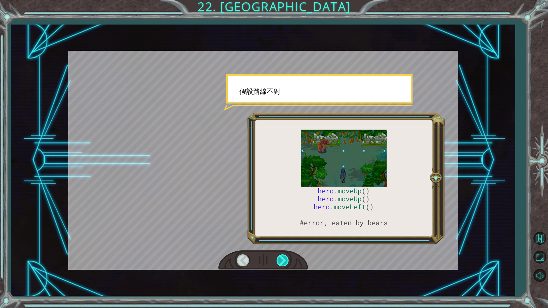
click at [280, 258] on div at bounding box center [283, 261] width 13 height 12
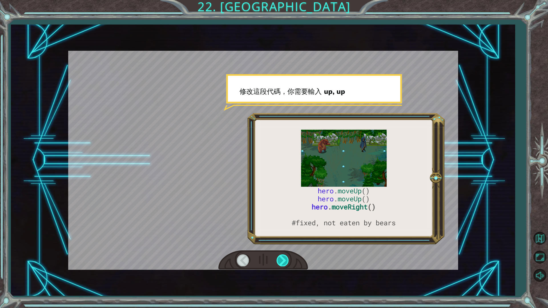
click at [280, 257] on div at bounding box center [283, 261] width 13 height 12
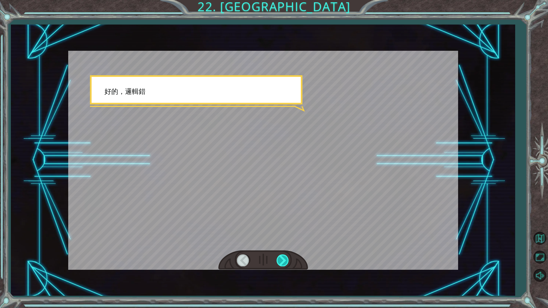
click at [281, 258] on div at bounding box center [283, 261] width 13 height 12
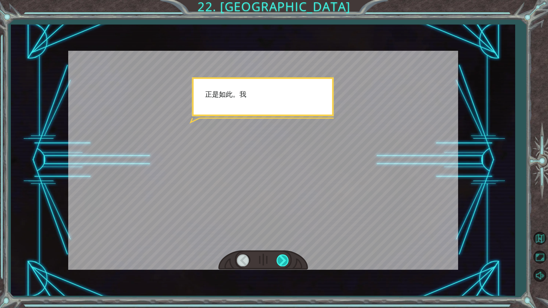
click at [281, 259] on div at bounding box center [283, 261] width 13 height 12
click at [282, 259] on div at bounding box center [283, 261] width 13 height 12
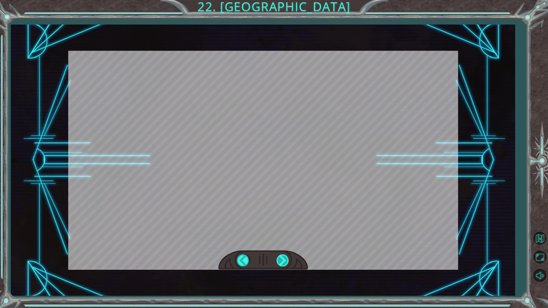
click at [282, 0] on div "hero . moveUp () hero . moveUp () hero . moveRight () #fixed, not eaten by bear…" at bounding box center [274, 0] width 548 height 0
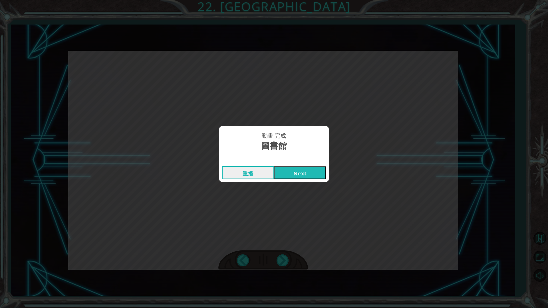
click at [292, 163] on div "動畫 完成" at bounding box center [274, 161] width 110 height 6
click at [289, 172] on div "重播 Next" at bounding box center [274, 173] width 110 height 19
click at [289, 175] on button "Next" at bounding box center [300, 172] width 52 height 13
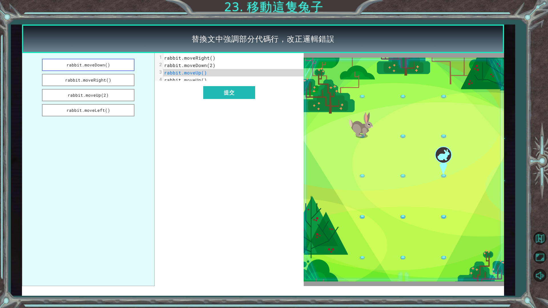
click at [116, 66] on button "rabbit.moveDown()" at bounding box center [88, 65] width 92 height 12
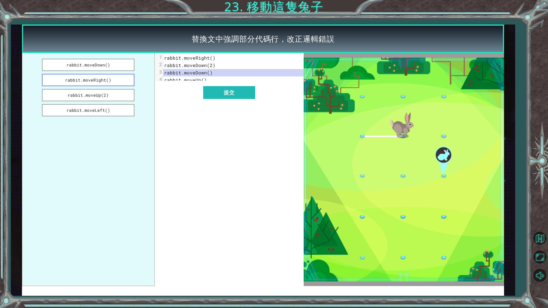
click at [113, 79] on button "rabbit.moveRight()" at bounding box center [88, 80] width 92 height 12
click at [215, 98] on button "提交" at bounding box center [229, 92] width 52 height 13
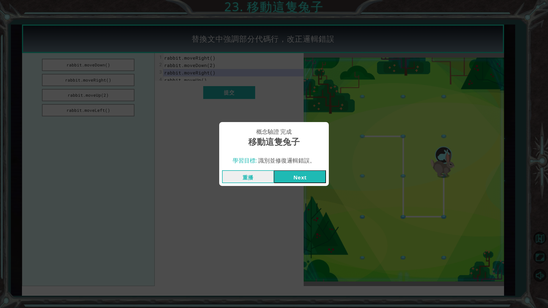
click at [316, 183] on button "Next" at bounding box center [300, 176] width 52 height 13
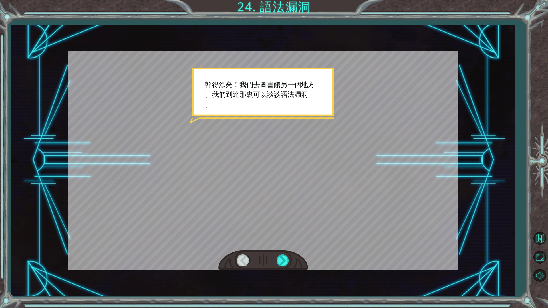
click at [276, 260] on div at bounding box center [263, 261] width 90 height 20
click at [277, 260] on div at bounding box center [263, 261] width 90 height 20
click at [278, 260] on div at bounding box center [263, 261] width 90 height 20
click at [278, 260] on div at bounding box center [283, 261] width 13 height 12
click at [279, 260] on div at bounding box center [283, 261] width 13 height 12
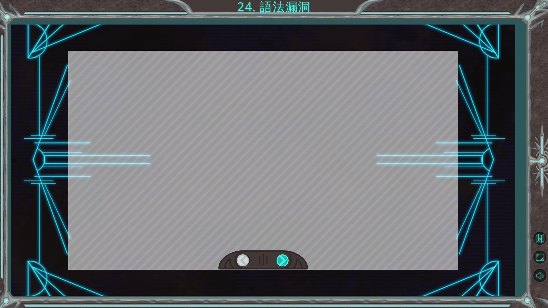
click at [279, 260] on div at bounding box center [283, 261] width 13 height 12
click at [277, 260] on div at bounding box center [283, 261] width 13 height 12
click at [279, 260] on div at bounding box center [283, 261] width 13 height 12
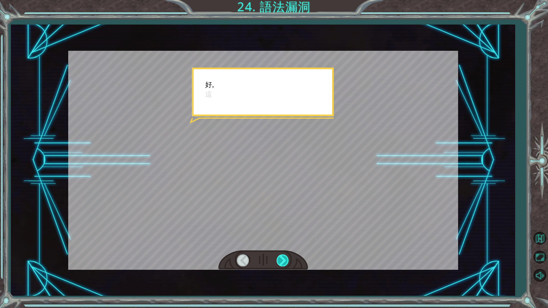
click at [279, 260] on div at bounding box center [283, 261] width 13 height 12
click at [272, 253] on div at bounding box center [263, 261] width 90 height 20
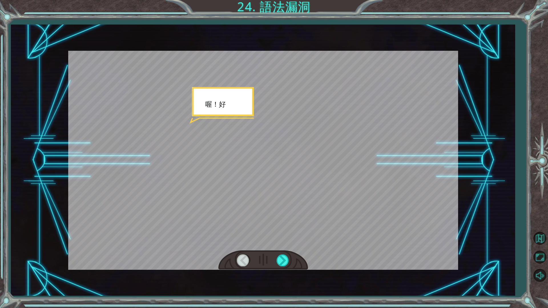
click at [275, 258] on div at bounding box center [263, 261] width 90 height 20
click at [276, 258] on div at bounding box center [263, 261] width 90 height 20
click at [282, 259] on div at bounding box center [283, 261] width 13 height 12
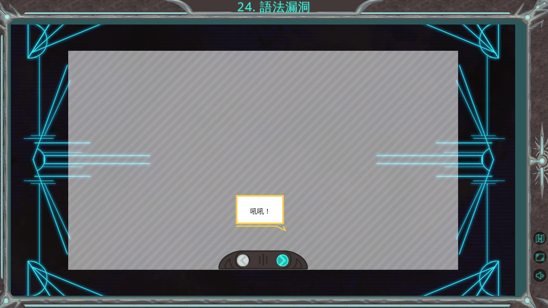
click at [282, 259] on div at bounding box center [283, 261] width 13 height 12
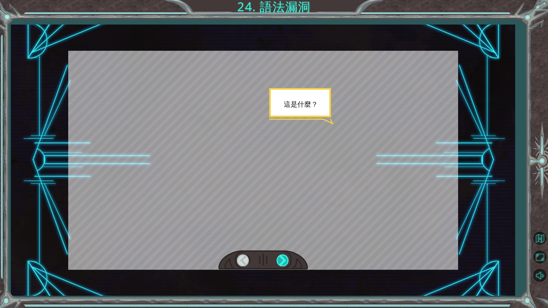
click at [282, 258] on div at bounding box center [283, 261] width 13 height 12
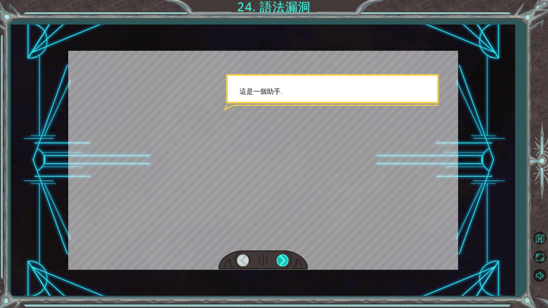
click at [282, 258] on div at bounding box center [283, 261] width 13 height 12
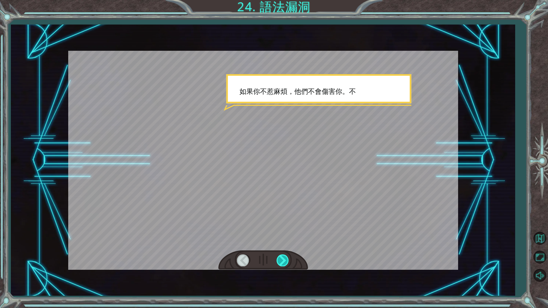
click at [282, 258] on div at bounding box center [283, 261] width 13 height 12
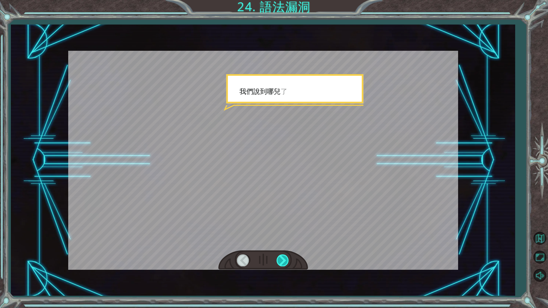
click at [282, 258] on div at bounding box center [283, 261] width 13 height 12
click at [283, 259] on div at bounding box center [283, 261] width 13 height 12
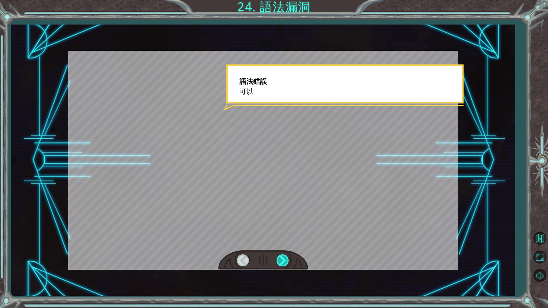
click at [283, 259] on div at bounding box center [283, 261] width 13 height 12
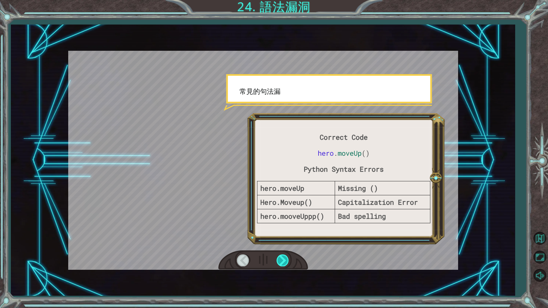
click at [283, 259] on div at bounding box center [283, 261] width 13 height 12
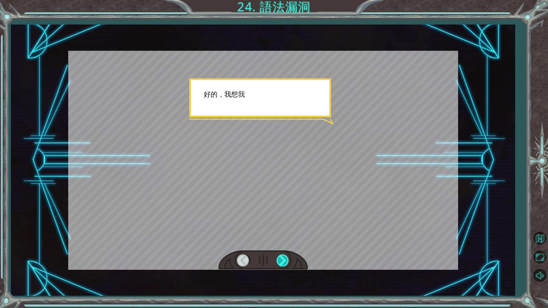
click at [283, 259] on div at bounding box center [283, 261] width 13 height 12
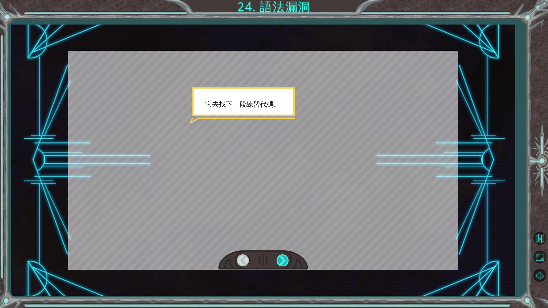
click at [283, 259] on div at bounding box center [283, 261] width 13 height 12
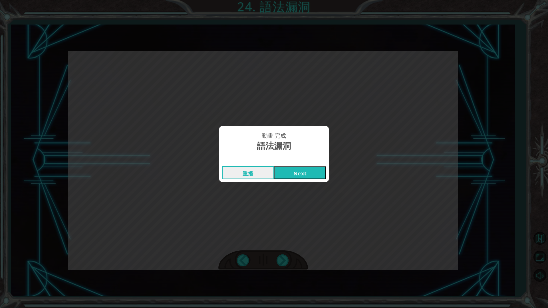
click at [283, 260] on div "動畫 完成 語法漏洞 重播 Next" at bounding box center [274, 154] width 548 height 308
click at [301, 175] on button "Next" at bounding box center [300, 172] width 52 height 13
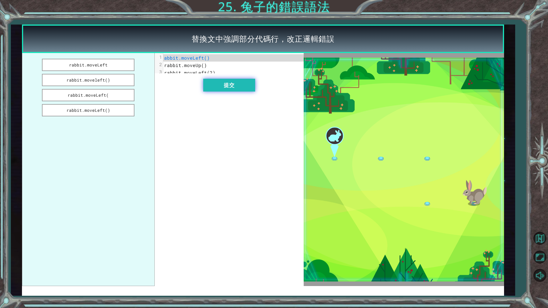
click at [209, 88] on button "提交" at bounding box center [229, 85] width 52 height 13
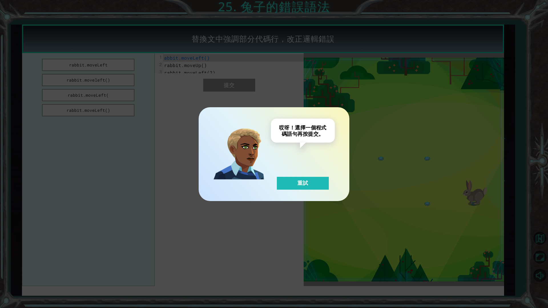
click at [319, 193] on div "哎呀！選擇一個程式碼語句再按提交。 重試" at bounding box center [274, 154] width 151 height 94
click at [319, 192] on div "哎呀！選擇一個程式碼語句再按提交。 重試" at bounding box center [274, 154] width 151 height 94
click at [319, 188] on button "重試" at bounding box center [303, 183] width 52 height 13
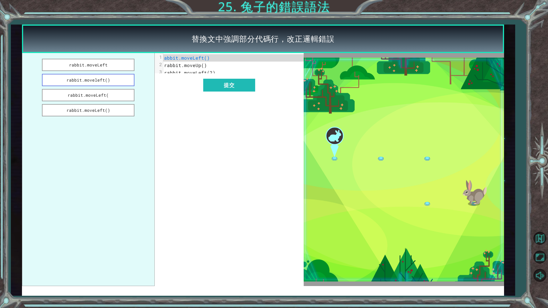
drag, startPoint x: 94, startPoint y: 78, endPoint x: 90, endPoint y: 84, distance: 6.7
click at [93, 81] on button "rabbit.moveleft()" at bounding box center [88, 80] width 92 height 12
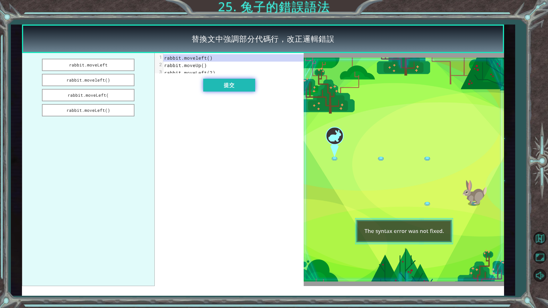
click at [219, 87] on button "提交" at bounding box center [229, 85] width 52 height 13
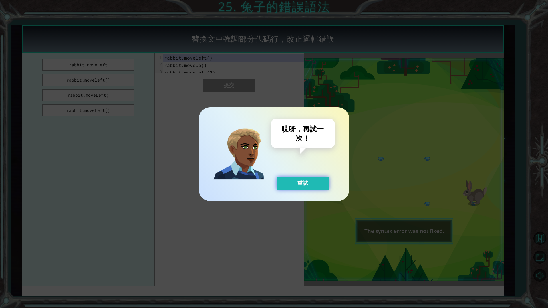
click at [293, 185] on button "重試" at bounding box center [303, 183] width 52 height 13
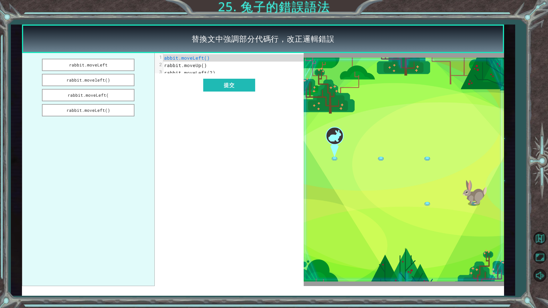
click at [164, 60] on span "abbit.moveLeft()" at bounding box center [187, 58] width 46 height 6
click at [109, 78] on button "rabbit.moveleft()" at bounding box center [88, 80] width 92 height 12
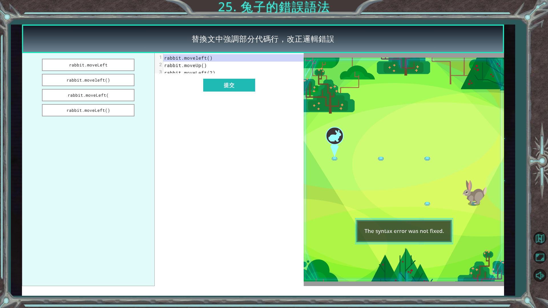
click at [208, 64] on pre "rabbit.moveUp()" at bounding box center [235, 65] width 145 height 7
click at [216, 85] on button "提交" at bounding box center [229, 85] width 52 height 13
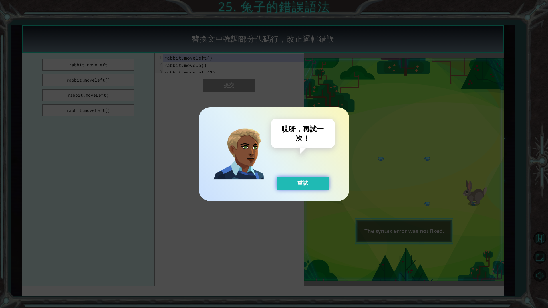
click at [288, 185] on button "重試" at bounding box center [303, 183] width 52 height 13
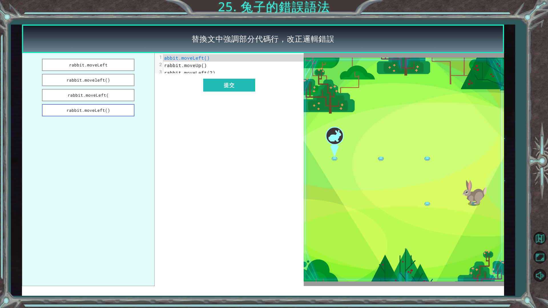
click at [124, 110] on button "rabbit.moveLeft()" at bounding box center [88, 110] width 92 height 12
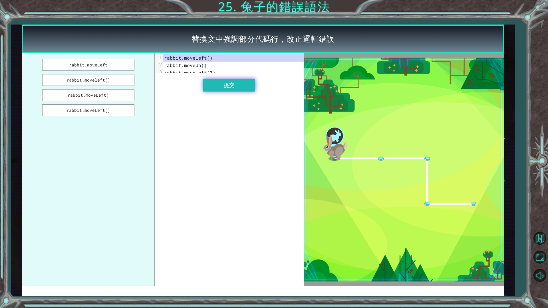
click at [228, 92] on button "提交" at bounding box center [229, 85] width 52 height 13
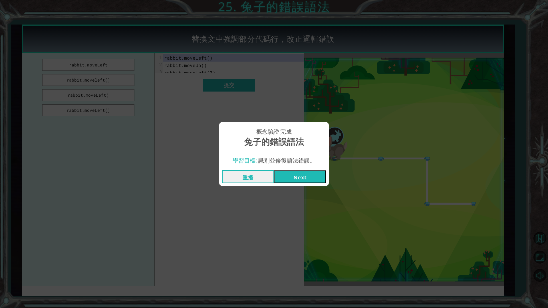
click at [310, 182] on button "Next" at bounding box center [300, 176] width 52 height 13
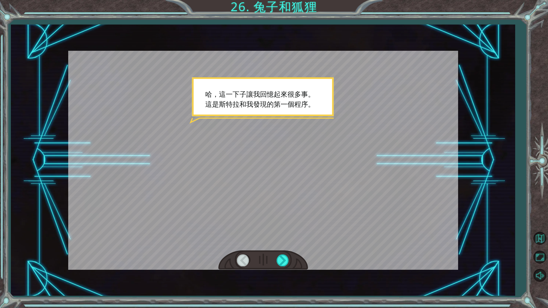
click at [291, 260] on div at bounding box center [263, 261] width 90 height 20
click at [288, 260] on div at bounding box center [263, 261] width 90 height 20
click at [287, 260] on div at bounding box center [283, 261] width 13 height 12
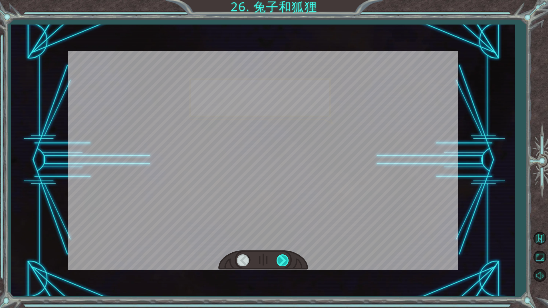
click at [287, 260] on div at bounding box center [283, 261] width 13 height 12
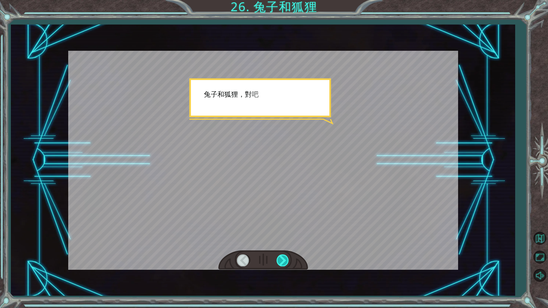
click at [287, 260] on div at bounding box center [283, 261] width 13 height 12
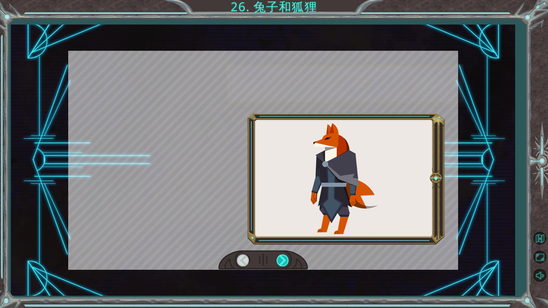
click at [287, 260] on div at bounding box center [283, 261] width 13 height 12
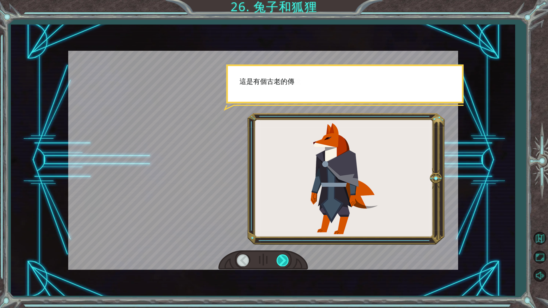
click at [287, 260] on div at bounding box center [283, 261] width 13 height 12
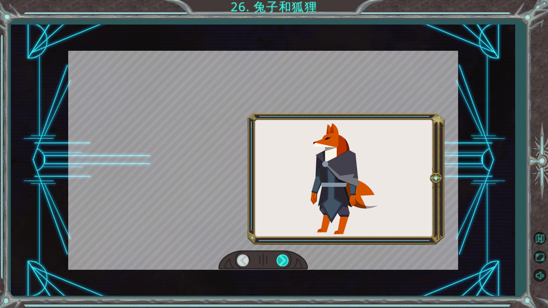
click at [287, 260] on div at bounding box center [283, 261] width 13 height 12
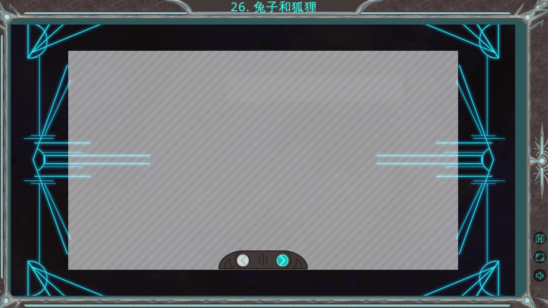
click at [287, 260] on div at bounding box center [283, 261] width 13 height 12
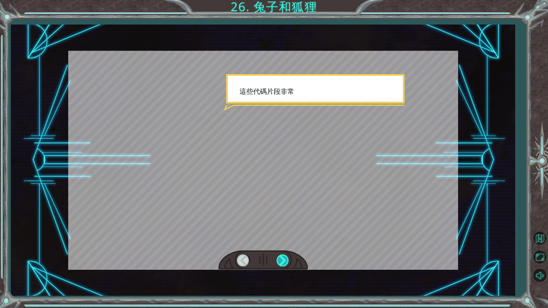
click at [287, 260] on div at bounding box center [283, 261] width 13 height 12
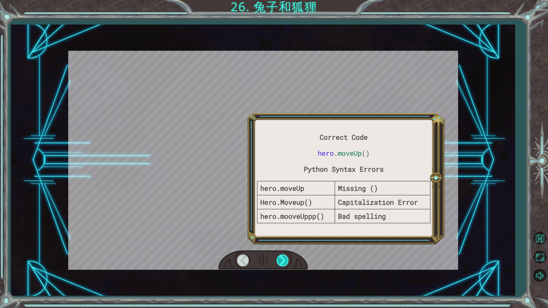
click at [287, 260] on div at bounding box center [283, 261] width 13 height 12
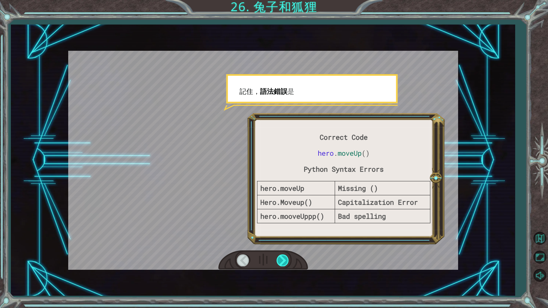
click at [287, 260] on div at bounding box center [283, 261] width 13 height 12
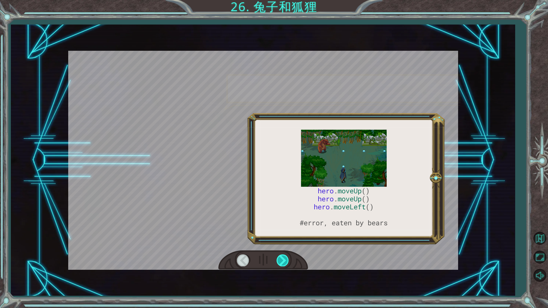
click at [287, 260] on div at bounding box center [283, 261] width 13 height 12
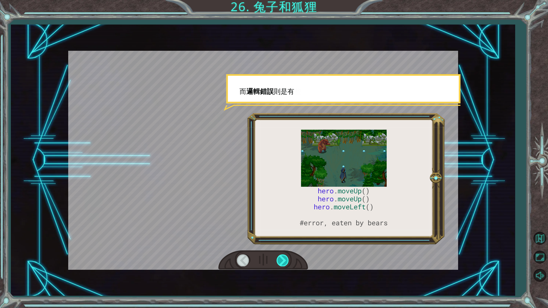
click at [287, 260] on div at bounding box center [283, 261] width 13 height 12
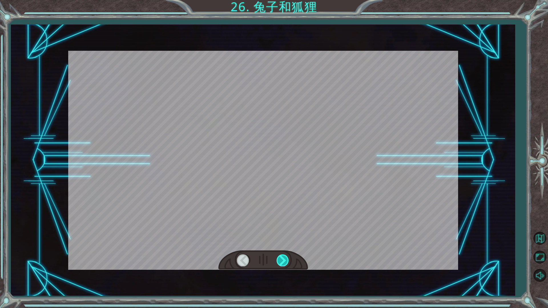
click at [287, 260] on div at bounding box center [283, 261] width 13 height 12
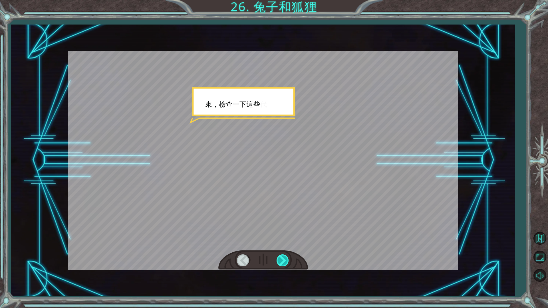
click at [287, 260] on div at bounding box center [283, 261] width 13 height 12
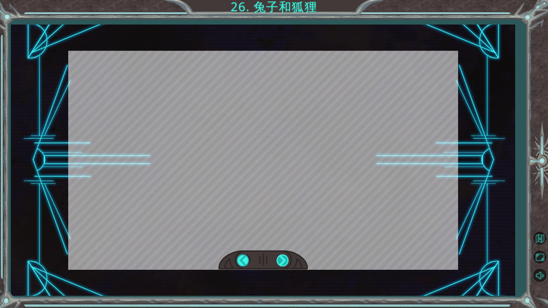
click at [287, 260] on div at bounding box center [283, 261] width 13 height 12
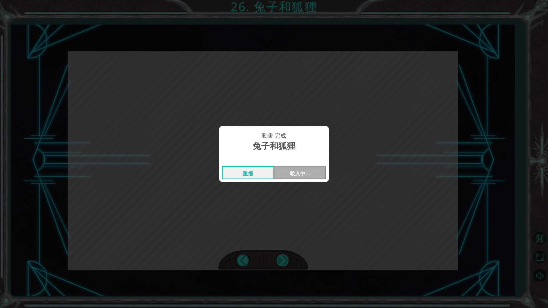
click at [287, 0] on div "hero . moveUp () hero . moveUp () hero . moveLeft () #error, eaten by bears [PE…" at bounding box center [274, 0] width 548 height 0
click at [287, 260] on div "動畫 完成 兔子和狐狸 重播 載入中…" at bounding box center [274, 154] width 548 height 308
click at [288, 167] on button "Next" at bounding box center [300, 172] width 52 height 13
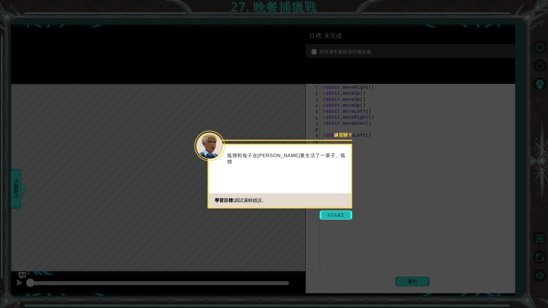
click at [334, 212] on button "Start" at bounding box center [336, 215] width 33 height 9
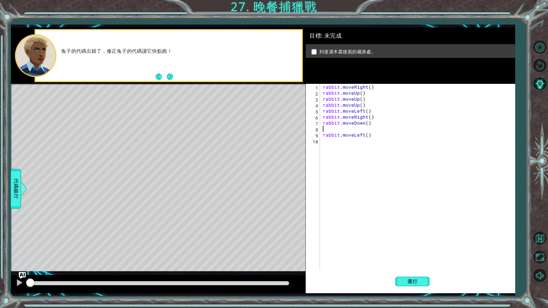
click at [349, 130] on div "rabbit . moveRight ( ) rabbit . moveUp ( ) rabbit . moveUp ( ) rabbit . moveUp …" at bounding box center [419, 183] width 194 height 198
click at [409, 260] on button "運行" at bounding box center [412, 281] width 34 height 21
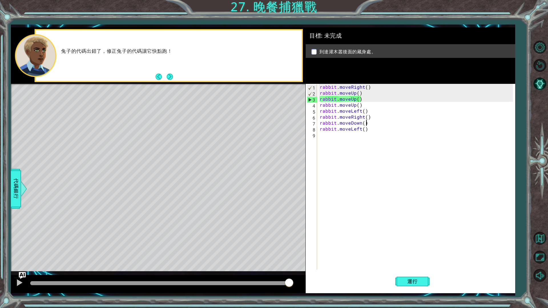
click at [365, 90] on div "rabbit . moveRight ( ) rabbit . moveUp ( ) rabbit . moveUp ( ) rabbit . moveUp …" at bounding box center [417, 183] width 197 height 198
click at [367, 90] on div "rabbit . moveRight ( ) rabbit . moveUp ( ) rabbit . moveUp ( ) rabbit . moveUp …" at bounding box center [416, 177] width 194 height 186
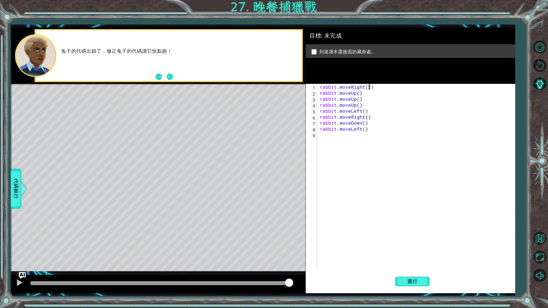
scroll to position [0, 3]
drag, startPoint x: 362, startPoint y: 106, endPoint x: 317, endPoint y: 106, distance: 44.3
click at [317, 106] on div "rabbit.moveRight(2) 1 2 3 4 5 6 7 8 9 rabbit . moveRight ( 2 ) rabbit . moveUp …" at bounding box center [410, 177] width 208 height 186
type textarea "rabbit.moveUp()"
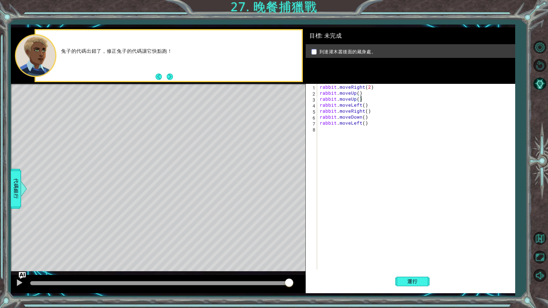
click at [362, 106] on div "rabbit . moveRight ( 2 ) rabbit . moveUp ( ) rabbit . moveUp ( ) rabbit . moveL…" at bounding box center [417, 183] width 197 height 198
click at [364, 106] on div "rabbit . moveRight ( 2 ) rabbit . moveUp ( ) rabbit . moveUp ( ) rabbit . moveL…" at bounding box center [417, 183] width 197 height 198
drag, startPoint x: 372, startPoint y: 112, endPoint x: 312, endPoint y: 112, distance: 59.7
click at [312, 112] on div "rabbit.moveLeft(2) 1 2 3 4 5 6 7 8 rabbit . moveRight ( 2 ) rabbit . moveUp ( )…" at bounding box center [410, 177] width 208 height 186
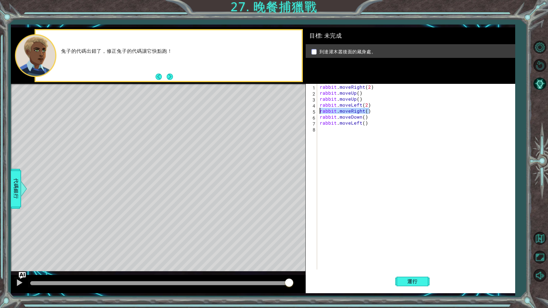
type textarea "rabbit.moveRight()"
type textarea "rabbit.moveLeft(2)"
click at [414, 260] on span "運行" at bounding box center [413, 282] width 22 height 6
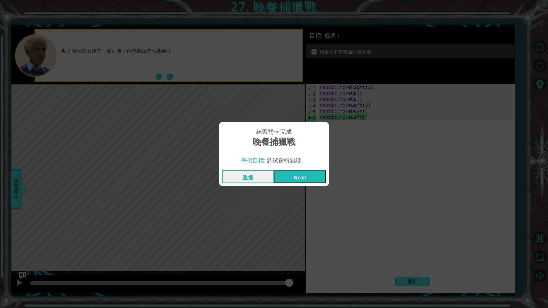
click at [320, 176] on button "Next" at bounding box center [300, 176] width 52 height 13
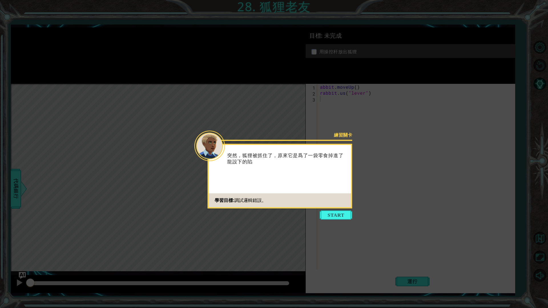
drag, startPoint x: 335, startPoint y: 216, endPoint x: 333, endPoint y: 217, distance: 3.0
click at [333, 217] on button "Start" at bounding box center [336, 215] width 33 height 9
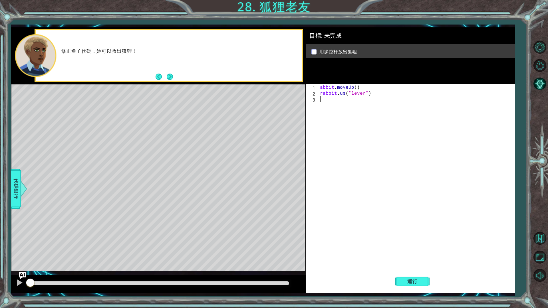
click at [319, 87] on div "abbit . moveUp ( ) rabbit . us ( "lever" )" at bounding box center [417, 183] width 197 height 198
type textarea "rabbit.moveUp()"
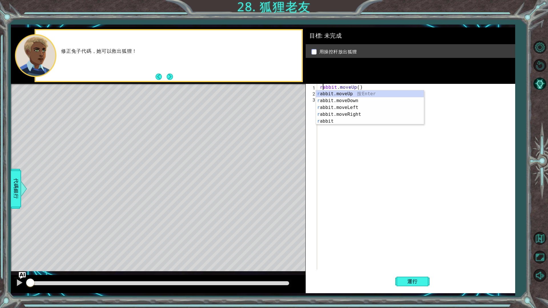
click at [481, 184] on div "rabbit . moveUp ( ) rabbit . us ( "lever" )" at bounding box center [417, 183] width 197 height 198
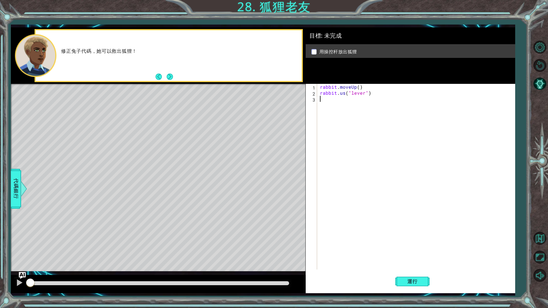
click at [343, 94] on div "rabbit . moveUp ( ) rabbit . us ( "lever" )" at bounding box center [417, 183] width 197 height 198
click at [345, 94] on div "rabbit . moveUp ( ) rabbit . us ( "lever" )" at bounding box center [417, 183] width 197 height 198
type textarea "rabbit.use("lever")"
click at [424, 260] on button "運行" at bounding box center [412, 281] width 34 height 21
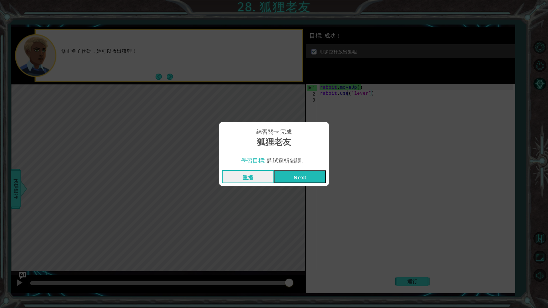
click at [300, 176] on button "Next" at bounding box center [300, 176] width 52 height 13
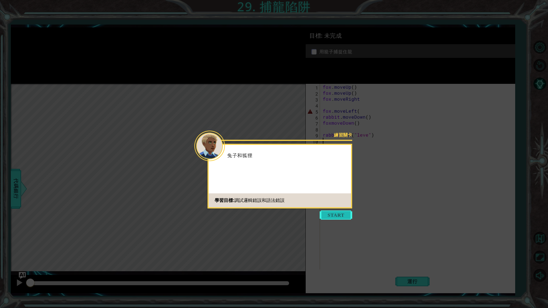
drag, startPoint x: 342, startPoint y: 222, endPoint x: 343, endPoint y: 218, distance: 4.4
click at [342, 222] on icon at bounding box center [274, 154] width 548 height 308
click at [343, 218] on button "Start" at bounding box center [336, 215] width 33 height 9
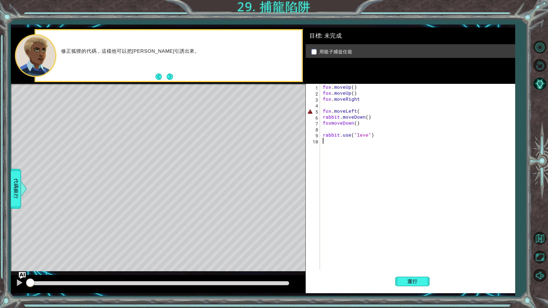
click at [326, 115] on div "fox . moveUp ( ) fox . moveUp ( ) fox . moveRight fox . moveLeft ( rabbit . mov…" at bounding box center [419, 183] width 194 height 198
click at [333, 111] on div "fox . moveUp ( ) fox . moveUp ( ) fox . moveRight fox . moveLeft ( rabbit . mov…" at bounding box center [419, 183] width 194 height 198
click at [360, 110] on div "fox . moveUp ( ) fox . moveUp ( ) fox . moveRight fox . moveLeft ( rabbit . mov…" at bounding box center [419, 183] width 194 height 198
type textarea "fox.moveLeft()"
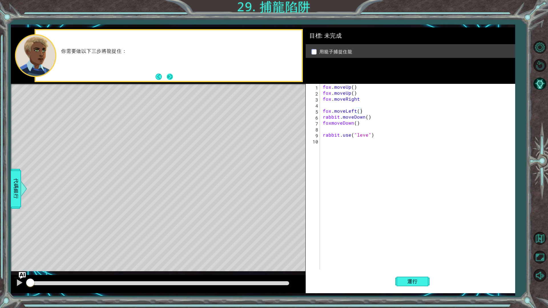
click at [166, 74] on button "Next" at bounding box center [169, 77] width 7 height 7
click at [367, 105] on div "fox . moveUp ( ) fox . moveUp ( ) fox . moveRight fox . moveLeft ( ) rabbit . m…" at bounding box center [419, 183] width 194 height 198
type textarea "fox.moveRight"
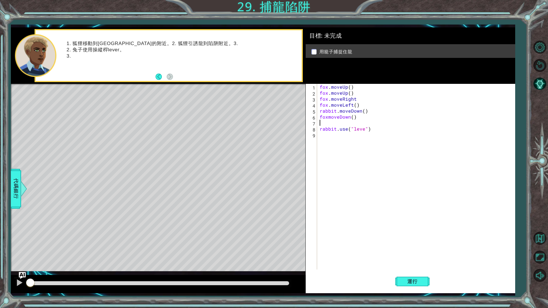
click at [355, 122] on div "fox . moveUp ( ) fox . moveUp ( ) fox . moveRight fox . moveLeft ( ) rabbit . m…" at bounding box center [417, 183] width 197 height 198
click at [355, 94] on div "fox . moveUp ( ) fox . moveUp ( ) fox . moveRight fox . moveLeft ( ) rabbit . m…" at bounding box center [417, 183] width 197 height 198
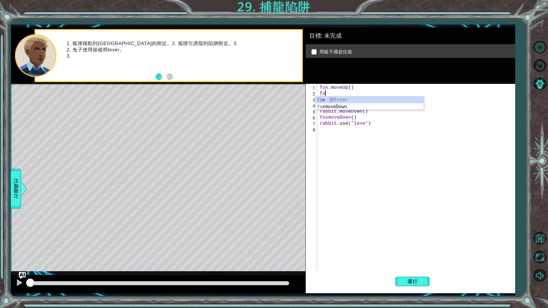
type textarea "f"
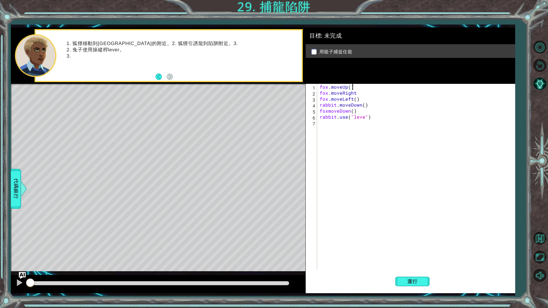
click at [348, 87] on div "fox . moveUp ( ) fox . moveRight fox . moveLeft ( ) rabbit . moveDown ( ) foxmo…" at bounding box center [417, 183] width 197 height 198
click at [349, 87] on div "fox . moveUp ( ) fox . moveRight fox . moveLeft ( ) rabbit . moveDown ( ) foxmo…" at bounding box center [417, 183] width 197 height 198
drag, startPoint x: 335, startPoint y: 104, endPoint x: 308, endPoint y: 104, distance: 26.5
click at [308, 104] on div "fox.moveUp(2) 1 2 3 4 5 6 7 fox . moveUp ( 2 ) fox . moveRight fox . moveLeft (…" at bounding box center [410, 177] width 208 height 186
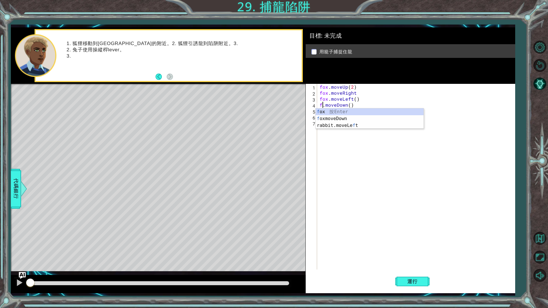
scroll to position [0, 0]
click at [355, 106] on div "fox . moveUp ( 2 ) fox . moveRight fox . moveLeft ( ) fox . moveDown ( ) foxmov…" at bounding box center [417, 183] width 197 height 198
drag, startPoint x: 357, startPoint y: 113, endPoint x: 312, endPoint y: 112, distance: 45.7
click at [312, 112] on div "fox.moveDown(2) 1 2 3 4 5 6 7 fox . moveUp ( 2 ) fox . moveRight fox . moveLeft…" at bounding box center [410, 177] width 208 height 186
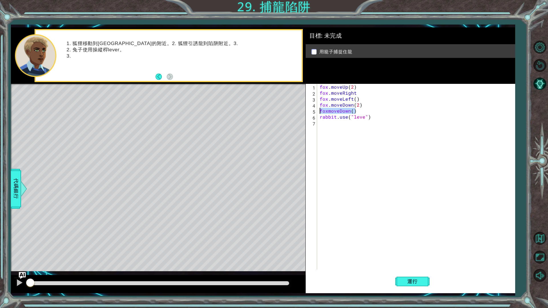
type textarea "foxmoveDown()"
click at [362, 110] on div "fox . moveUp ( 2 ) fox . moveRight fox . moveLeft ( ) fox . moveDown ( 2 ) rabb…" at bounding box center [417, 183] width 197 height 198
click at [427, 260] on button "運行" at bounding box center [412, 281] width 34 height 21
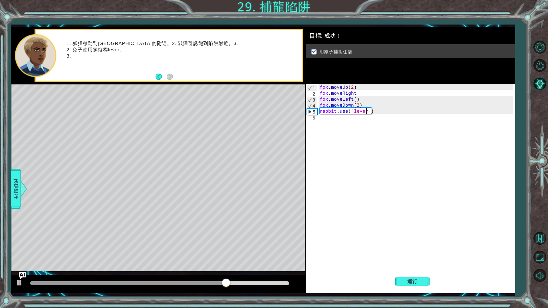
click at [360, 93] on div "fox . moveUp ( 2 ) fox . moveRight fox . moveLeft ( ) fox . moveDown ( 2 ) rabb…" at bounding box center [417, 183] width 197 height 198
type textarea "fox.moveRight"
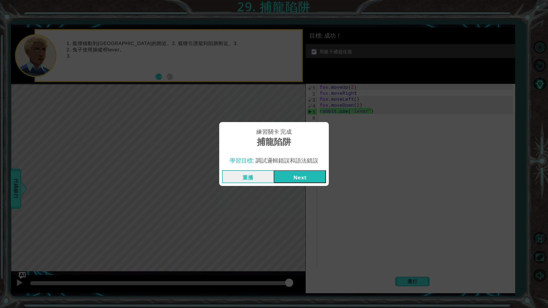
click at [290, 175] on button "Next" at bounding box center [300, 176] width 52 height 13
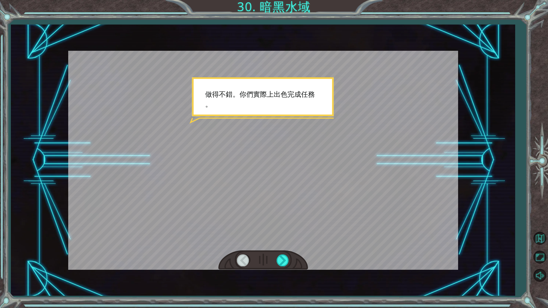
click at [290, 260] on div at bounding box center [263, 261] width 90 height 20
click at [289, 260] on div at bounding box center [263, 261] width 90 height 20
click at [287, 260] on div at bounding box center [283, 261] width 13 height 12
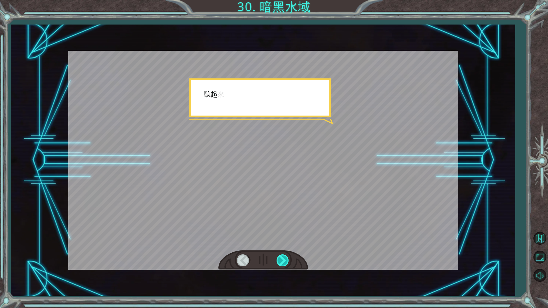
click at [287, 260] on div at bounding box center [283, 261] width 13 height 12
click at [288, 260] on div at bounding box center [283, 261] width 13 height 12
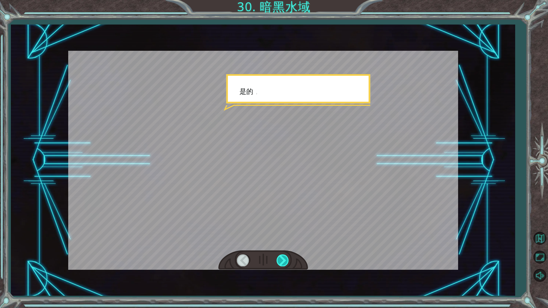
click at [288, 260] on div at bounding box center [283, 261] width 13 height 12
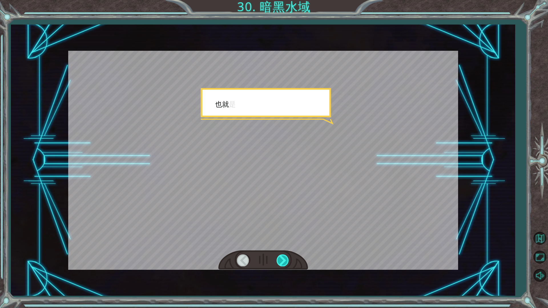
click at [288, 260] on div at bounding box center [283, 261] width 13 height 12
click at [289, 260] on div at bounding box center [283, 261] width 13 height 12
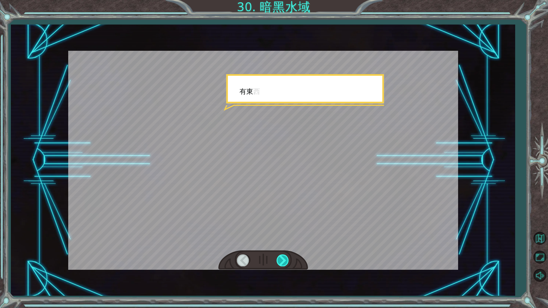
click at [289, 260] on div at bounding box center [283, 261] width 13 height 12
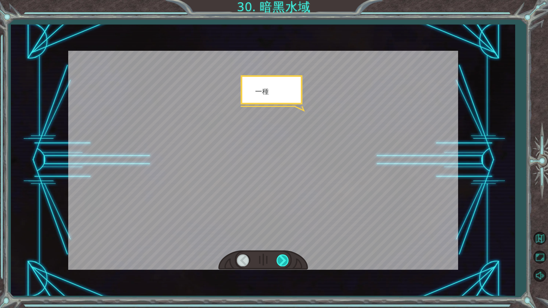
click at [289, 260] on div at bounding box center [283, 261] width 13 height 12
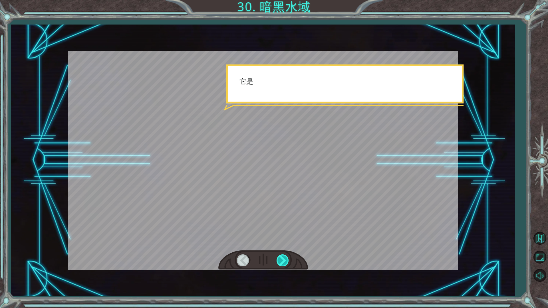
click at [289, 260] on div at bounding box center [283, 261] width 13 height 12
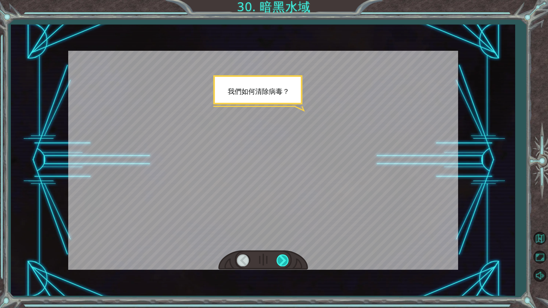
click at [289, 260] on div at bounding box center [283, 261] width 13 height 12
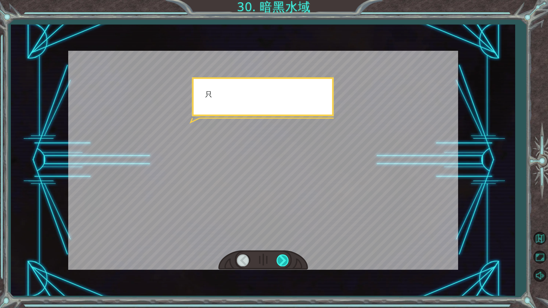
click at [289, 260] on div at bounding box center [283, 261] width 13 height 12
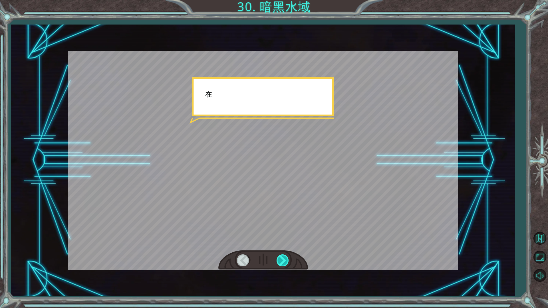
click at [289, 260] on div at bounding box center [283, 261] width 13 height 12
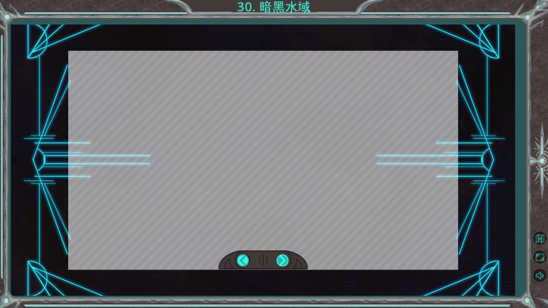
click at [289, 260] on div at bounding box center [283, 261] width 13 height 12
click at [289, 0] on div "Temporary Text 做 得 不 錯 。 你 們 實 際 上 出 色 完 成 任 務 。 聽 起 來 沒 那 麼 離 譜 。 這 就 是 代 碼 調 …" at bounding box center [274, 0] width 548 height 0
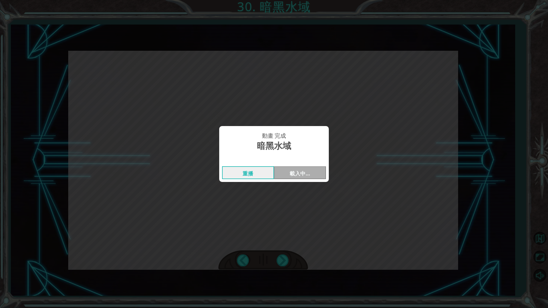
click at [289, 260] on div "動畫 完成 暗黑水域 重播 載入中…" at bounding box center [274, 154] width 548 height 308
click at [311, 174] on button "Next" at bounding box center [300, 172] width 52 height 13
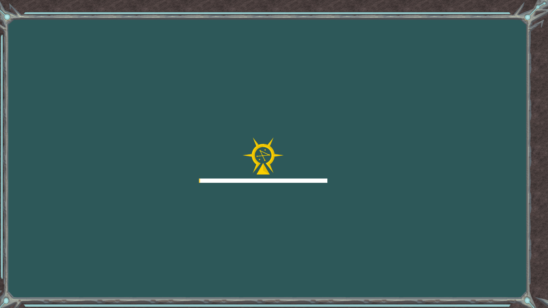
click at [312, 170] on div at bounding box center [263, 161] width 128 height 46
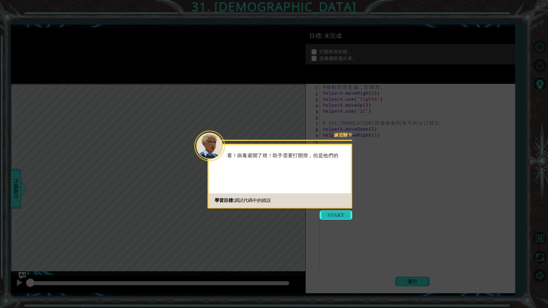
click at [341, 214] on button "Start" at bounding box center [336, 215] width 33 height 9
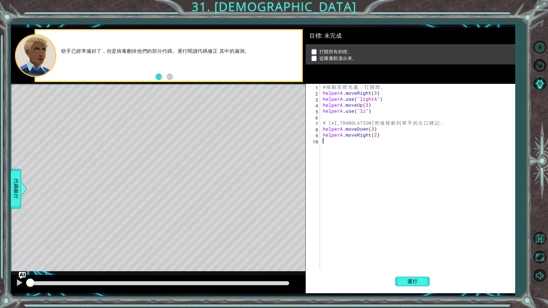
click at [448, 123] on div "# 移 動 至 燈 光 處 ， 打 開 燈 。 helperA . moveRight ( 3 ) helperA . use ( "lightA" ) he…" at bounding box center [419, 183] width 194 height 198
drag, startPoint x: 447, startPoint y: 123, endPoint x: 392, endPoint y: 122, distance: 55.1
click at [392, 122] on div "# 移 動 至 燈 光 處 ， 打 開 燈 。 helperA . moveRight ( 3 ) helperA . use ( "lightA" ) he…" at bounding box center [419, 183] width 194 height 198
click at [387, 131] on div "# 移 動 至 燈 光 處 ， 打 開 燈 。 helperA . moveRight ( 3 ) helperA . use ( "lightA" ) he…" at bounding box center [419, 183] width 194 height 198
click at [160, 78] on button "Back" at bounding box center [161, 77] width 11 height 6
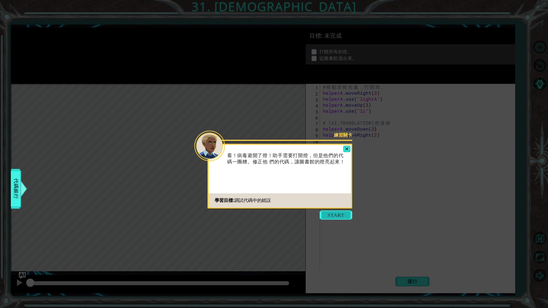
click at [344, 212] on button "Start" at bounding box center [336, 215] width 33 height 9
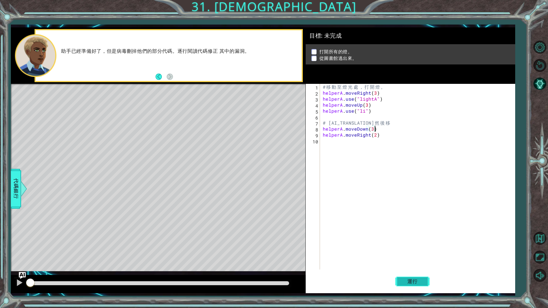
click at [420, 260] on button "運行" at bounding box center [412, 281] width 34 height 21
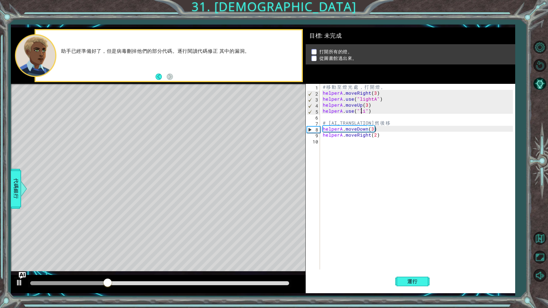
click at [363, 111] on div "# 移 動 至 燈 光 處 ， 打 開 燈 。 helperA . moveRight ( 3 ) helperA . use ( "lightA" ) he…" at bounding box center [419, 183] width 194 height 198
click at [364, 111] on div "# 移 動 至 燈 光 處 ， 打 開 燈 。 helperA . moveRight ( 3 ) helperA . use ( "lightA" ) he…" at bounding box center [419, 183] width 194 height 198
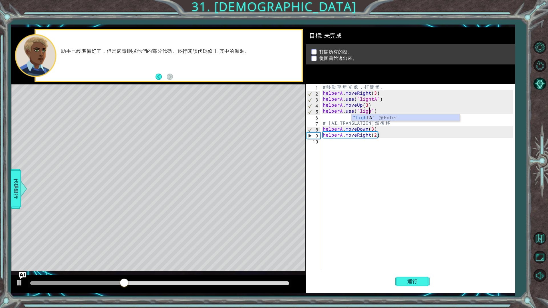
scroll to position [0, 3]
click at [384, 128] on div "# 移 動 至 燈 光 處 ， 打 開 燈 。 helperA . moveRight ( 3 ) helperA . use ( "lightA" ) he…" at bounding box center [419, 183] width 194 height 198
click at [373, 128] on div "# 移 動 至 燈 光 處 ， 打 開 燈 。 helperA . moveRight ( 3 ) helperA . use ( "lightA" ) he…" at bounding box center [419, 183] width 194 height 198
click at [404, 260] on span "運行" at bounding box center [413, 282] width 22 height 6
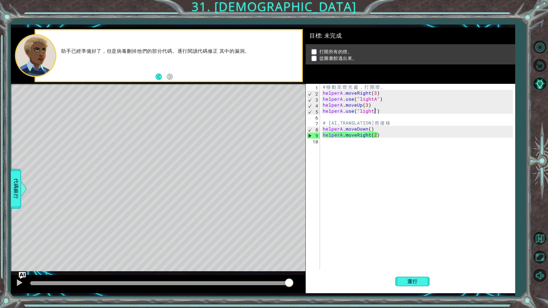
click at [374, 112] on div "# 移 動 至 燈 光 處 ， 打 開 燈 。 helperA . moveRight ( 3 ) helperA . use ( "lightA" ) he…" at bounding box center [419, 183] width 194 height 198
click at [372, 113] on div "# 移 動 至 燈 光 處 ， 打 開 燈 。 helperA . moveRight ( 3 ) helperA . use ( "lightA" ) he…" at bounding box center [419, 183] width 194 height 198
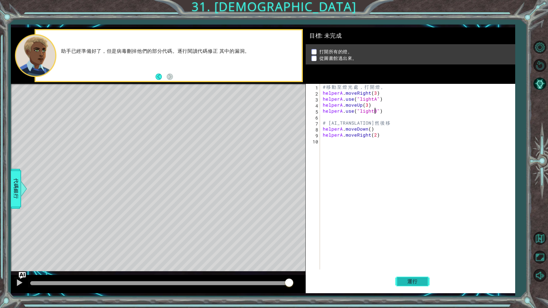
type textarea "helperA.use("lightB")"
click at [406, 260] on button "運行" at bounding box center [412, 281] width 34 height 21
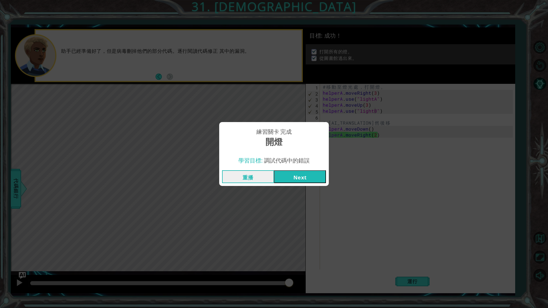
click at [292, 176] on button "Next" at bounding box center [300, 176] width 52 height 13
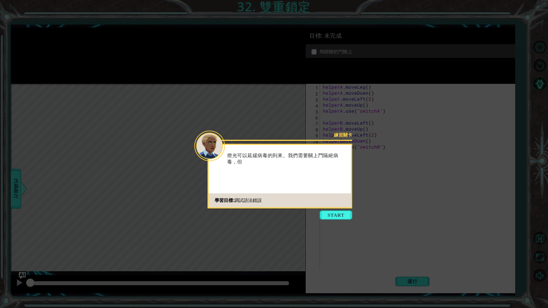
click at [348, 214] on button "Start" at bounding box center [336, 215] width 33 height 9
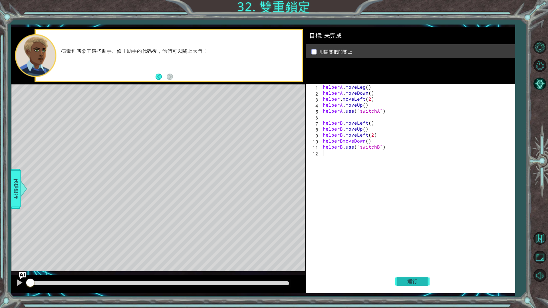
click at [408, 260] on span "運行" at bounding box center [413, 282] width 22 height 6
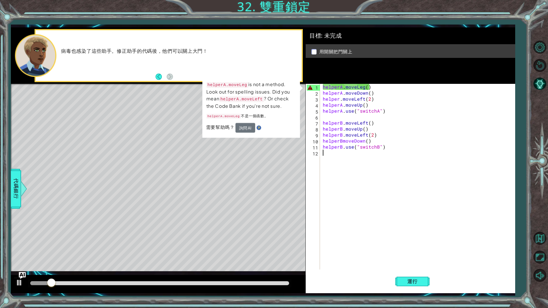
click at [362, 89] on div "helperA . moveLeg ( ) helperA . moveDown ( ) helper . moveLeft ( 2 ) helperA . …" at bounding box center [419, 183] width 194 height 198
click at [364, 89] on div "helperA . moveLeg ( ) helperA . moveDown ( ) helper . moveLeft ( 2 ) helperA . …" at bounding box center [419, 183] width 194 height 198
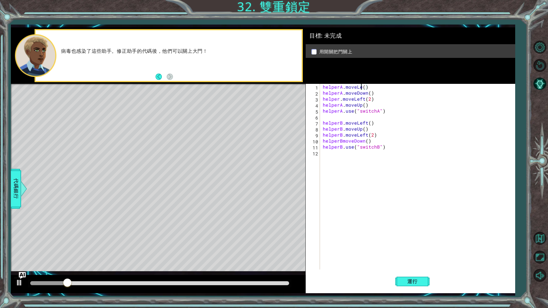
scroll to position [0, 3]
click at [409, 260] on span "運行" at bounding box center [413, 282] width 22 height 6
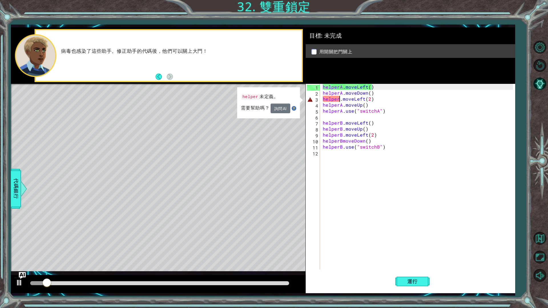
click at [340, 100] on div "helperA . moveLeft ( ) helperA . moveDown ( ) helper . moveLeft ( 2 ) helperA .…" at bounding box center [419, 183] width 194 height 198
type textarea "helperA.moveLeft(2)"
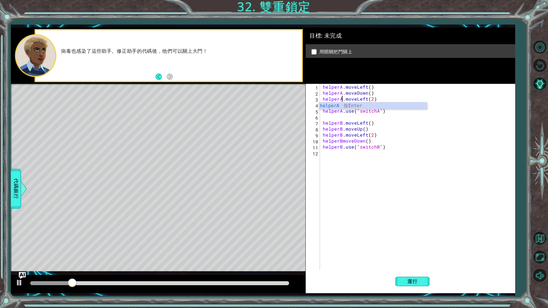
click at [352, 187] on div "helperA . moveLeft ( ) helperA . moveDown ( ) helperA . moveLeft ( 2 ) helperA …" at bounding box center [419, 183] width 194 height 198
click at [408, 260] on button "運行" at bounding box center [412, 281] width 34 height 21
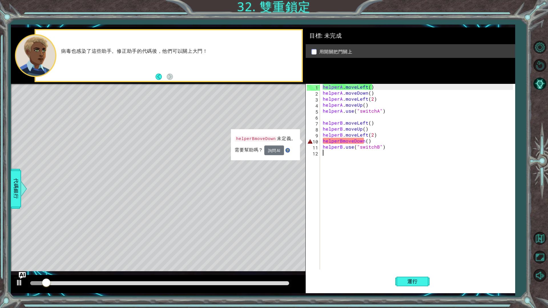
click at [341, 144] on div "helperA . moveLeft ( ) helperA . moveDown ( ) helperA . moveLeft ( 2 ) helperA …" at bounding box center [419, 183] width 194 height 198
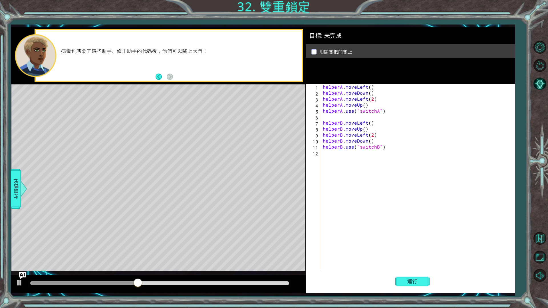
click at [375, 136] on div "helperA . moveLeft ( ) helperA . moveDown ( ) helperA . moveLeft ( 2 ) helperA …" at bounding box center [419, 183] width 194 height 198
drag, startPoint x: 378, startPoint y: 140, endPoint x: 380, endPoint y: 143, distance: 3.7
click at [378, 141] on div "helperA . moveLeft ( ) helperA . moveDown ( ) helperA . moveLeft ( 2 ) helperA …" at bounding box center [419, 183] width 194 height 198
type textarea "helperB.moveDown()"
click at [386, 150] on div "helperA . moveLeft ( ) helperA . moveDown ( ) helperA . moveLeft ( 2 ) helperA …" at bounding box center [419, 183] width 194 height 198
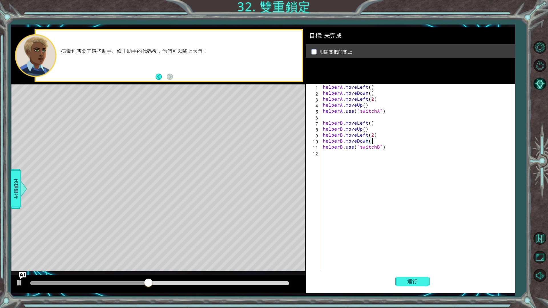
scroll to position [0, 0]
click at [427, 260] on button "運行" at bounding box center [412, 281] width 34 height 21
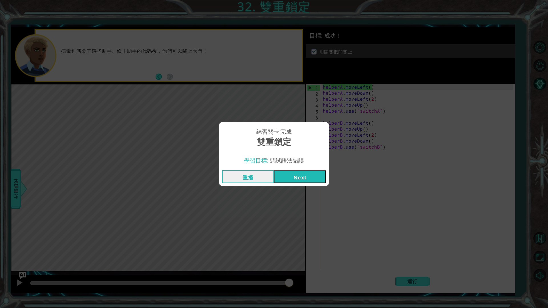
click at [290, 180] on button "Next" at bounding box center [300, 176] width 52 height 13
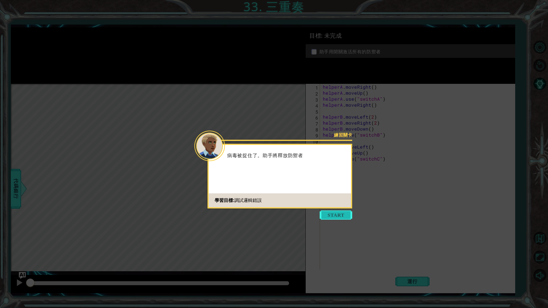
click at [326, 216] on button "Start" at bounding box center [336, 215] width 33 height 9
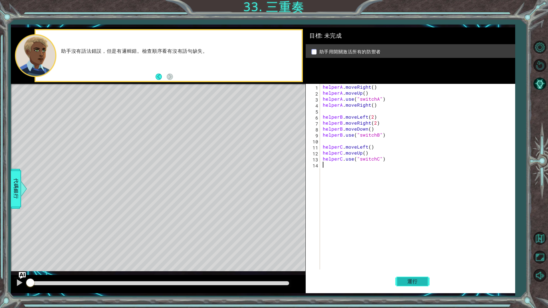
click at [411, 260] on span "運行" at bounding box center [413, 282] width 22 height 6
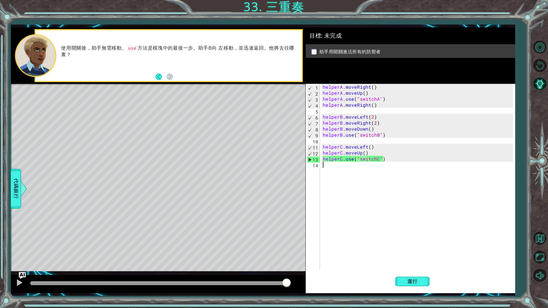
click at [389, 91] on div "helperA . moveRight ( ) helperA . moveUp ( ) helperA . use ( "switchA" ) helper…" at bounding box center [419, 183] width 194 height 198
type textarea "helperA.moveUp()"
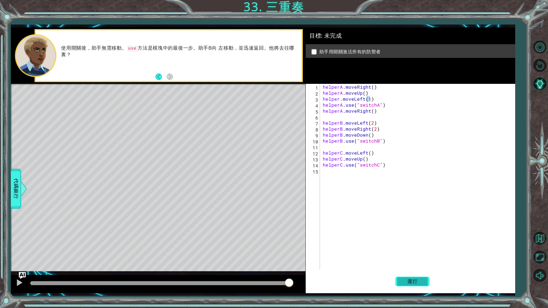
click at [411, 260] on span "運行" at bounding box center [413, 282] width 22 height 6
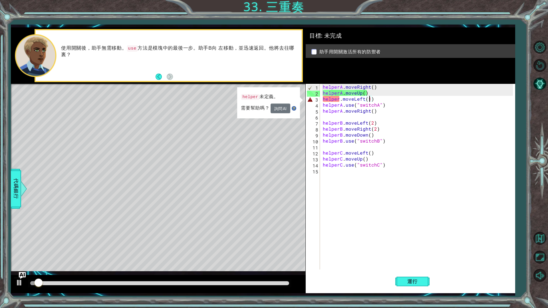
click at [353, 104] on div "helperA . moveRight ( ) helperA . moveUp ( ) helper . moveLeft ( 1 ) helperA . …" at bounding box center [419, 183] width 194 height 198
click at [340, 100] on div "helperA . moveRight ( ) helperA . moveUp ( ) helper . moveLeft ( 1 ) helperA . …" at bounding box center [419, 183] width 194 height 198
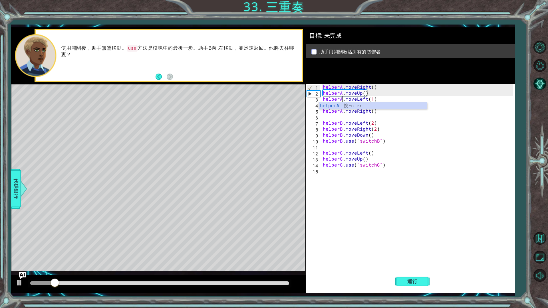
scroll to position [0, 1]
click at [419, 260] on span "運行" at bounding box center [413, 282] width 22 height 6
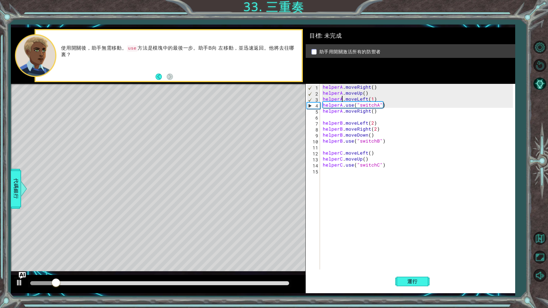
click at [361, 98] on div "helperA . moveRight ( ) helperA . moveUp ( ) helperA . moveLeft ( 1 ) helperA .…" at bounding box center [419, 183] width 194 height 198
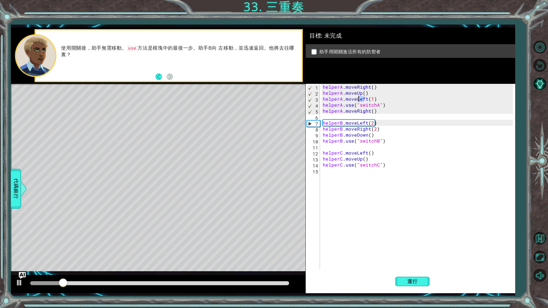
drag, startPoint x: 365, startPoint y: 101, endPoint x: 357, endPoint y: 101, distance: 8.0
click at [357, 101] on div "helperA . moveRight ( ) helperA . moveUp ( ) helperA . moveLeft ( 1 ) helperA .…" at bounding box center [419, 183] width 194 height 198
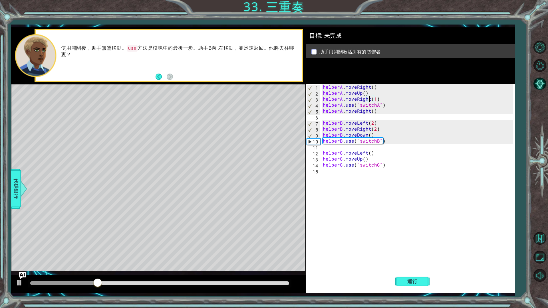
scroll to position [0, 3]
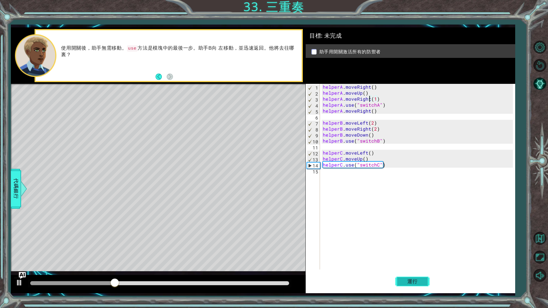
click at [415, 260] on span "運行" at bounding box center [413, 282] width 22 height 6
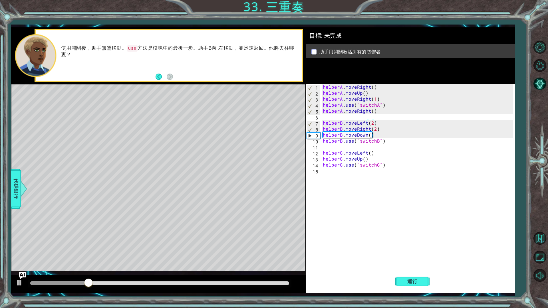
click at [378, 125] on div "helperA . moveRight ( ) helperA . moveUp ( ) helperA . moveRight ( 1 ) helperA …" at bounding box center [419, 183] width 194 height 198
type textarea "helperB.moveLeft(2)"
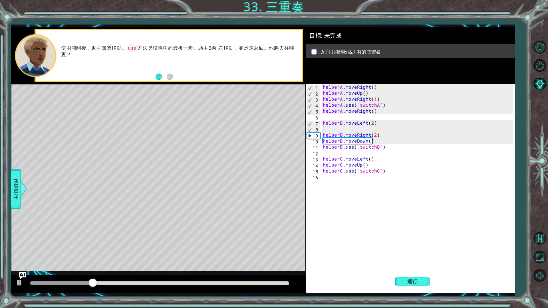
scroll to position [0, 0]
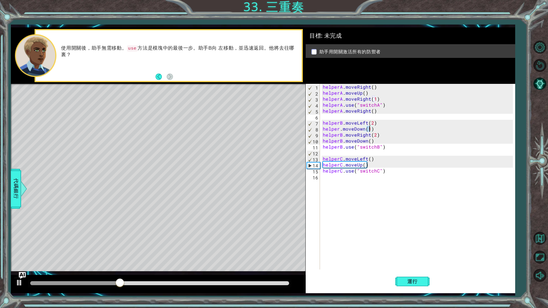
click at [382, 141] on div "helperA . moveRight ( ) helperA . moveUp ( ) helperA . moveRight ( 1 ) helperA …" at bounding box center [419, 183] width 194 height 198
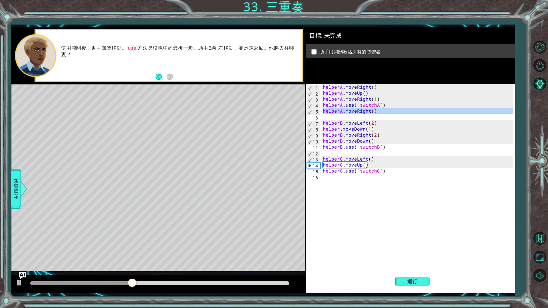
drag, startPoint x: 396, startPoint y: 116, endPoint x: 319, endPoint y: 114, distance: 77.4
click at [322, 113] on div "helperA . moveRight ( ) helperA . moveUp ( ) helperA . moveRight ( 1 ) helperA …" at bounding box center [418, 177] width 192 height 186
type textarea "helperA.moveRight()"
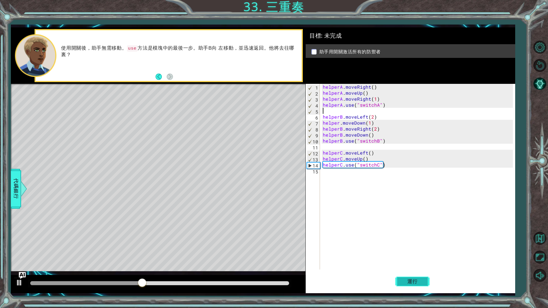
click at [423, 260] on button "運行" at bounding box center [412, 281] width 34 height 21
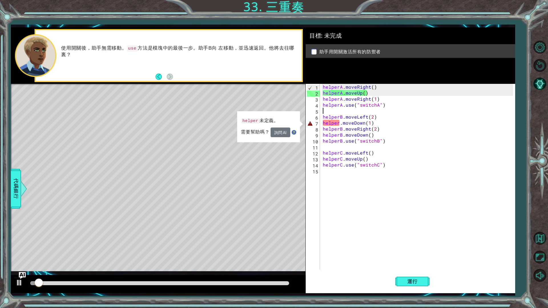
click at [340, 123] on div "helperA . moveRight ( ) helperA . moveUp ( ) helperA . moveRight ( 1 ) helperA …" at bounding box center [419, 183] width 194 height 198
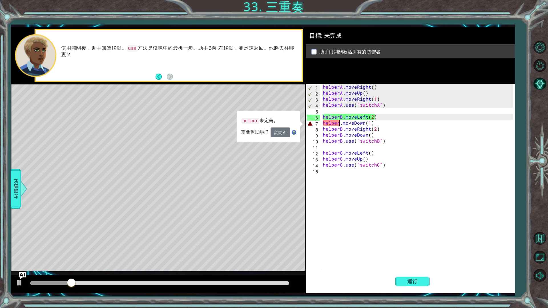
scroll to position [0, 1]
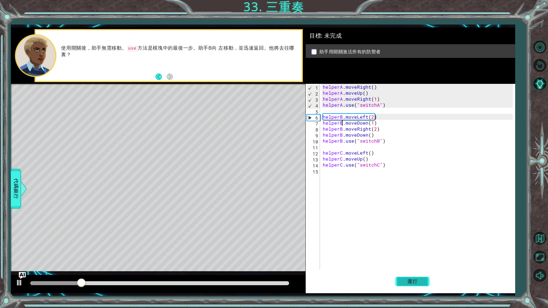
click at [419, 260] on button "運行" at bounding box center [412, 281] width 34 height 21
click at [323, 166] on div "helperA . moveRight ( ) helperA . moveUp ( ) helperA . moveRight ( 1 ) helperA …" at bounding box center [419, 183] width 194 height 198
type textarea "helperC.use("switchC")"
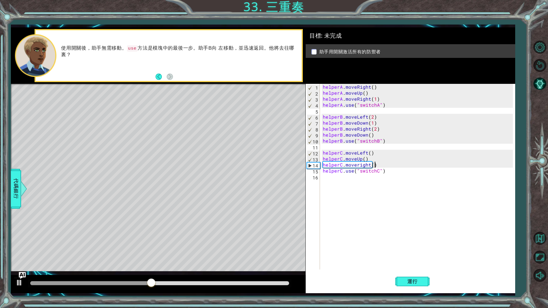
scroll to position [0, 3]
click at [414, 260] on button "運行" at bounding box center [412, 281] width 34 height 21
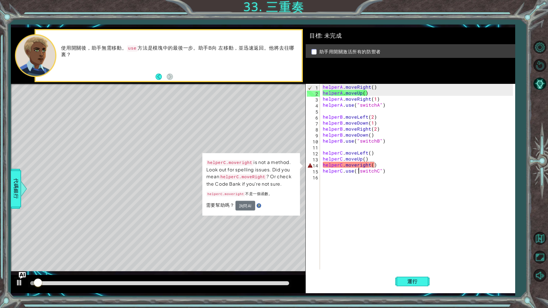
click at [359, 168] on div "helperA . moveRight ( ) helperA . moveUp ( ) helperA . moveRight ( 1 ) helperA …" at bounding box center [419, 183] width 194 height 198
click at [359, 165] on div "helperA . moveRight ( ) helperA . moveUp ( ) helperA . moveRight ( 1 ) helperA …" at bounding box center [419, 183] width 194 height 198
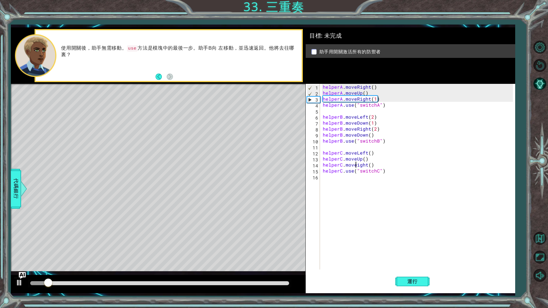
scroll to position [0, 2]
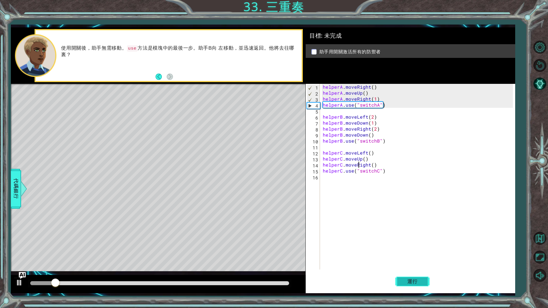
click at [417, 260] on span "運行" at bounding box center [413, 282] width 22 height 6
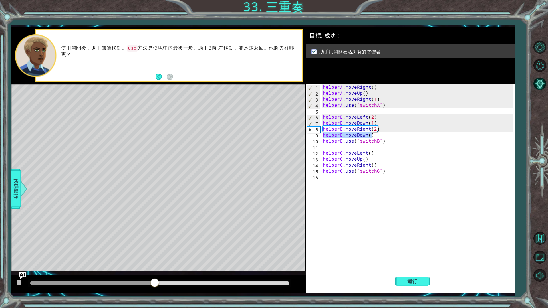
drag, startPoint x: 375, startPoint y: 134, endPoint x: 309, endPoint y: 134, distance: 65.9
click at [309, 134] on div "helperC.moveRight() 1 2 3 4 5 6 7 8 9 10 11 12 13 14 15 16 helperA . moveRight …" at bounding box center [410, 177] width 208 height 186
type textarea "helperB.moveDown()"
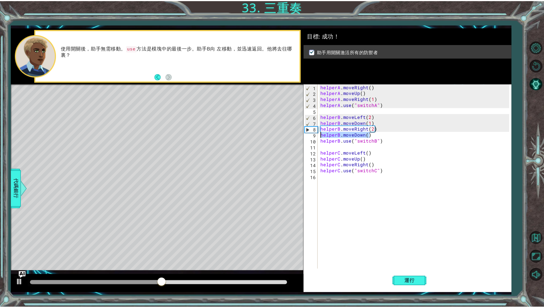
scroll to position [0, 0]
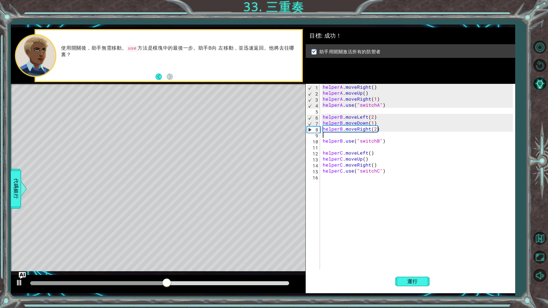
type textarea "helperB.moveRight(2)"
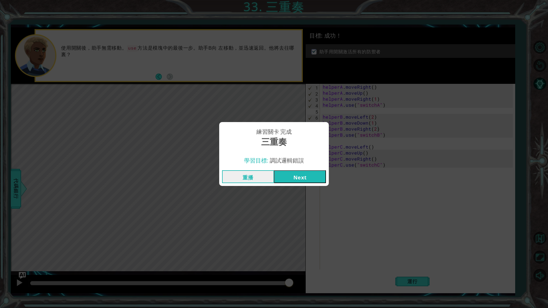
click at [295, 175] on button "Next" at bounding box center [300, 176] width 52 height 13
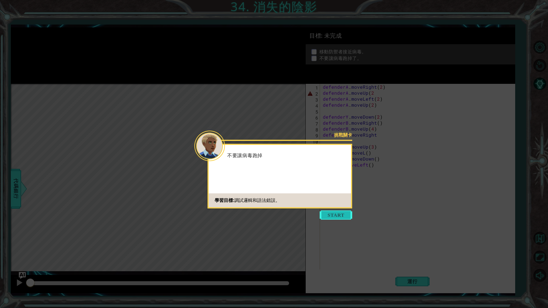
click at [348, 216] on button "Start" at bounding box center [336, 215] width 33 height 9
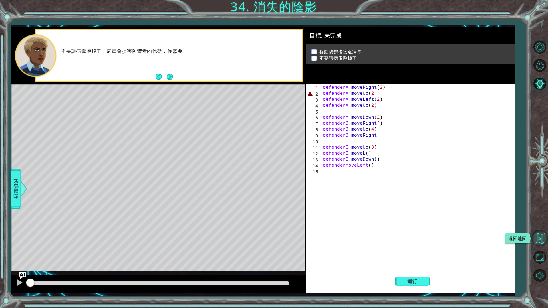
click at [540, 238] on button "返回地圖" at bounding box center [540, 238] width 17 height 17
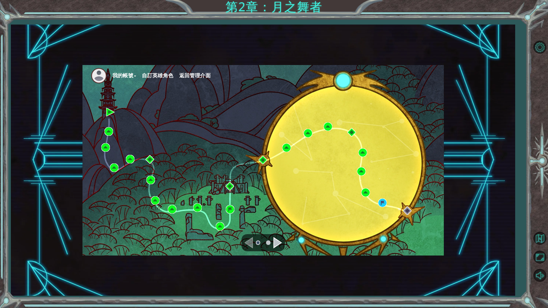
click at [197, 75] on span "返回管理介面" at bounding box center [194, 76] width 31 height 6
